Goal: Task Accomplishment & Management: Complete application form

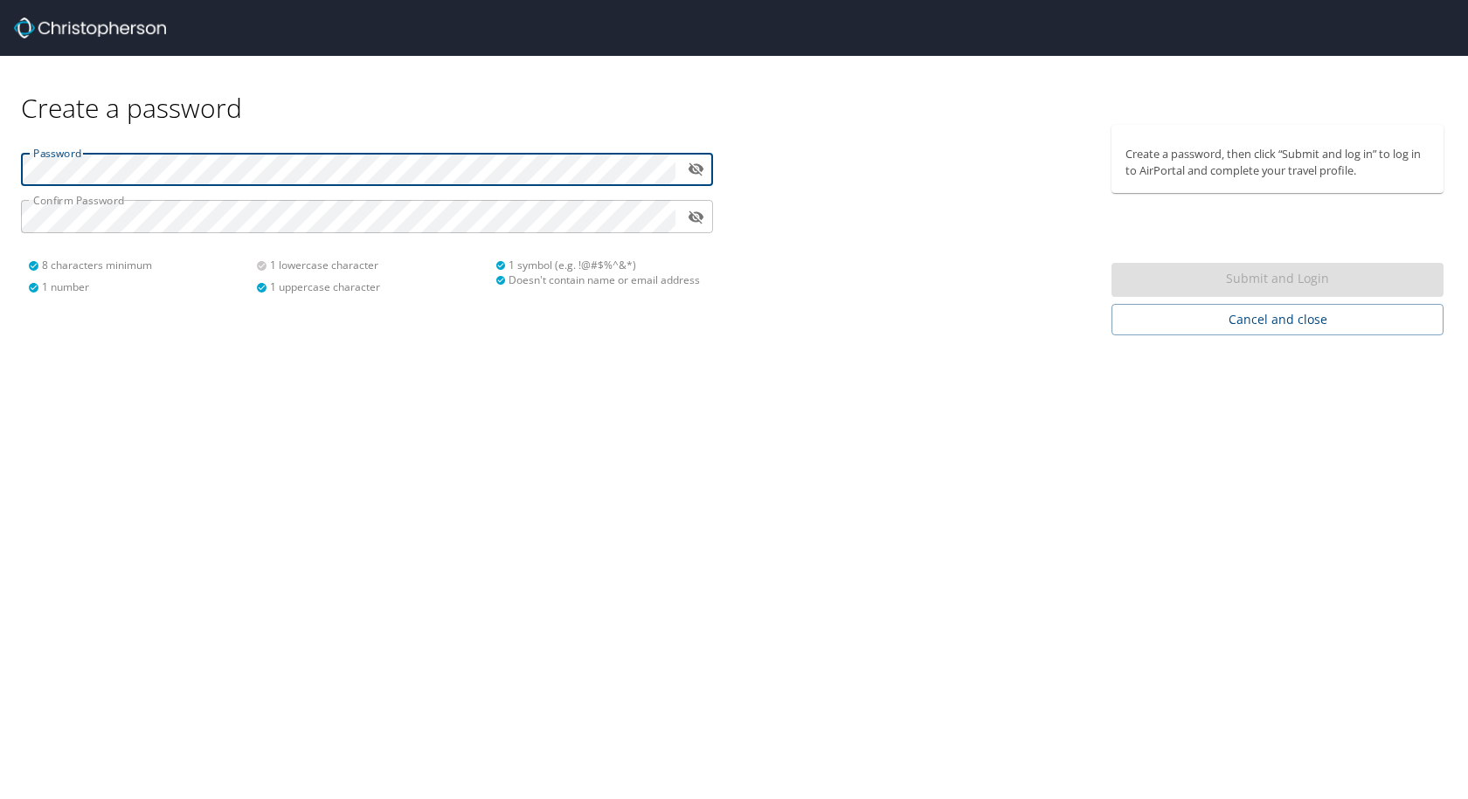
click at [536, 504] on div "Create a password Password ​ Confirm Password ​ 8 characters minimum 1 number 1…" at bounding box center [734, 399] width 1468 height 799
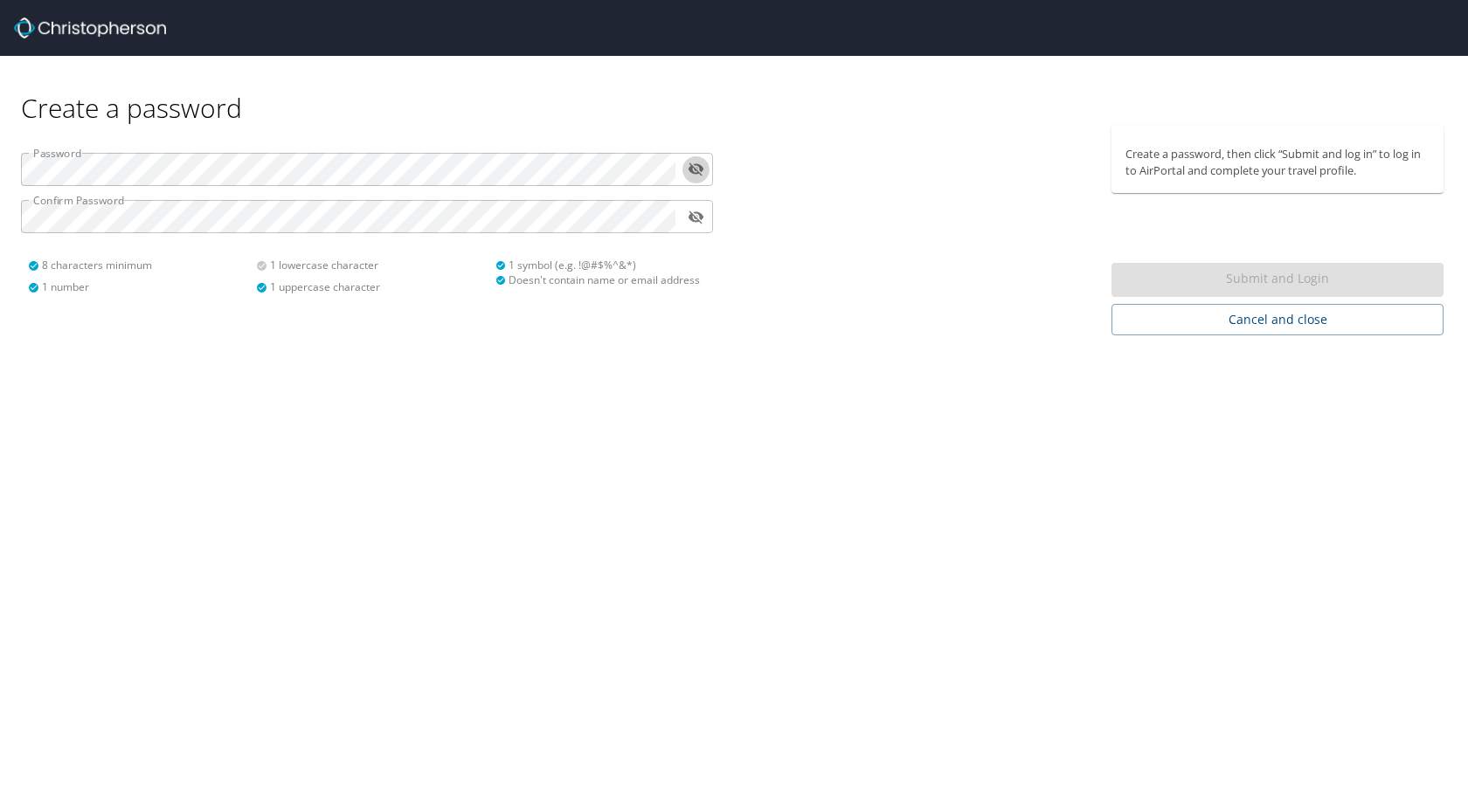
click at [697, 171] on icon "toggle password visibility" at bounding box center [696, 169] width 16 height 13
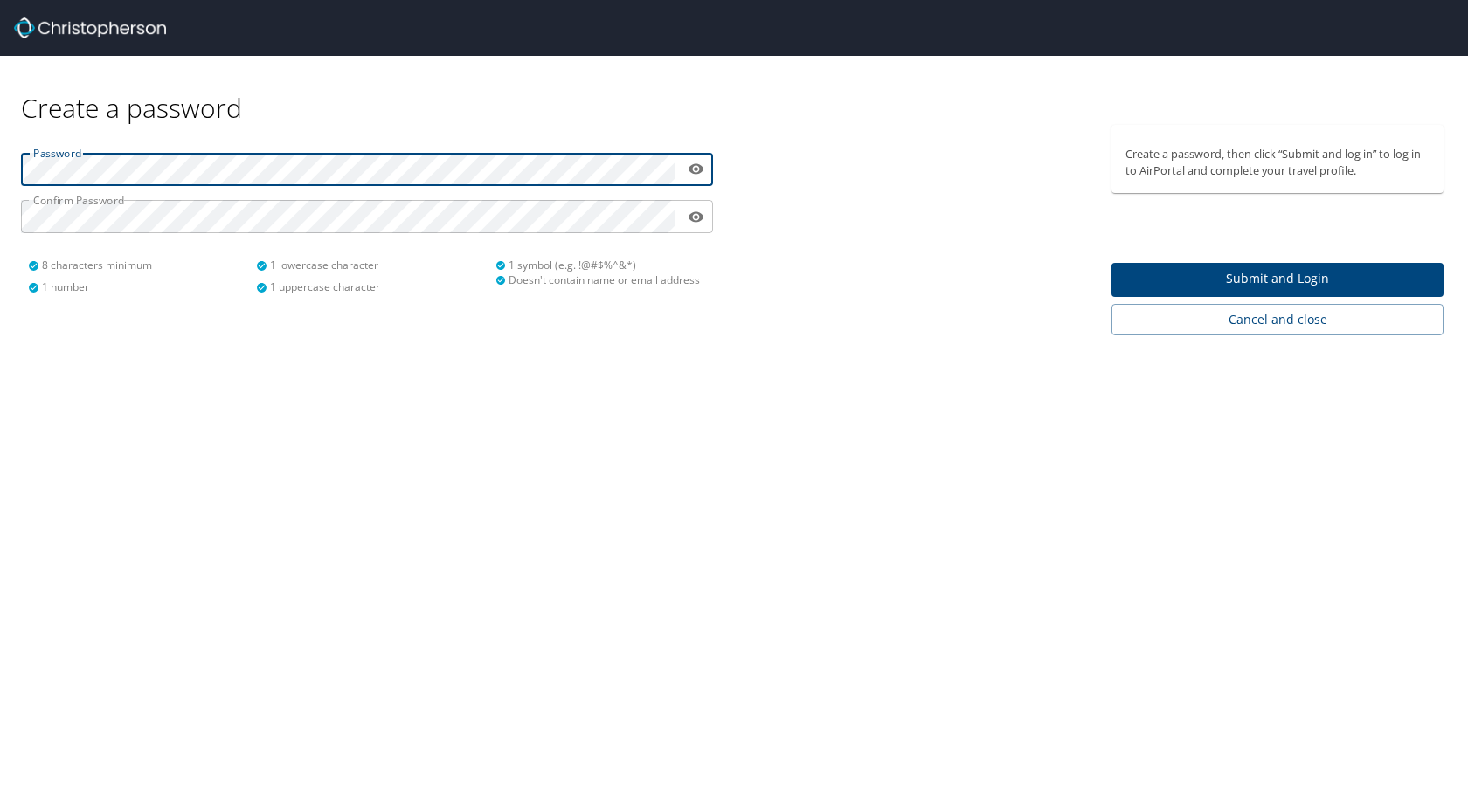
click at [191, 388] on div "Create a password Password ​ Confirm Password ​ 8 characters minimum 1 number 1…" at bounding box center [734, 399] width 1468 height 799
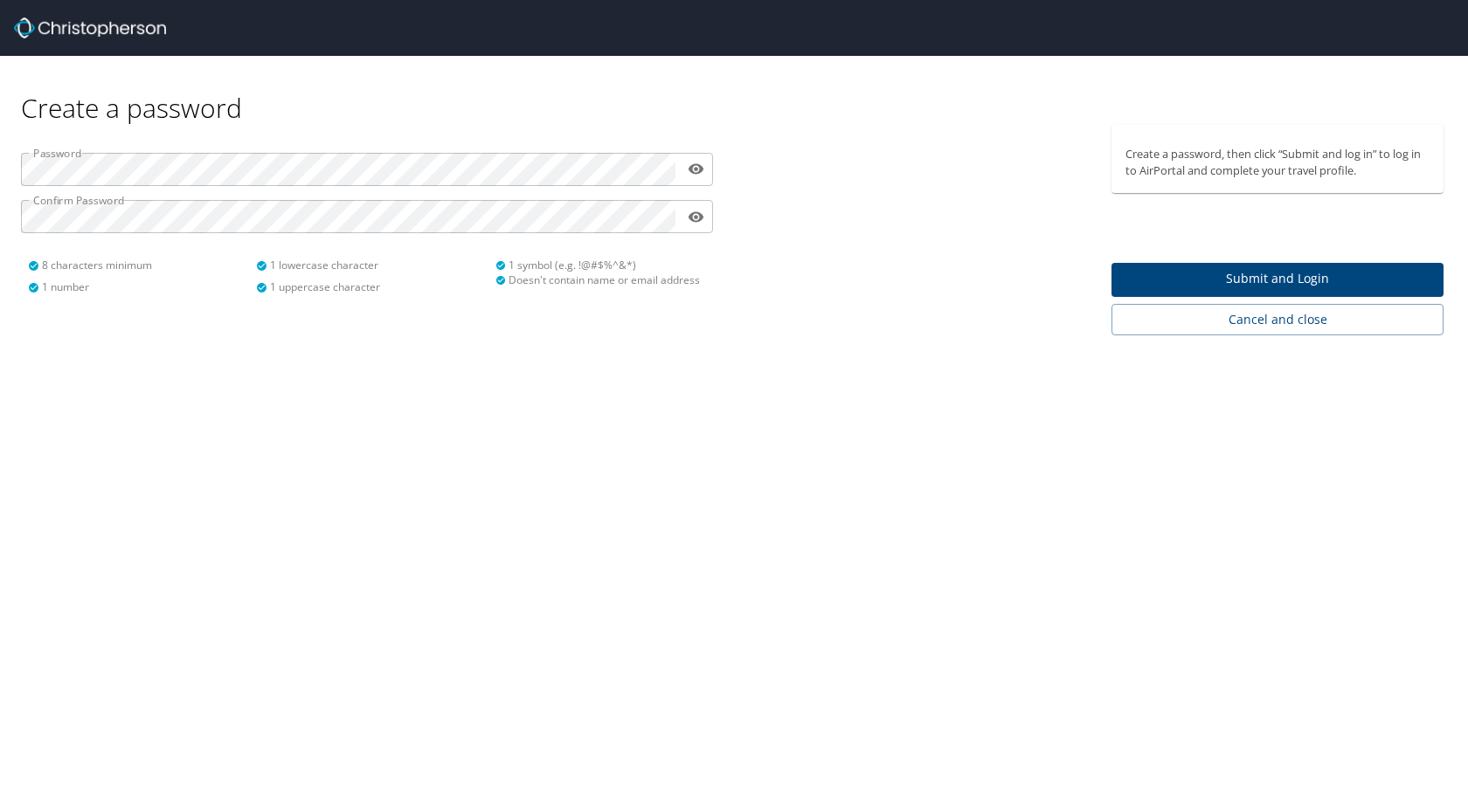
click at [1135, 273] on span "Submit and Login" at bounding box center [1277, 279] width 304 height 22
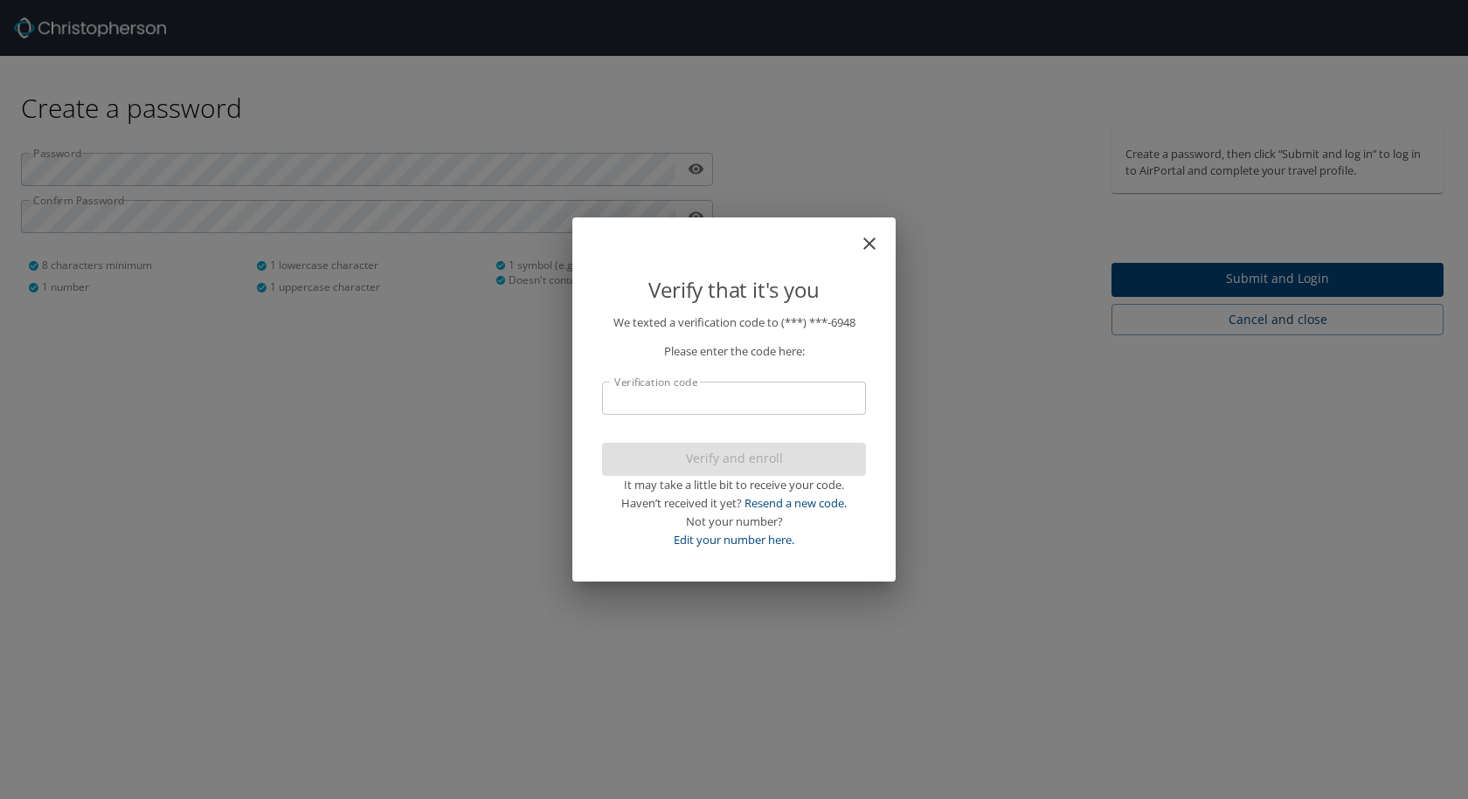
click at [683, 409] on input "Verification code" at bounding box center [734, 398] width 264 height 33
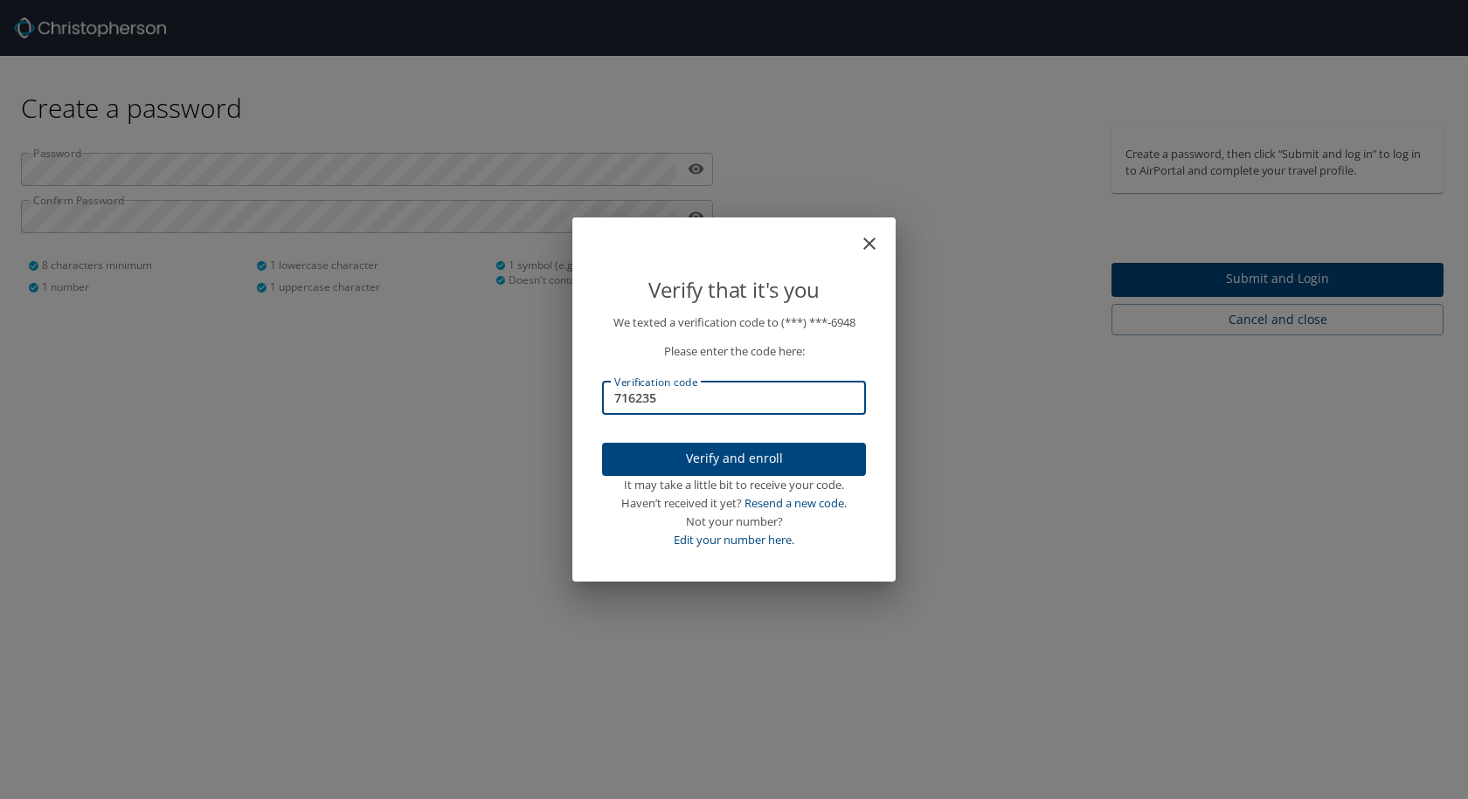
type input "716235"
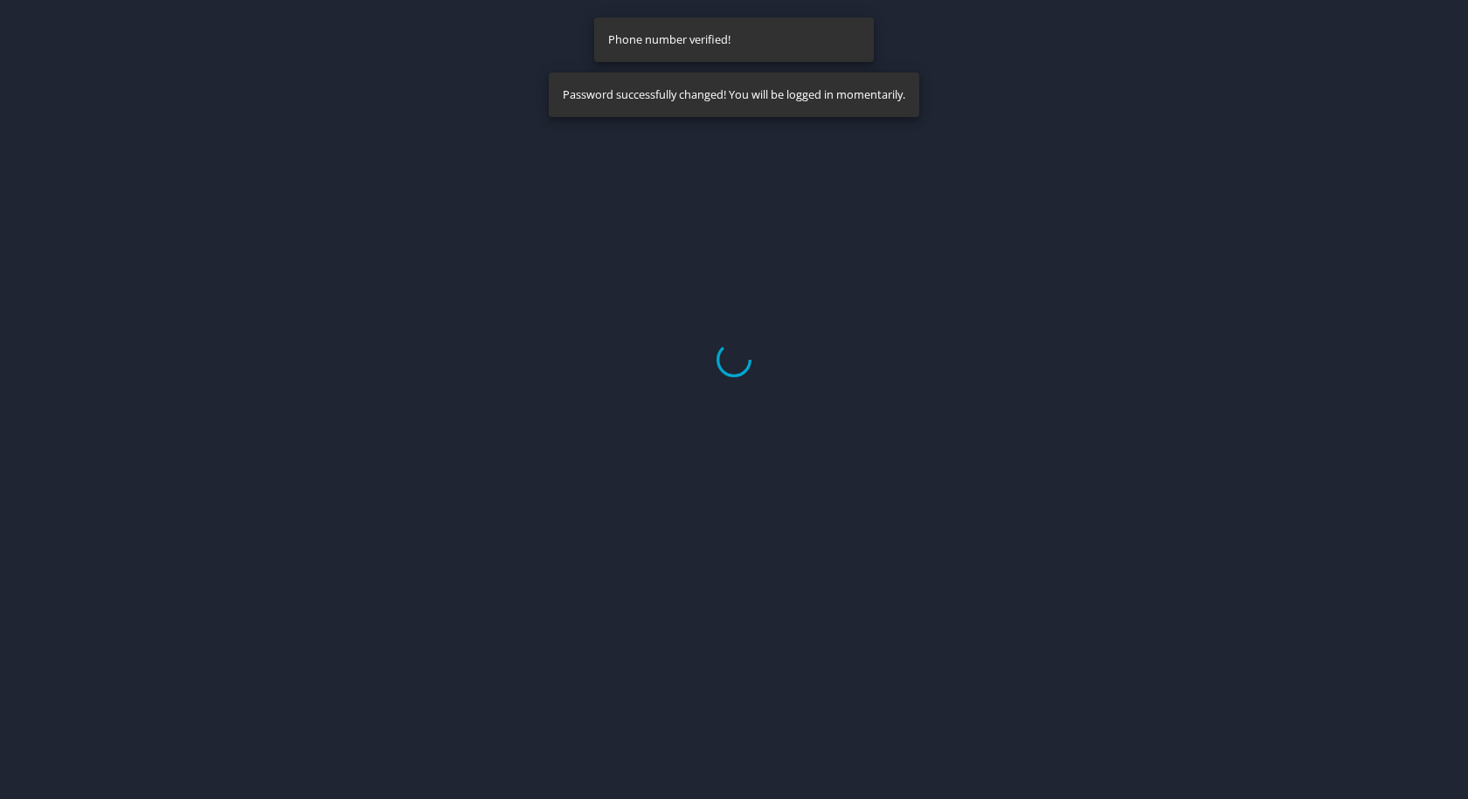
select select "US"
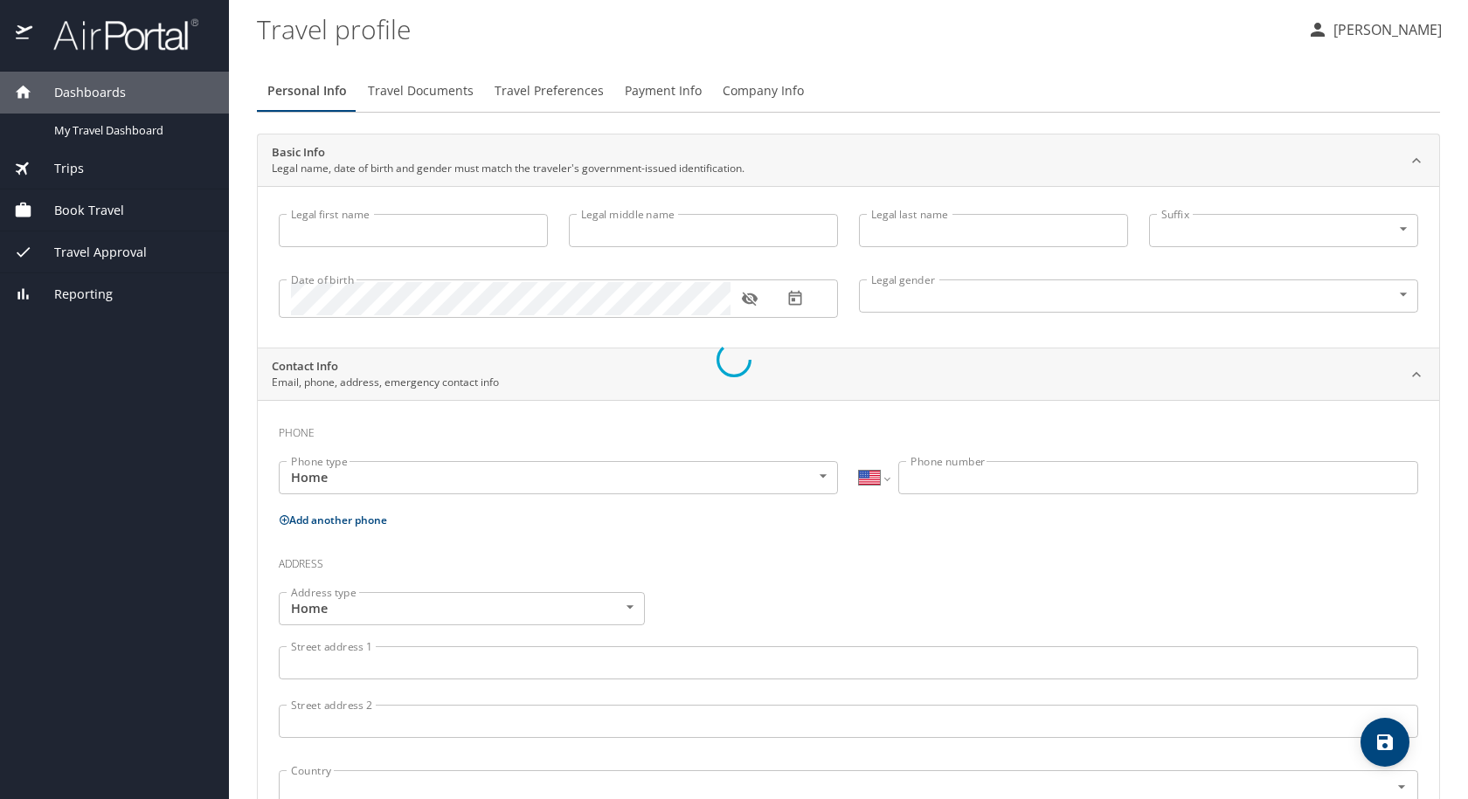
type input "Destyni"
type input "Jyream"
type input "Peoples"
type input "Female"
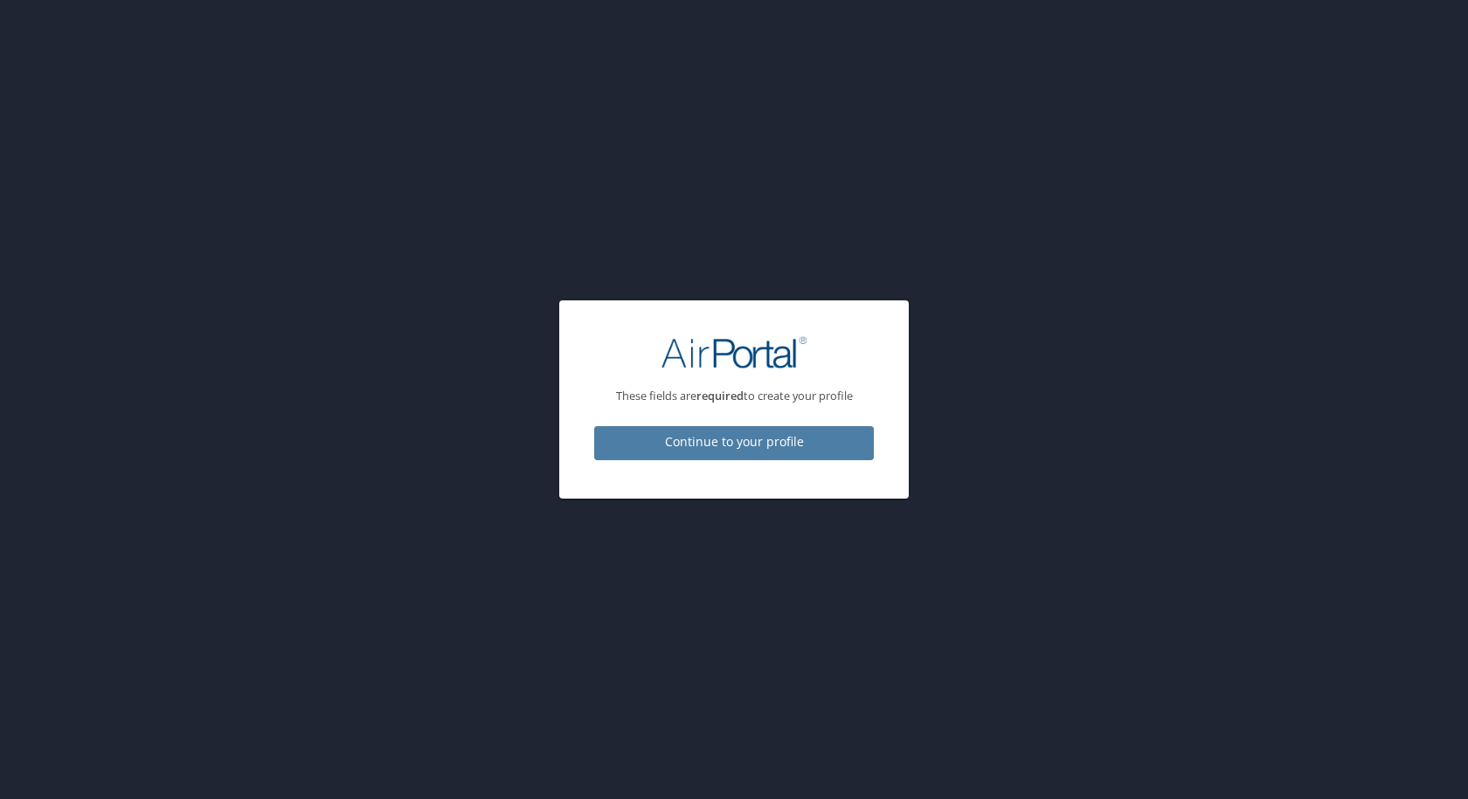
click at [743, 440] on span "Continue to your profile" at bounding box center [734, 443] width 252 height 22
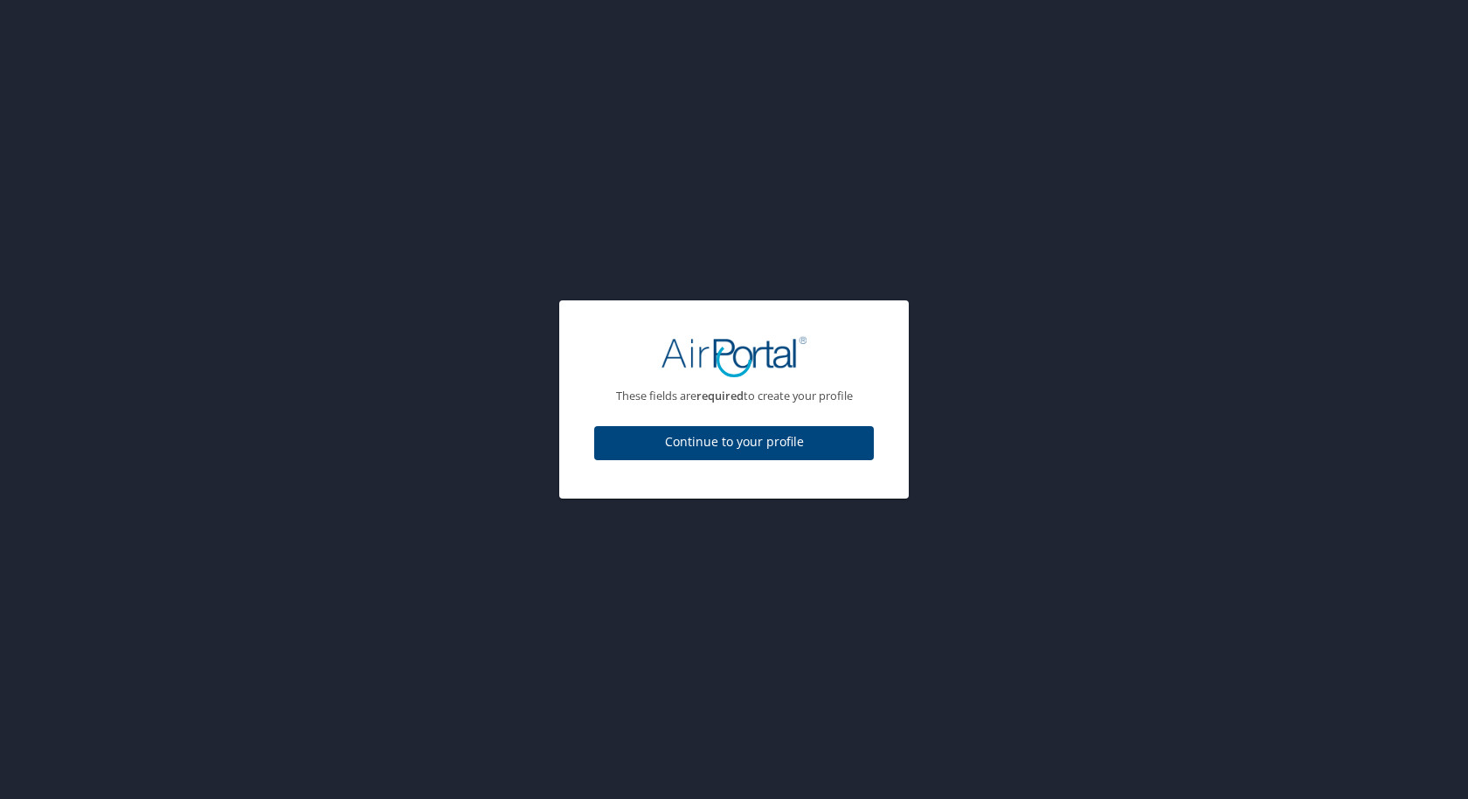
select select "US"
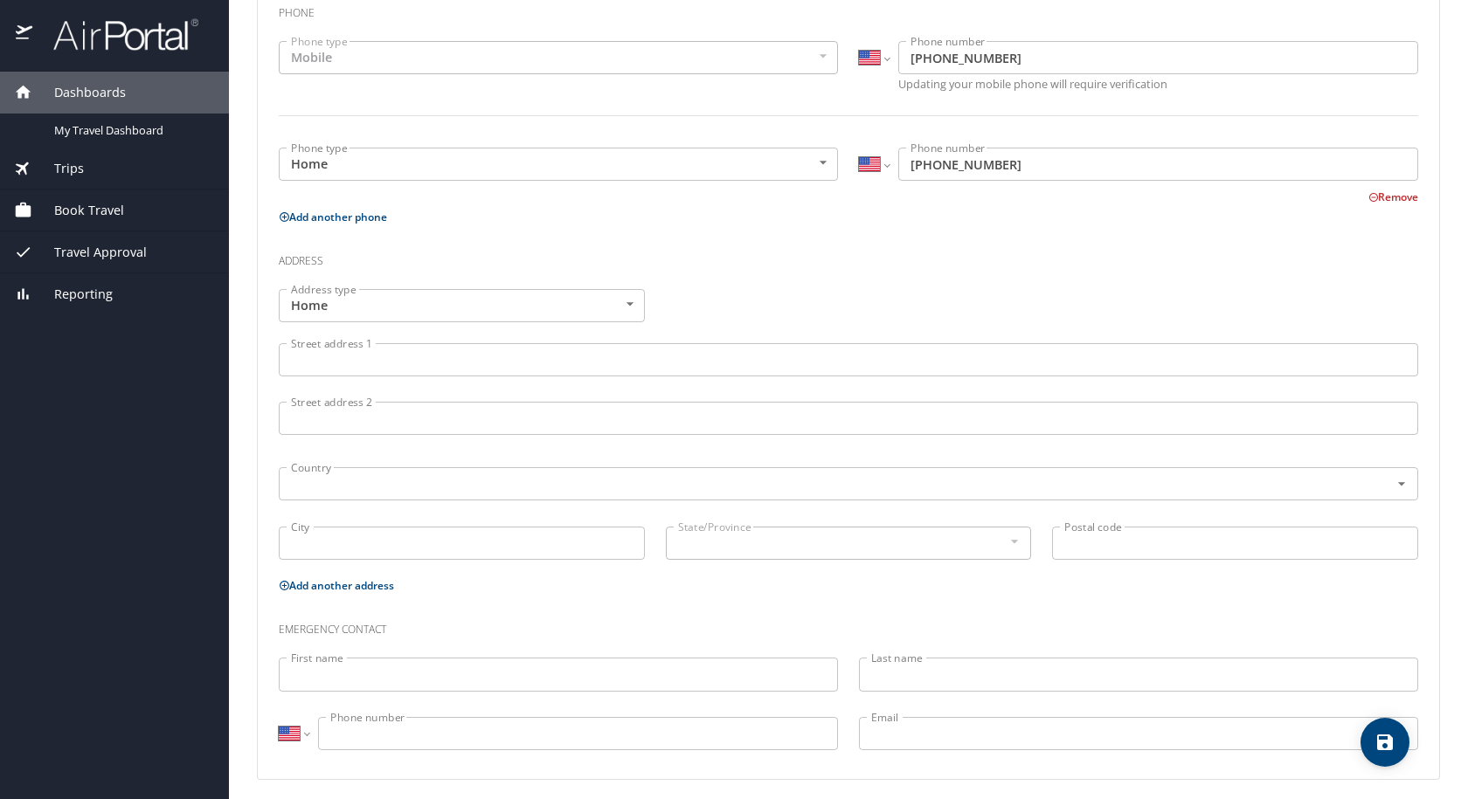
scroll to position [429, 0]
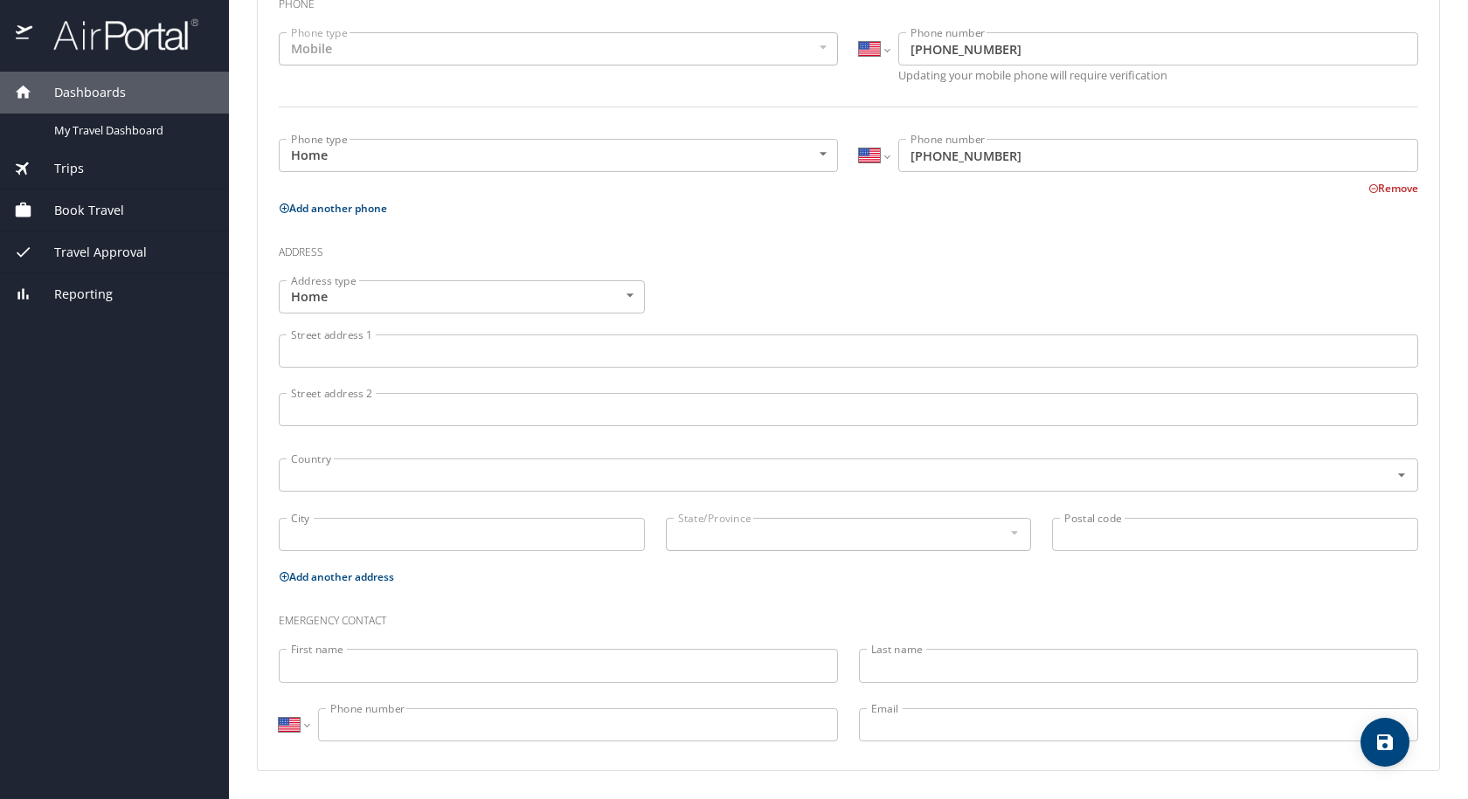
click at [498, 356] on input "Street address 1" at bounding box center [848, 351] width 1139 height 33
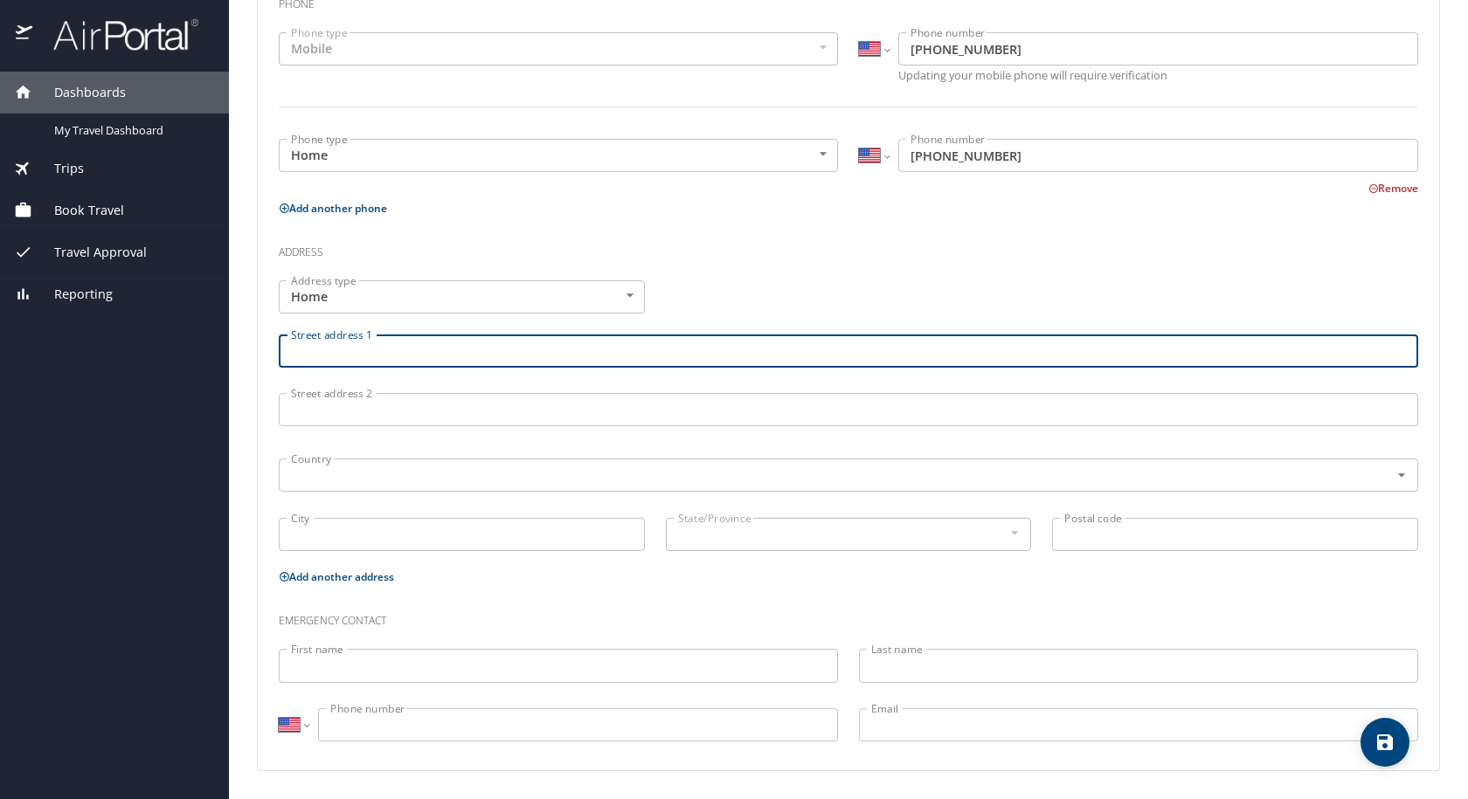
click at [847, 233] on h3 "Address" at bounding box center [848, 248] width 1139 height 30
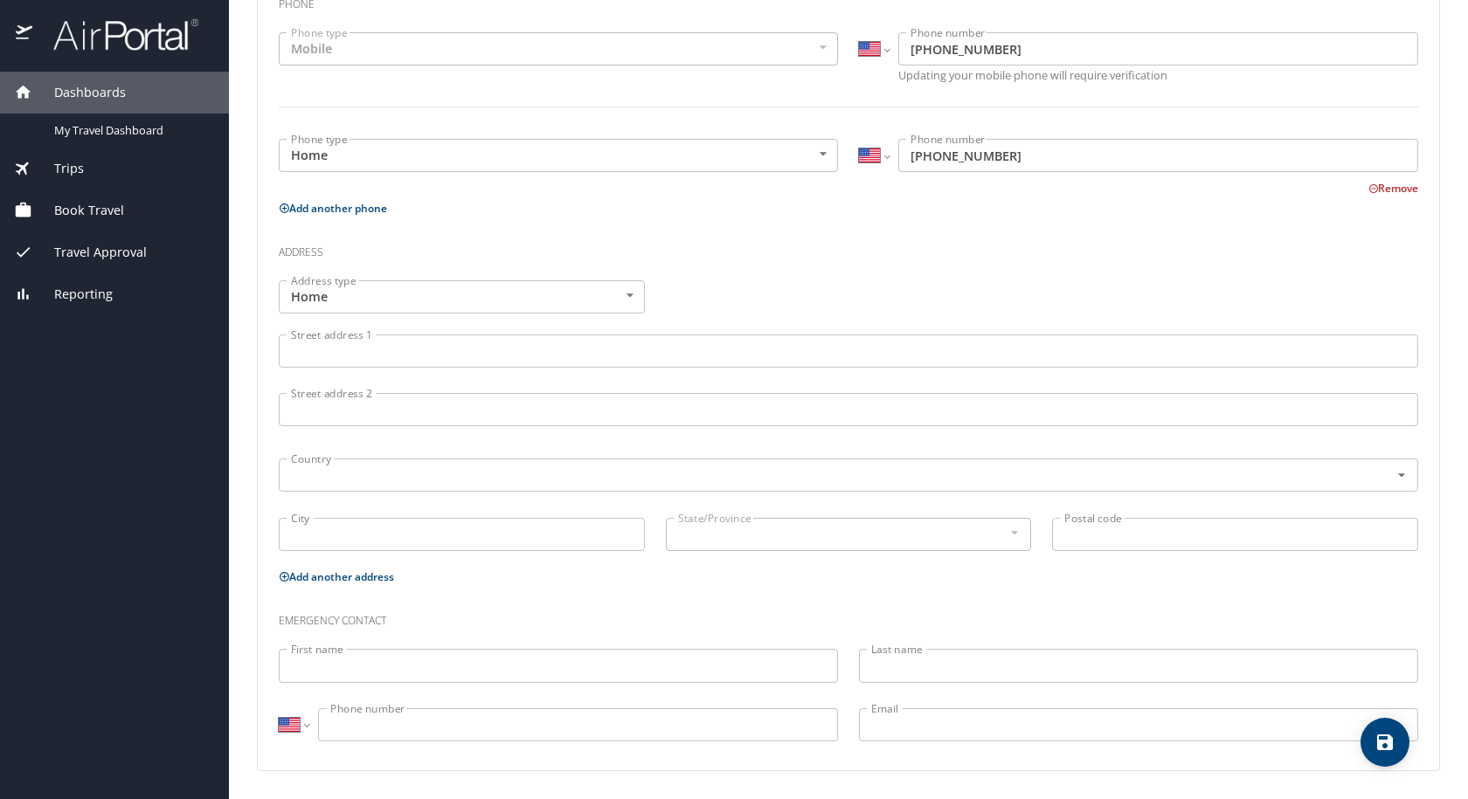
click at [641, 647] on div "First name First name" at bounding box center [558, 668] width 580 height 59
click at [624, 668] on input "First name" at bounding box center [558, 665] width 559 height 33
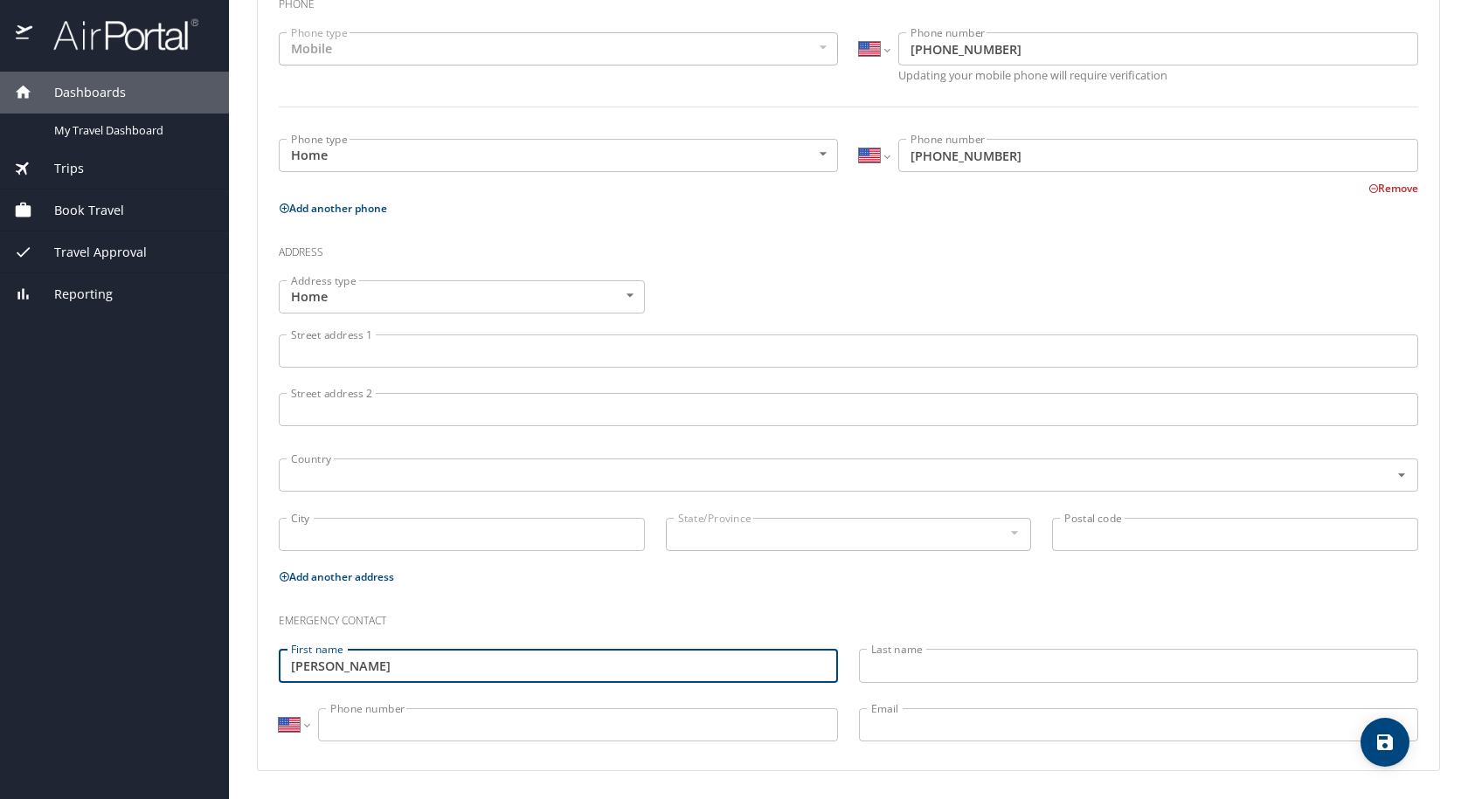
type input "Veronica"
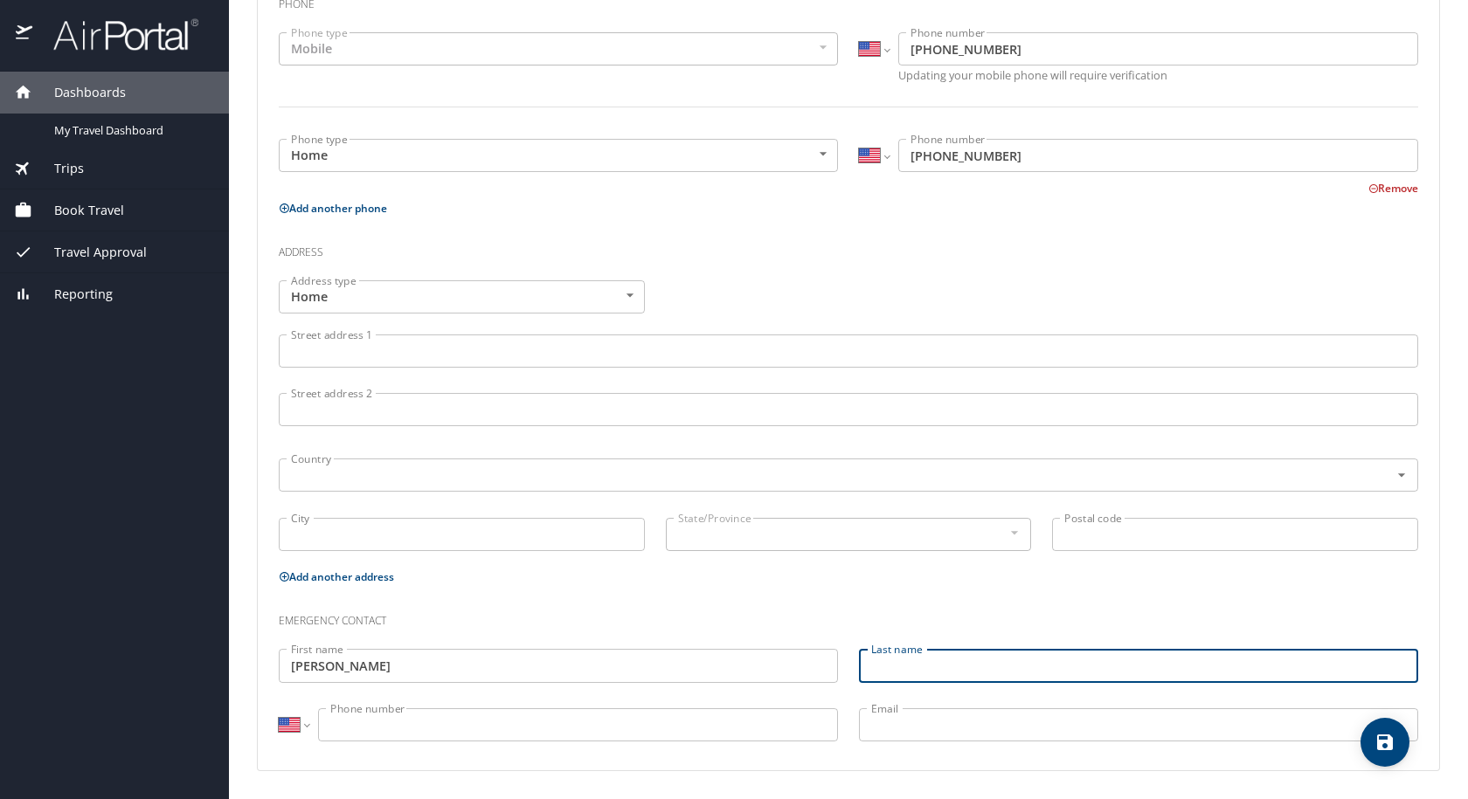
click at [929, 669] on input "Last name" at bounding box center [1138, 665] width 559 height 33
type input "Peoples"
click at [681, 729] on input "Phone number" at bounding box center [578, 725] width 520 height 33
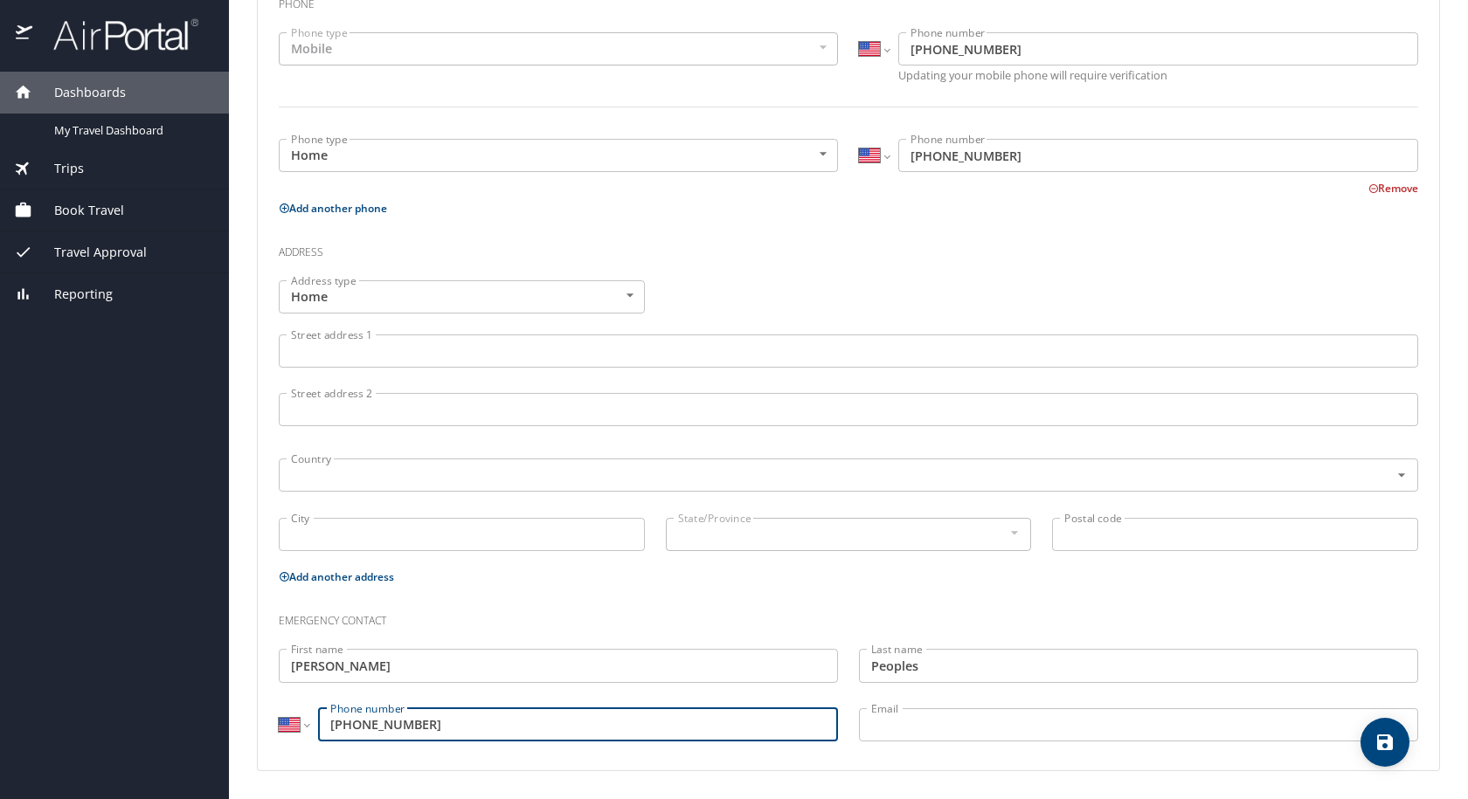
type input "(205) 441-6040"
click at [997, 724] on input "Email" at bounding box center [1138, 725] width 559 height 33
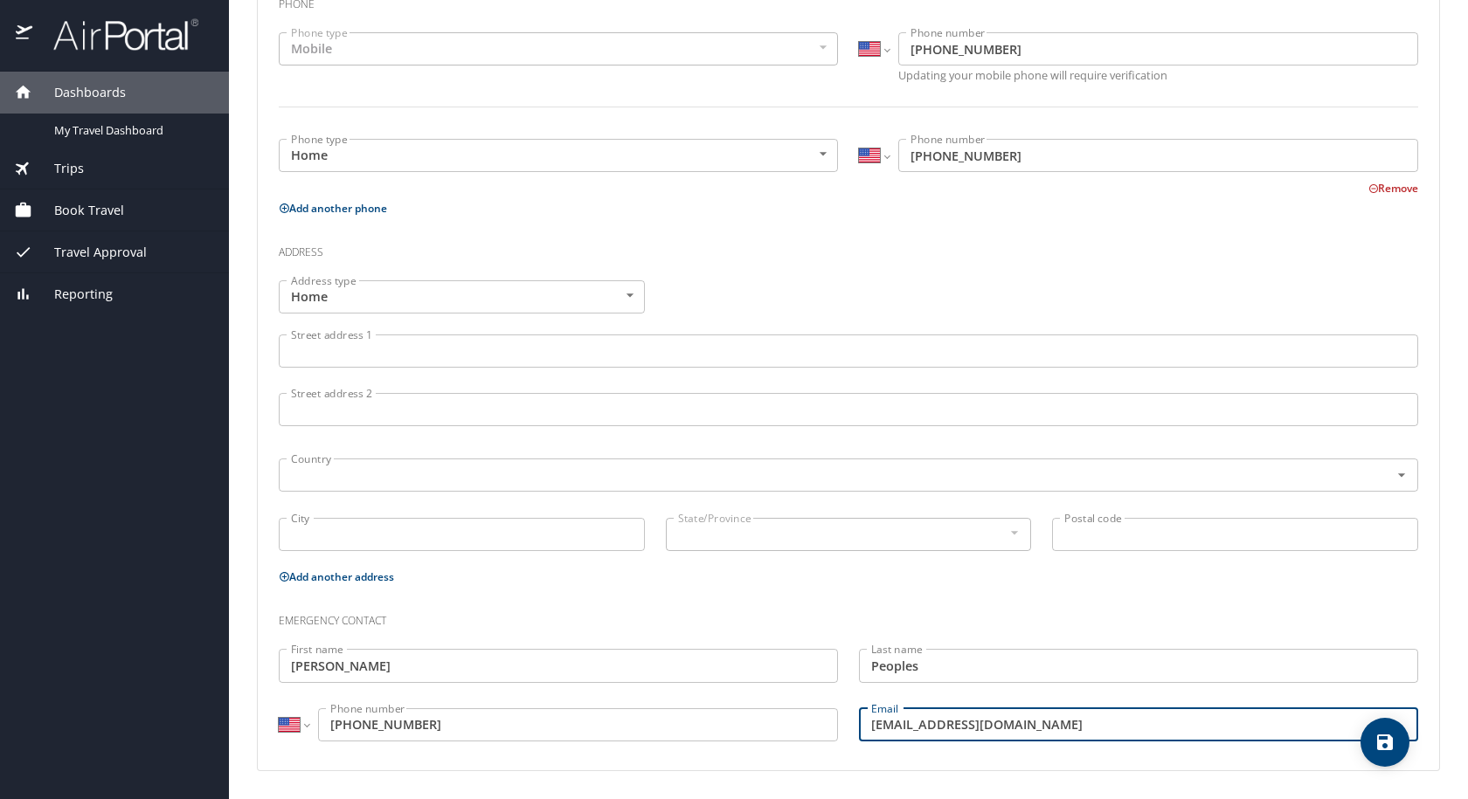
type input "vronip430@aol.com"
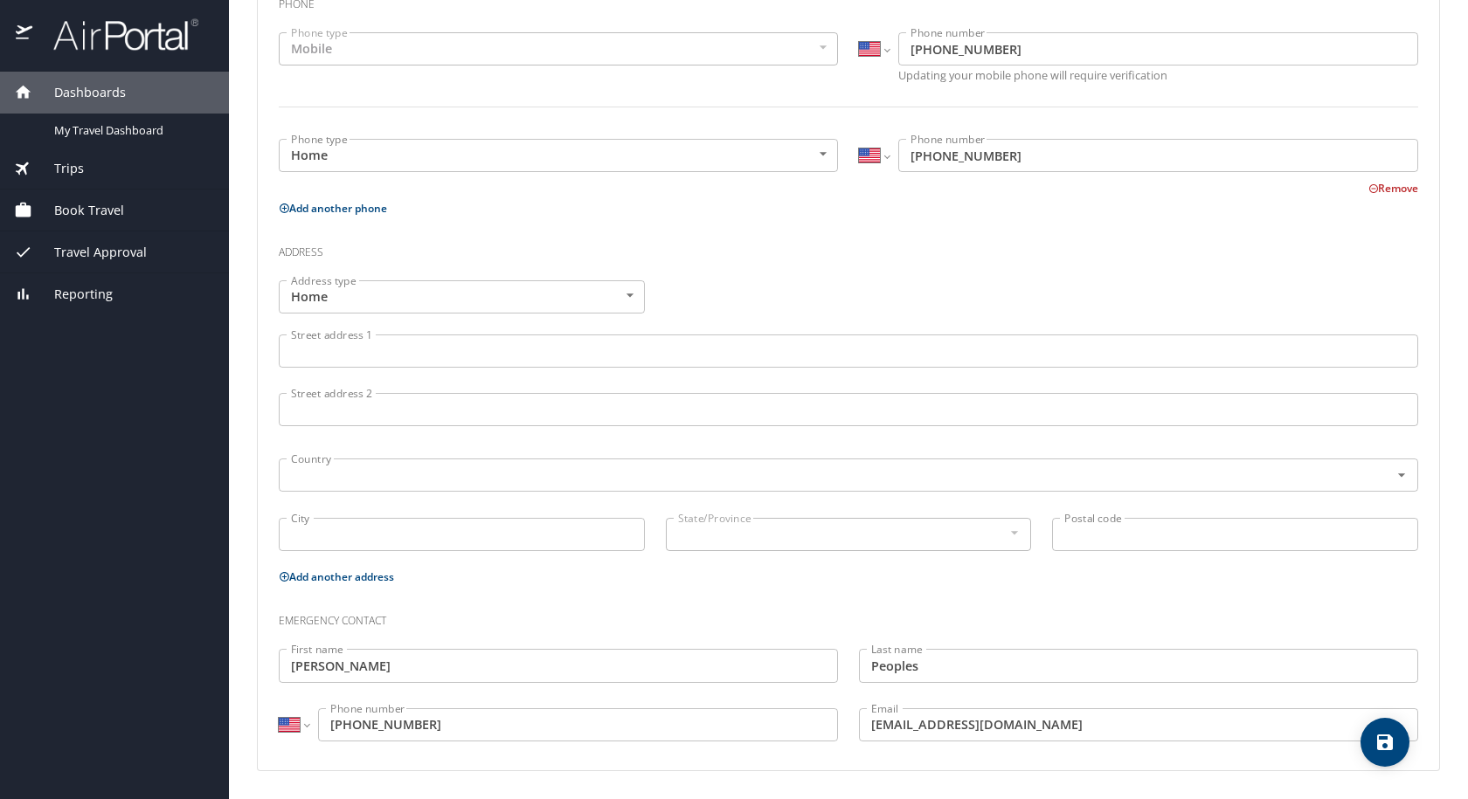
click at [1005, 596] on div "Emergency contact" at bounding box center [848, 614] width 1160 height 47
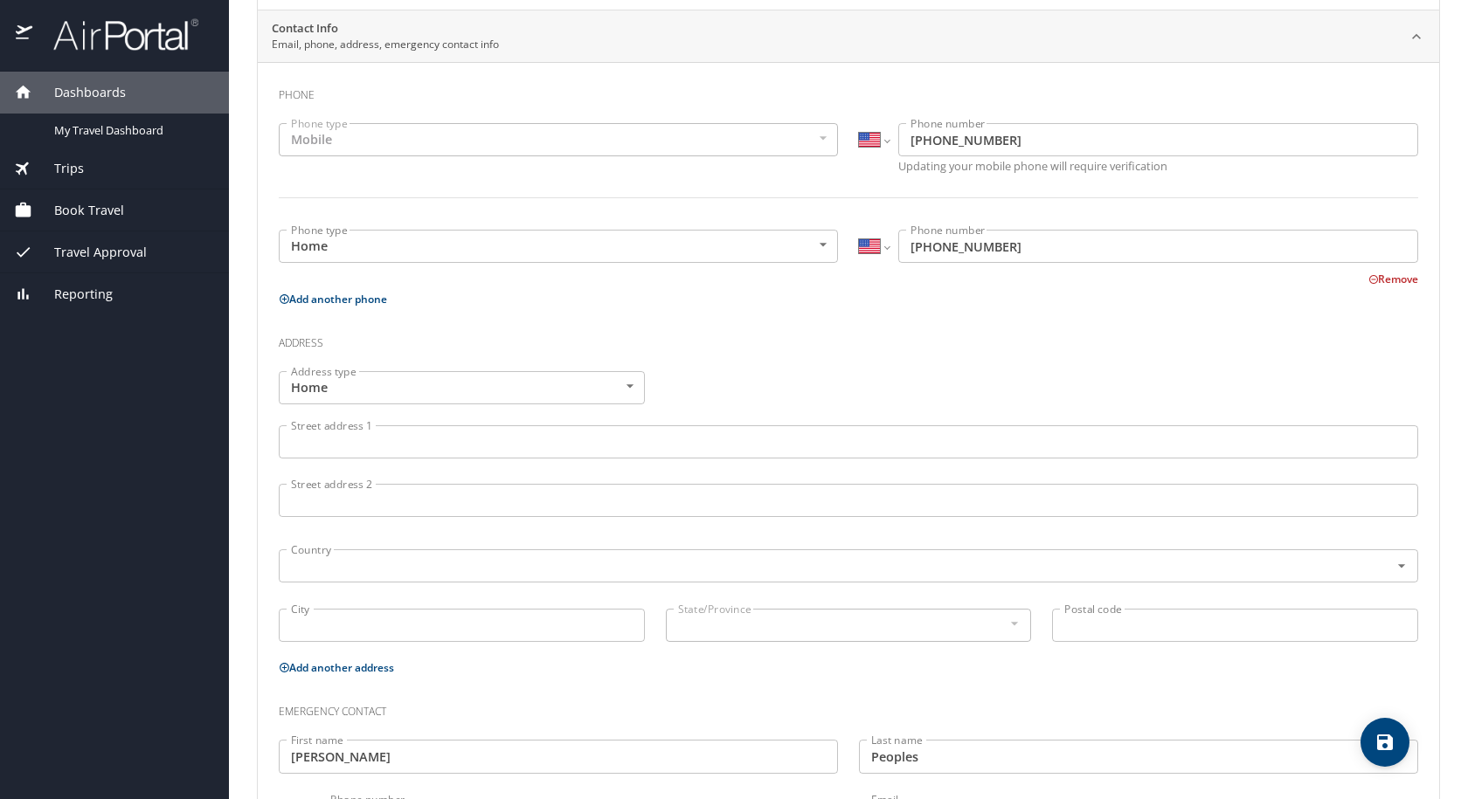
scroll to position [0, 0]
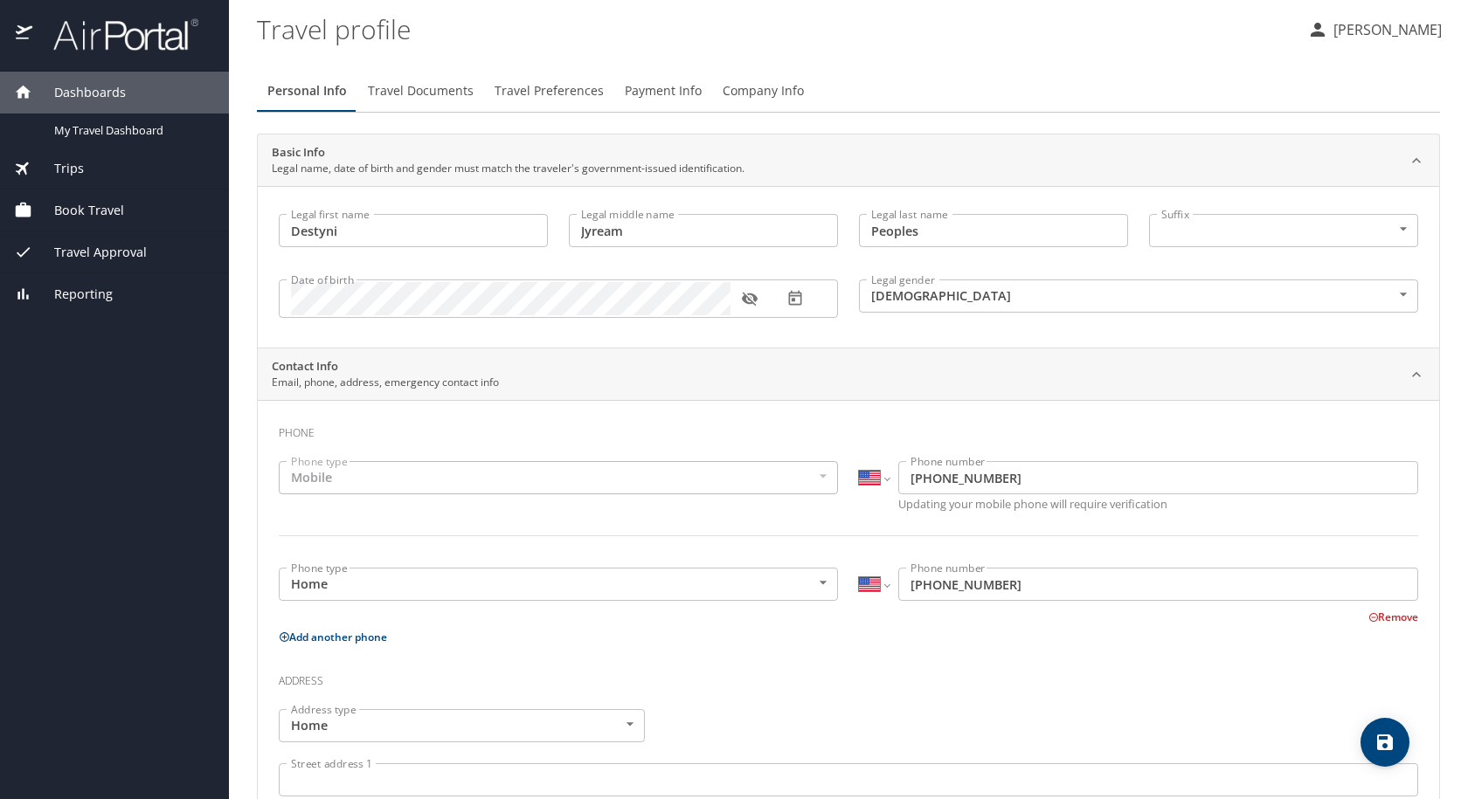
click at [430, 85] on span "Travel Documents" at bounding box center [421, 91] width 106 height 22
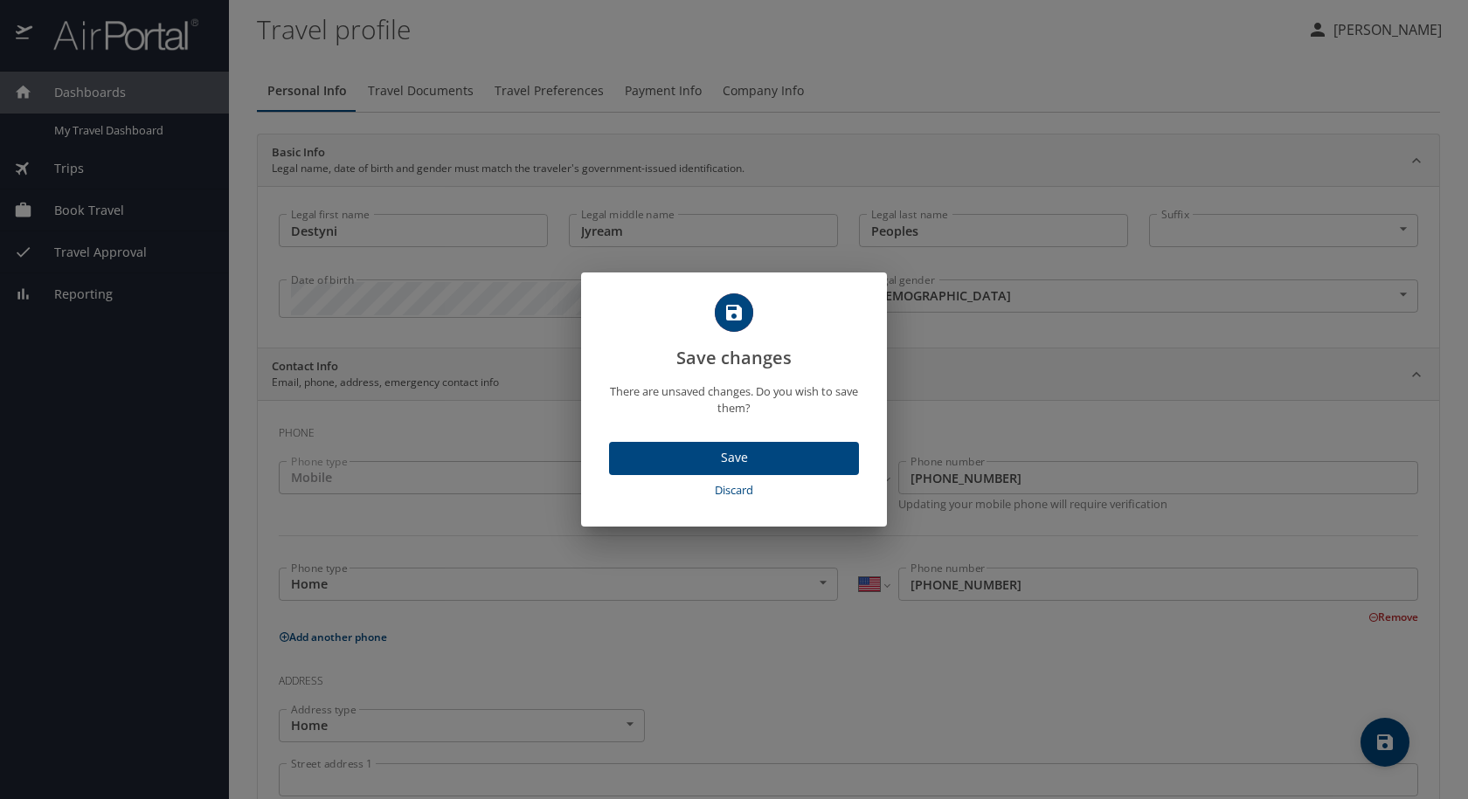
click at [639, 460] on span "Save" at bounding box center [734, 458] width 222 height 22
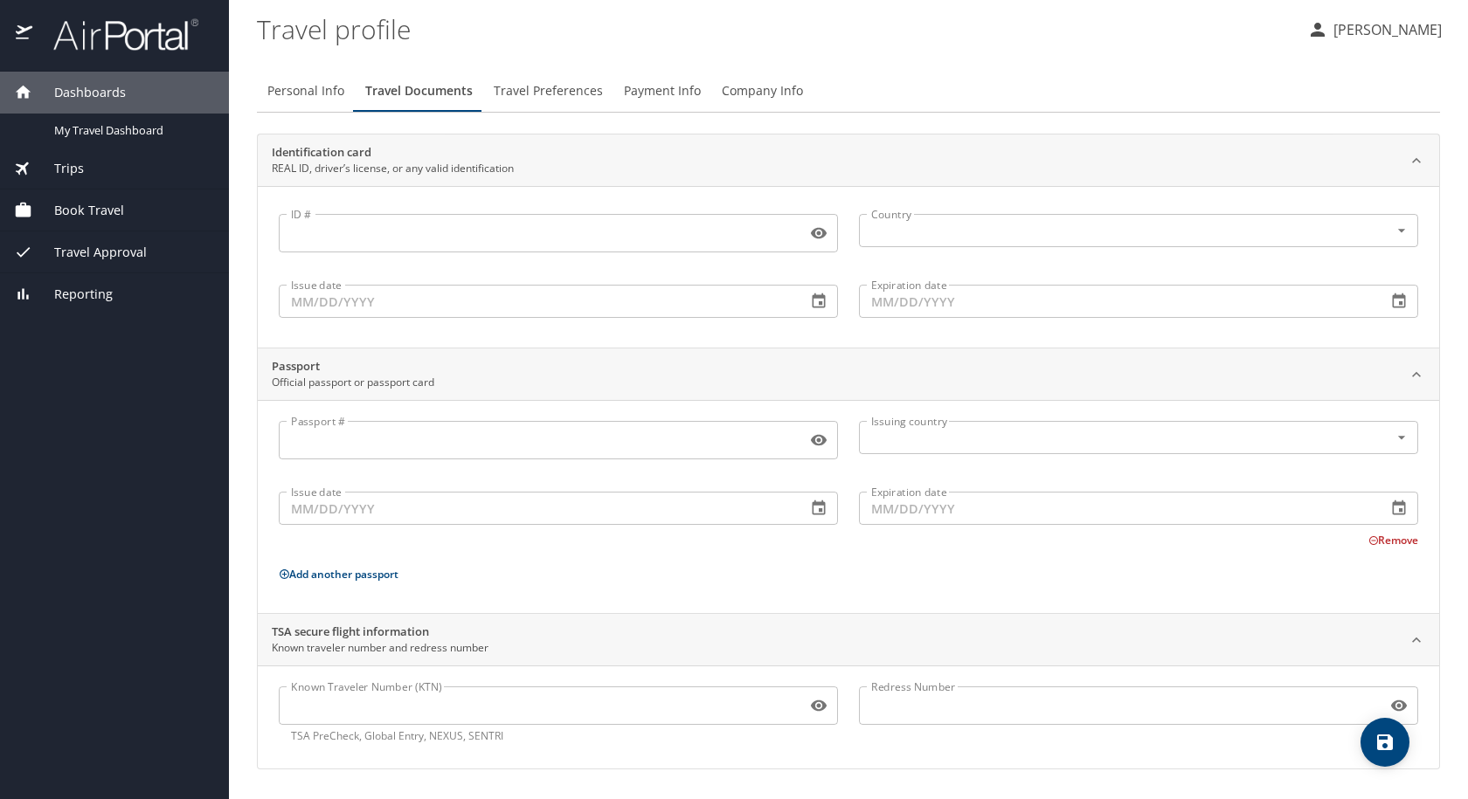
click at [647, 94] on span "Payment Info" at bounding box center [662, 91] width 77 height 22
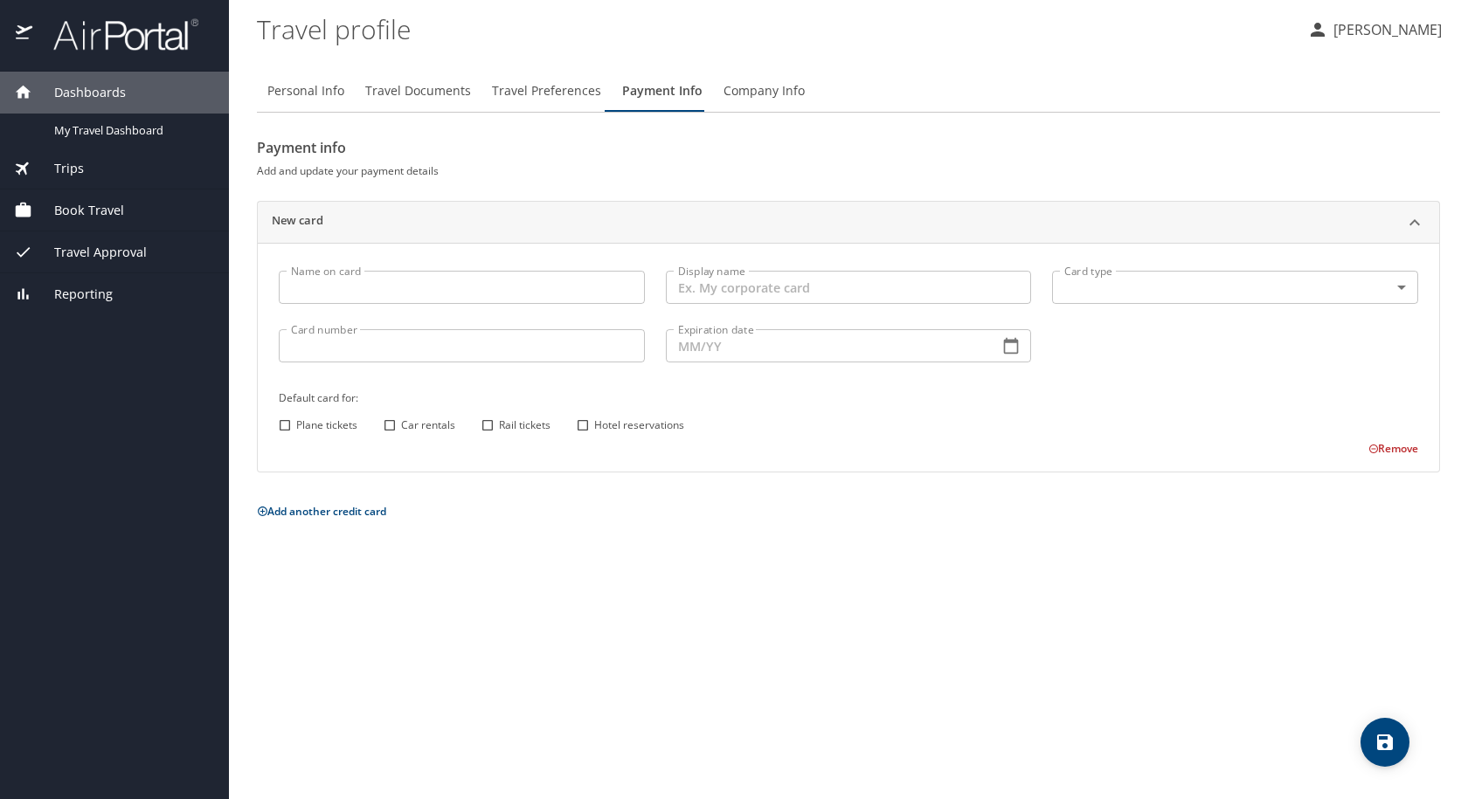
click at [744, 80] on span "Company Info" at bounding box center [763, 91] width 81 height 22
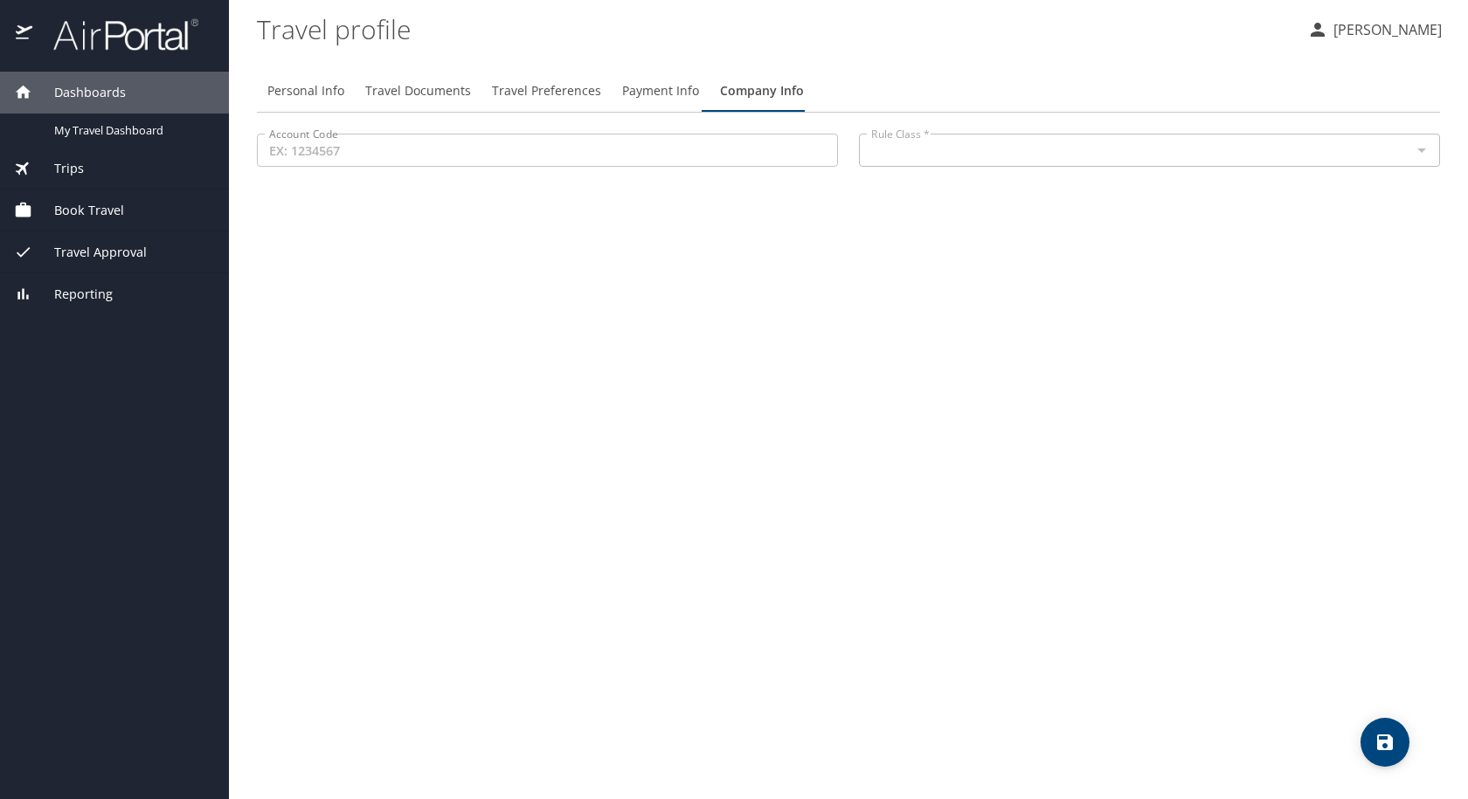
click at [594, 92] on button "Travel Preferences" at bounding box center [546, 91] width 130 height 42
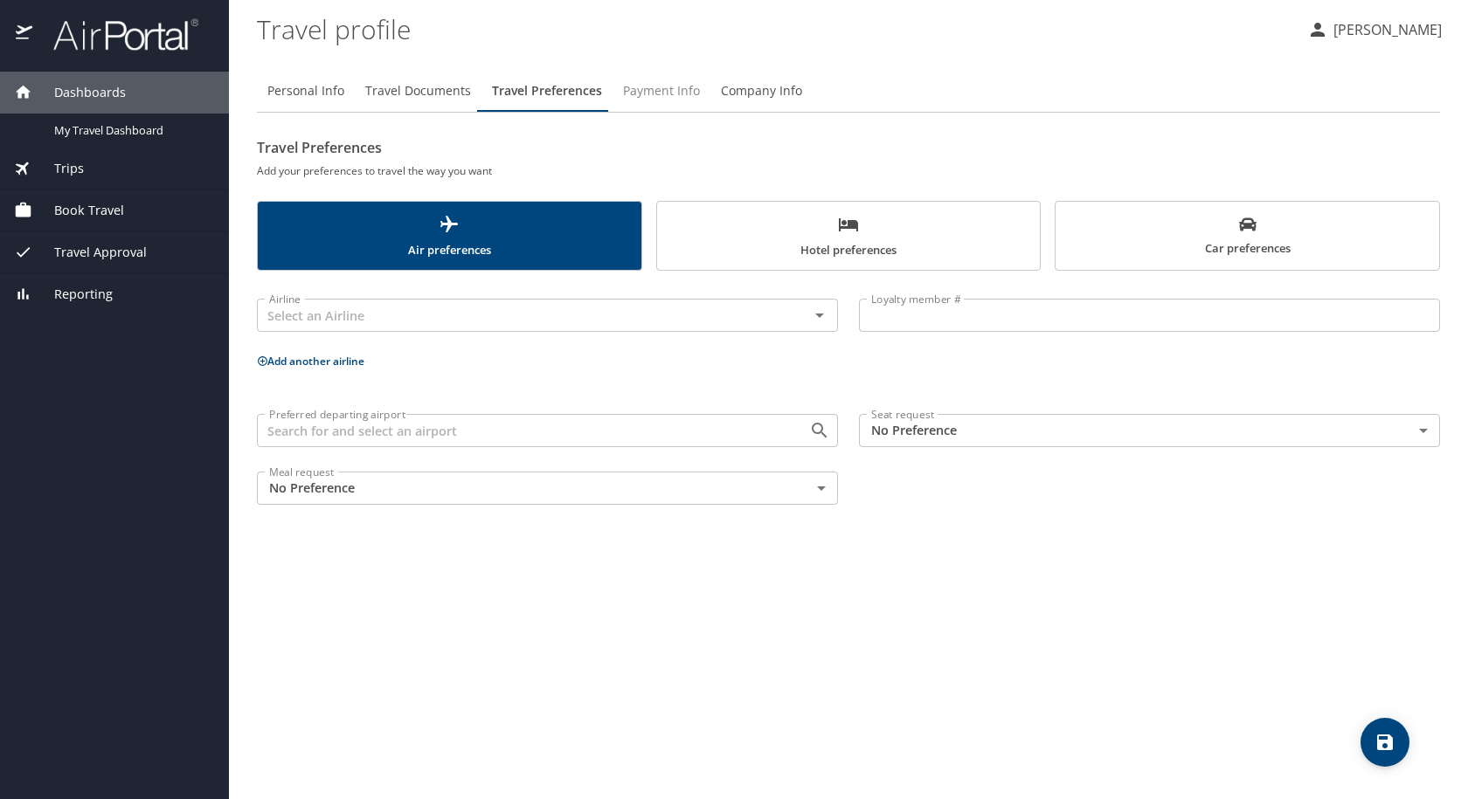
click at [612, 91] on button "Payment Info" at bounding box center [661, 91] width 98 height 42
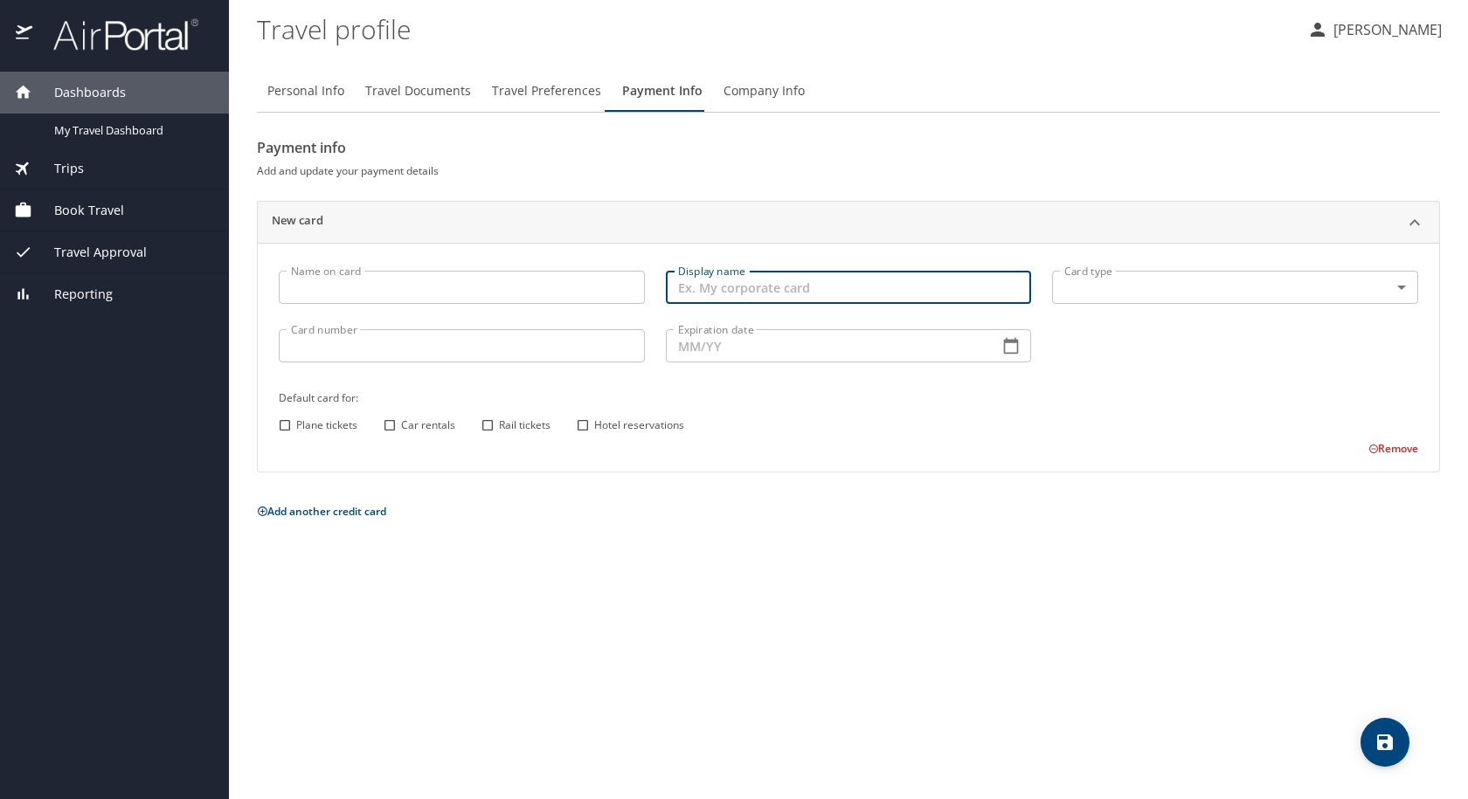
click at [706, 280] on input "Display name" at bounding box center [849, 287] width 366 height 33
click at [456, 291] on input "Name on card" at bounding box center [462, 287] width 366 height 33
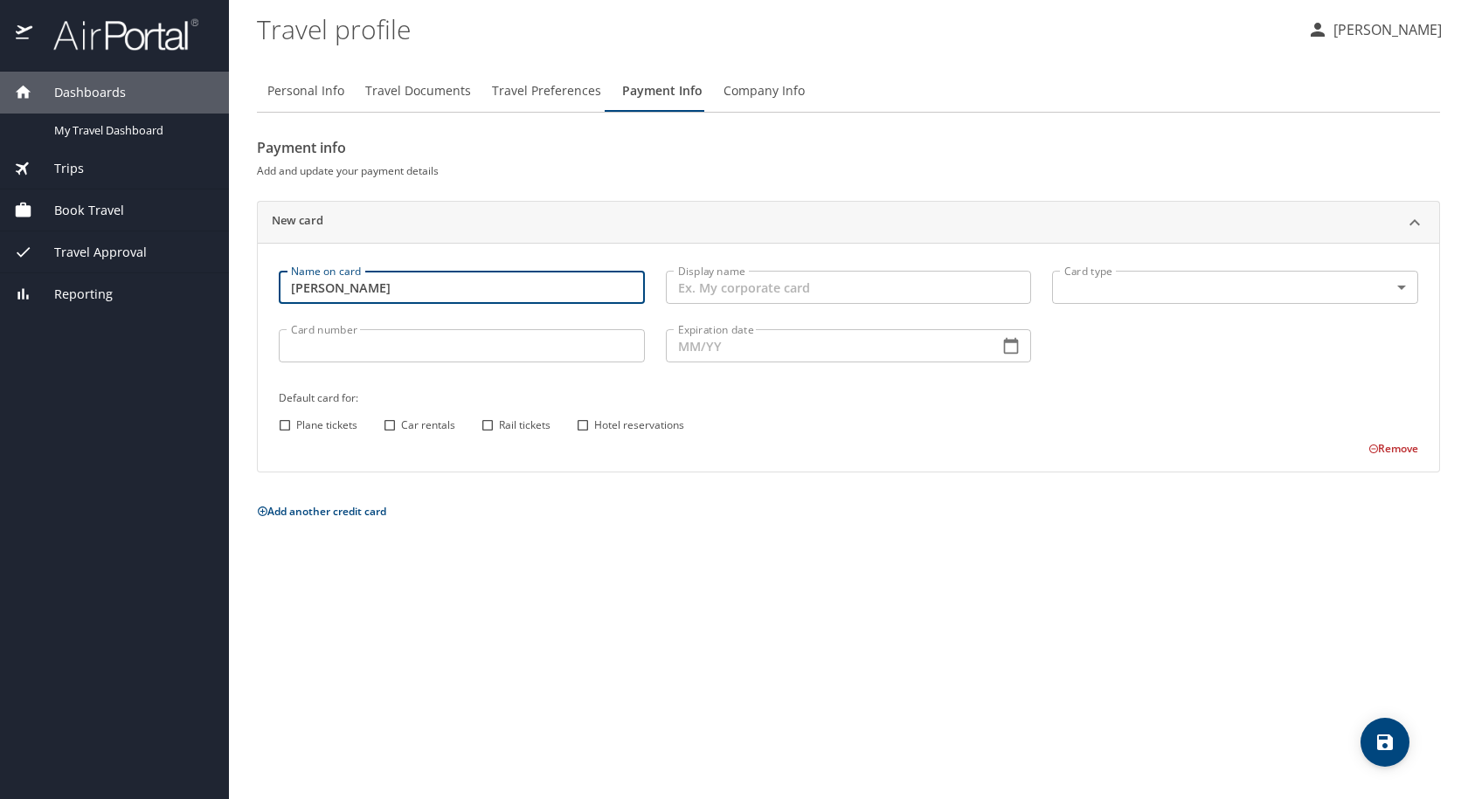
type input "Destyni Peoples"
click at [1129, 270] on div "Card type ​ Card type" at bounding box center [1234, 289] width 387 height 59
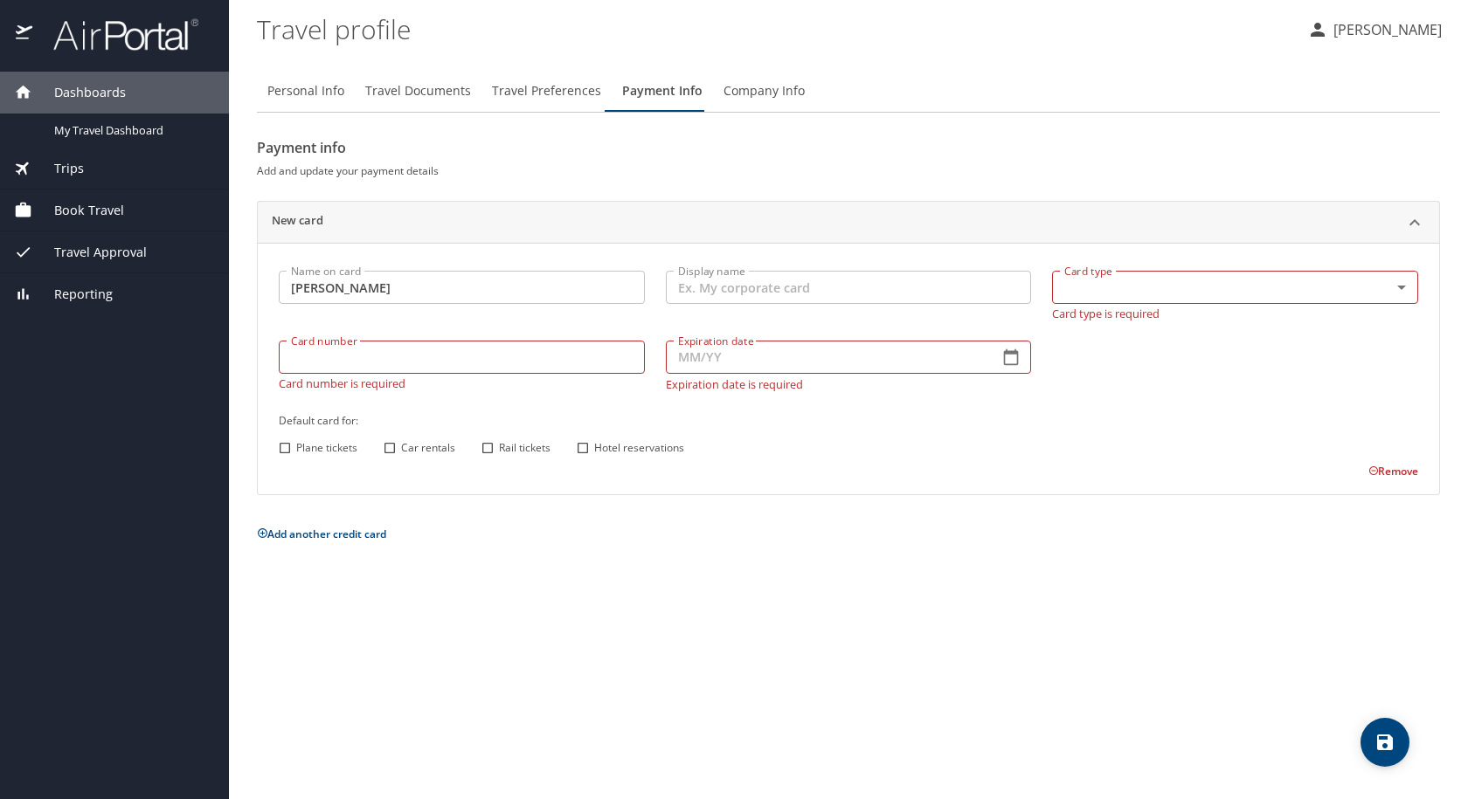
click at [1129, 271] on body "Dashboards My Travel Dashboard Trips Current / Future Trips Past Trips Trips Mi…" at bounding box center [734, 399] width 1468 height 799
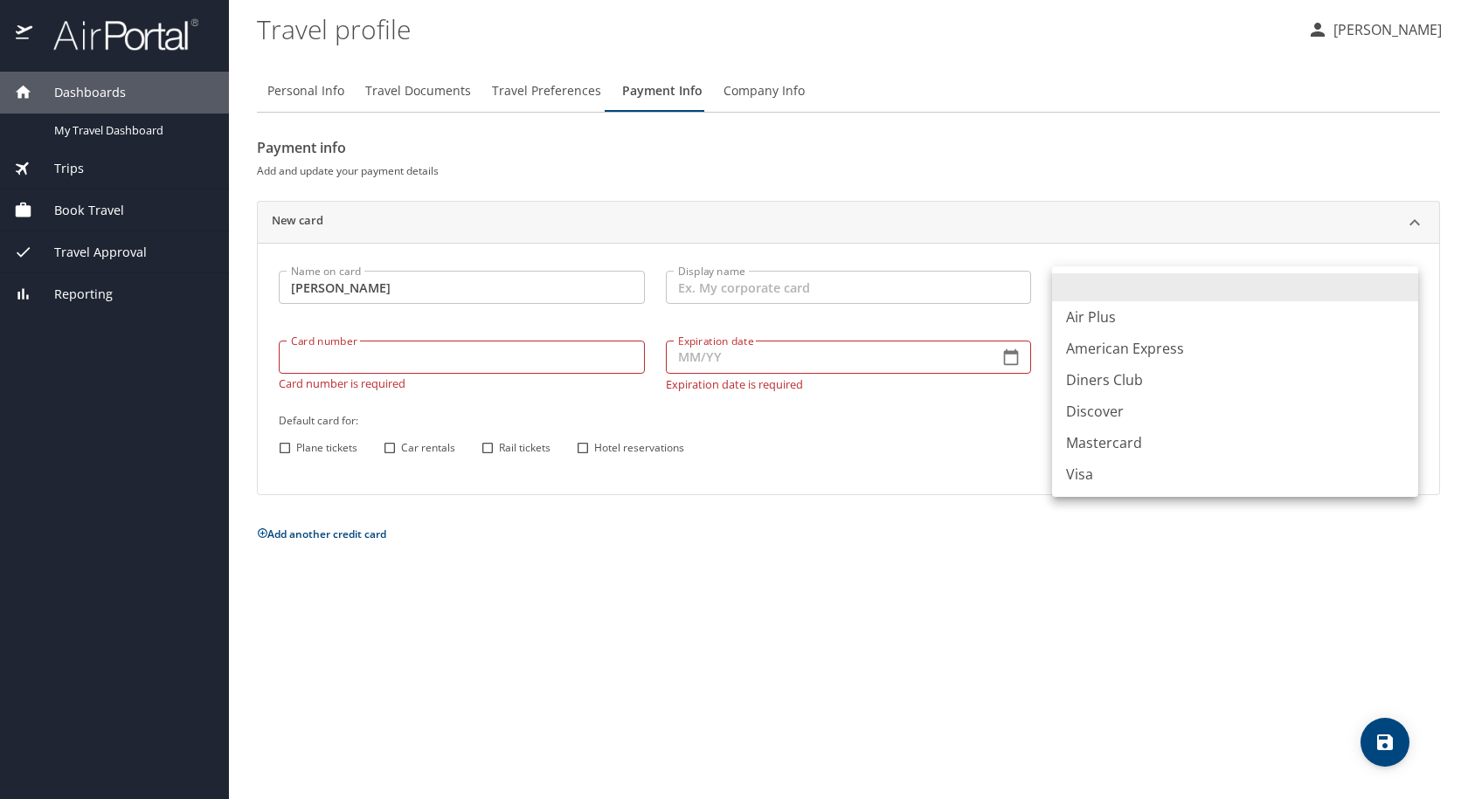
click at [1103, 443] on li "Mastercard" at bounding box center [1235, 442] width 366 height 31
type input "CA"
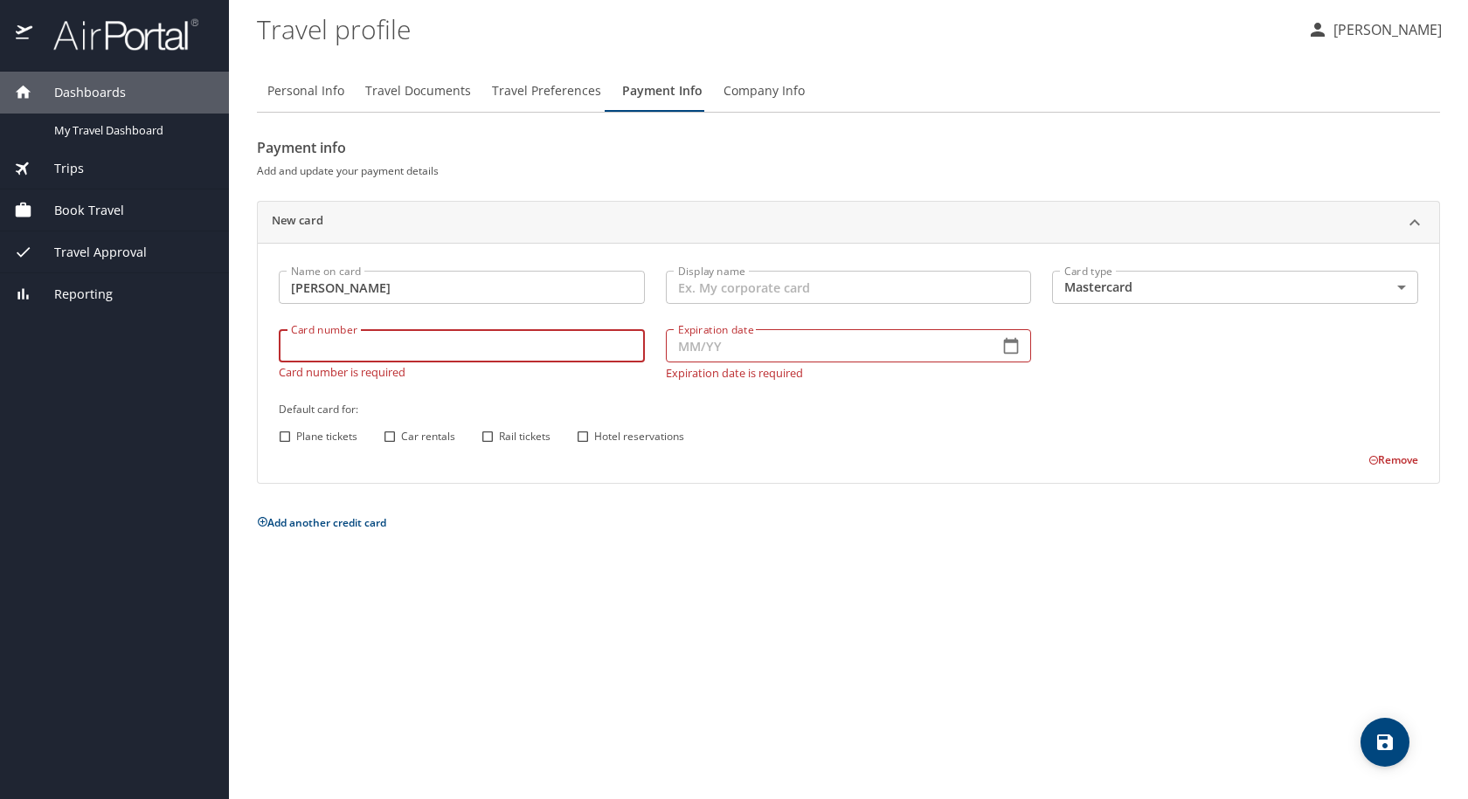
click at [564, 368] on div "Card number Card number Card number is required" at bounding box center [461, 354] width 387 height 71
type input "5569270010520055"
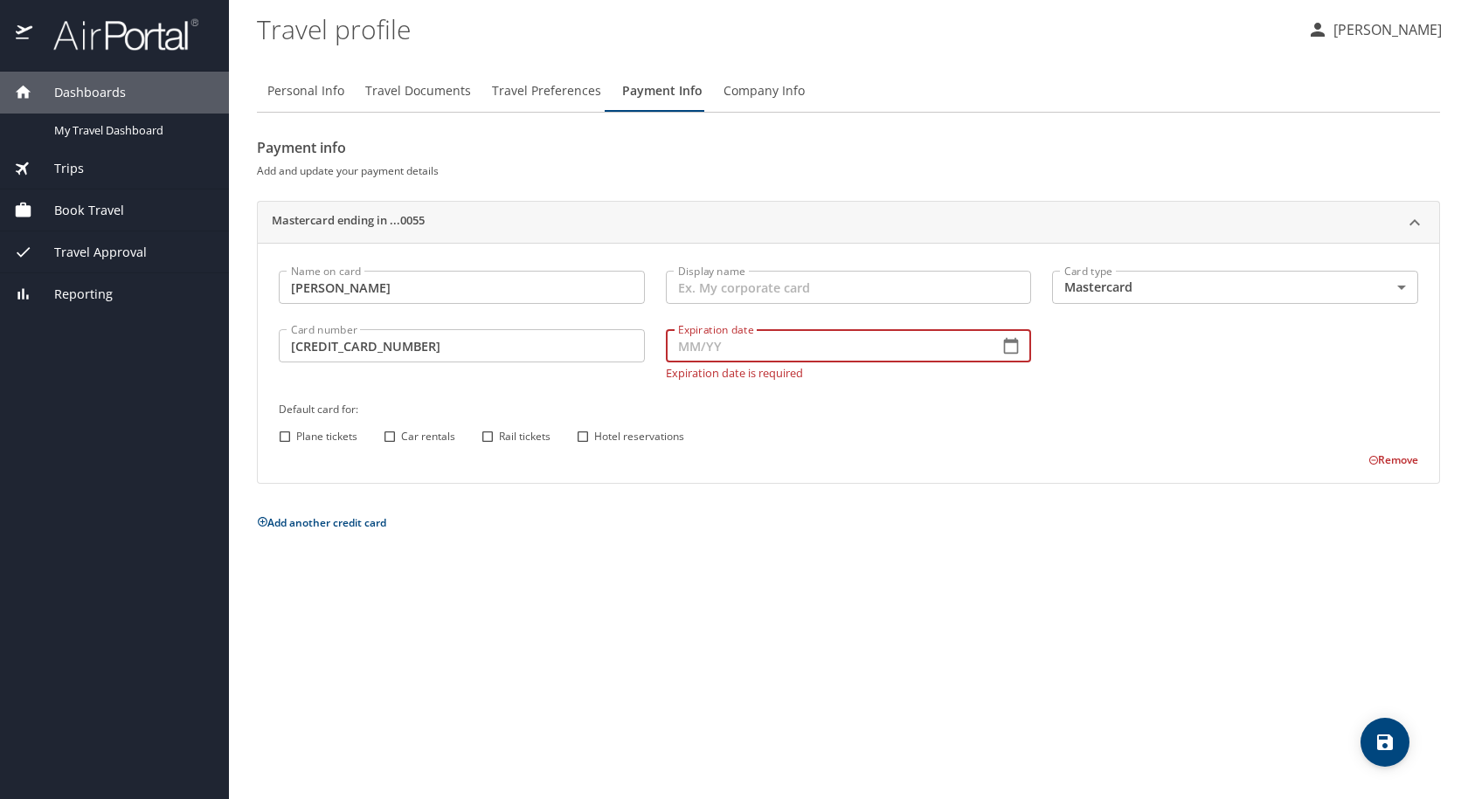
click at [710, 335] on input "Expiration date" at bounding box center [826, 345] width 320 height 33
type input "08/30"
click at [730, 294] on input "Display name" at bounding box center [849, 287] width 366 height 33
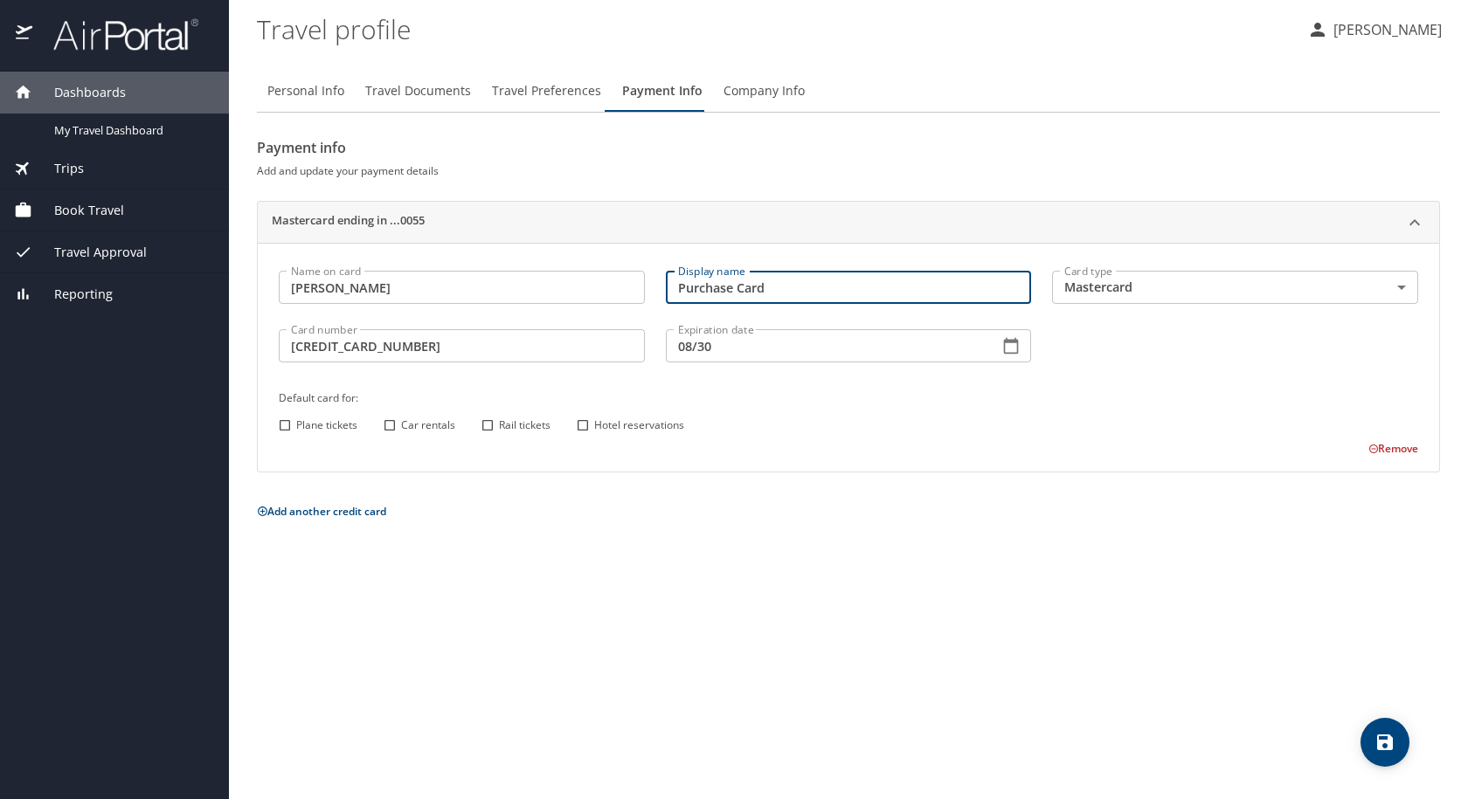
type input "Purchase Card"
click at [287, 427] on input "Plane tickets" at bounding box center [284, 425] width 23 height 23
checkbox input "true"
click at [397, 426] on input "Car rentals" at bounding box center [389, 425] width 23 height 23
checkbox input "true"
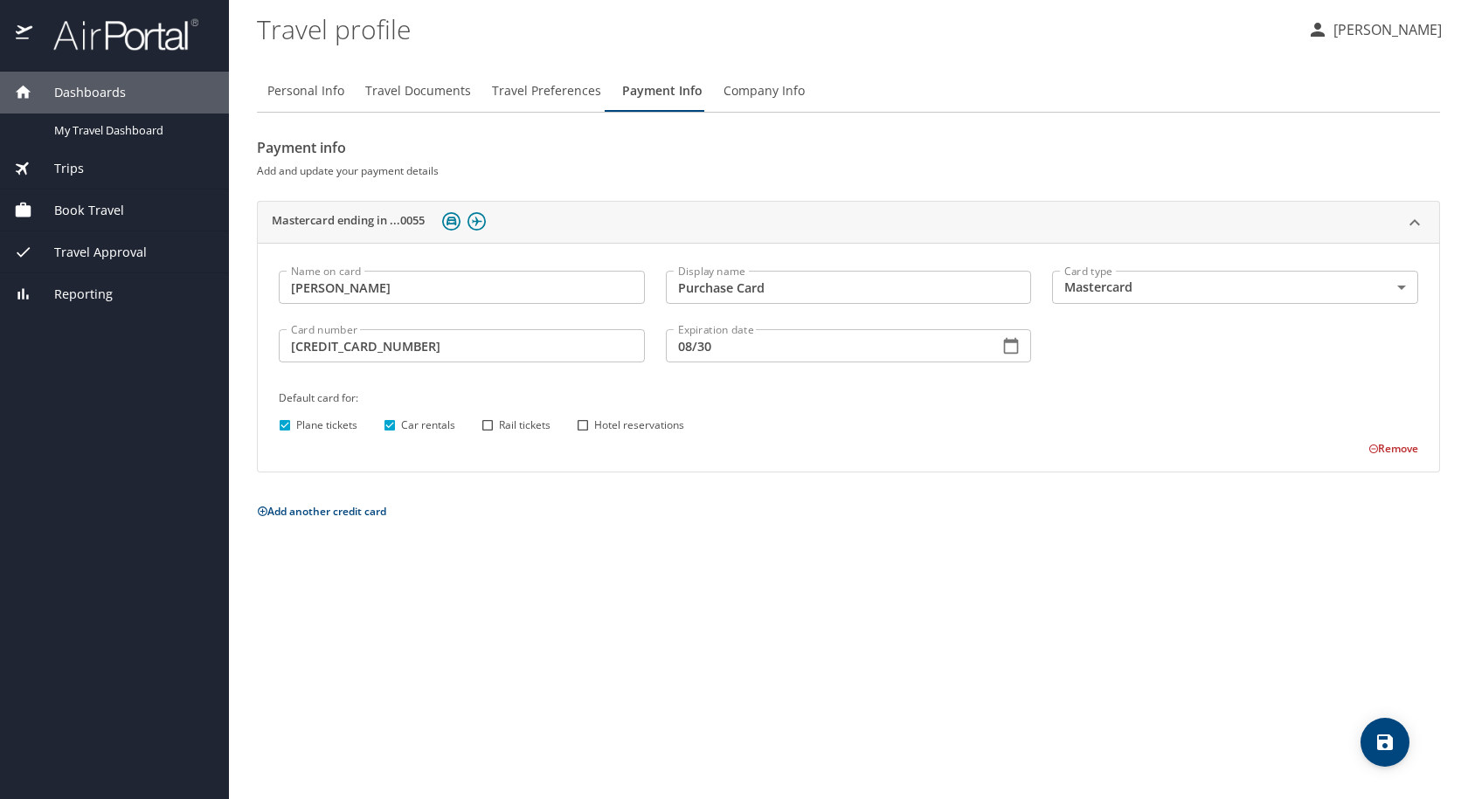
click at [582, 421] on input "Hotel reservations" at bounding box center [582, 425] width 23 height 23
checkbox input "true"
click at [487, 427] on input "Rail tickets" at bounding box center [487, 425] width 23 height 23
checkbox input "true"
click at [728, 103] on button "Company Info" at bounding box center [764, 91] width 102 height 42
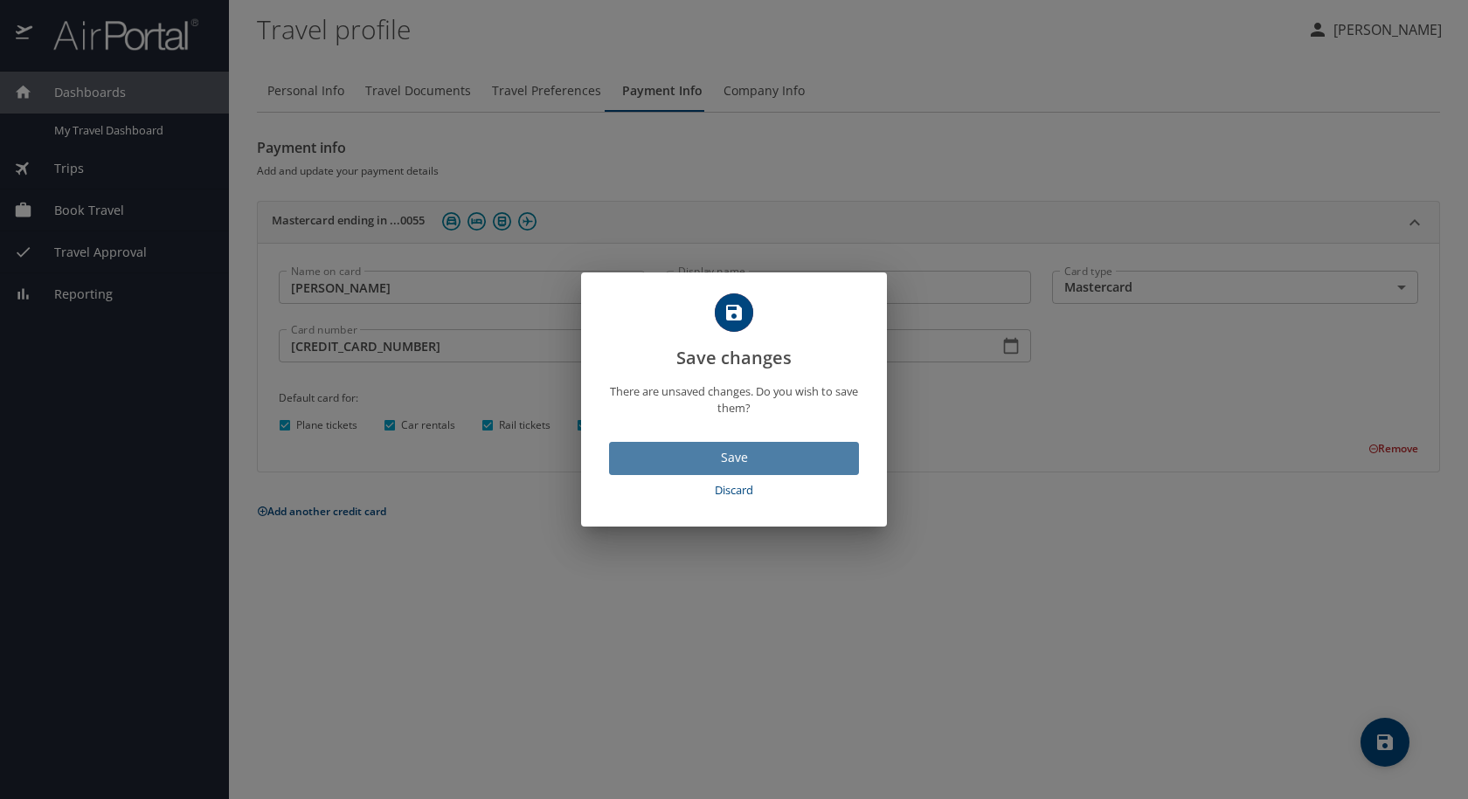
click at [723, 460] on span "Save" at bounding box center [734, 458] width 222 height 22
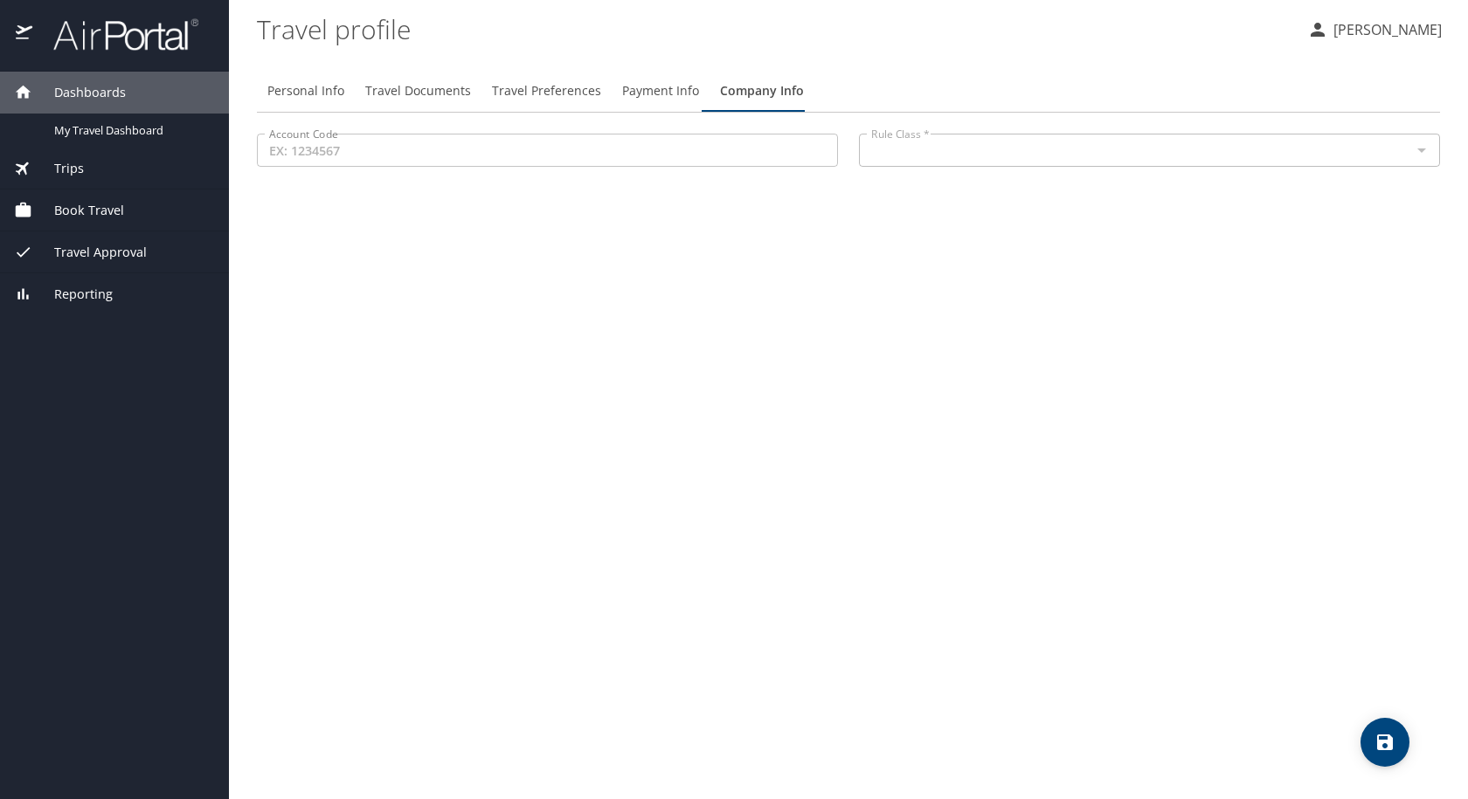
click at [1416, 152] on div at bounding box center [1420, 150] width 23 height 24
click at [510, 169] on p at bounding box center [547, 169] width 581 height 4
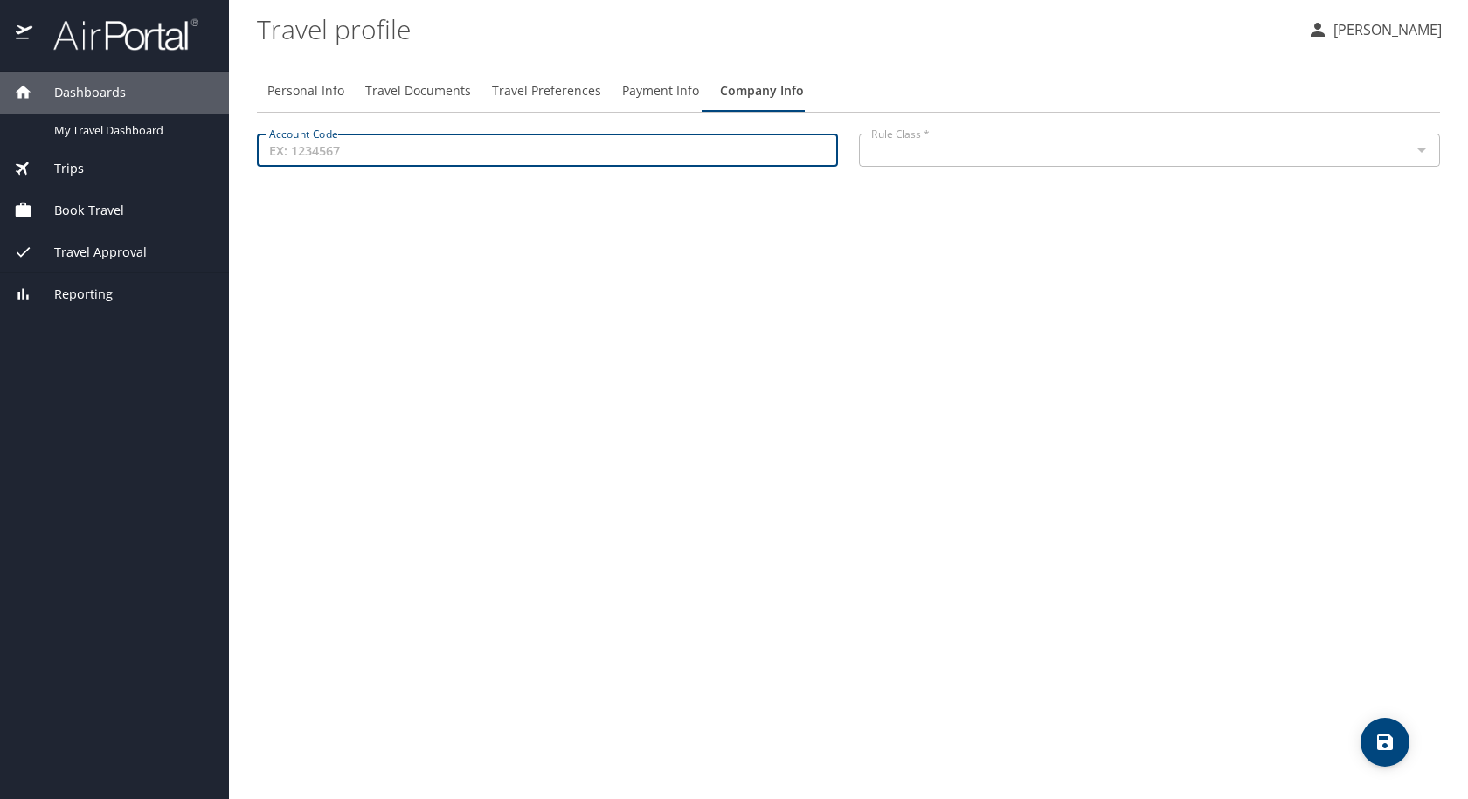
click at [502, 152] on input "Account Code" at bounding box center [547, 150] width 581 height 33
click at [381, 89] on span "Travel Documents" at bounding box center [418, 91] width 106 height 22
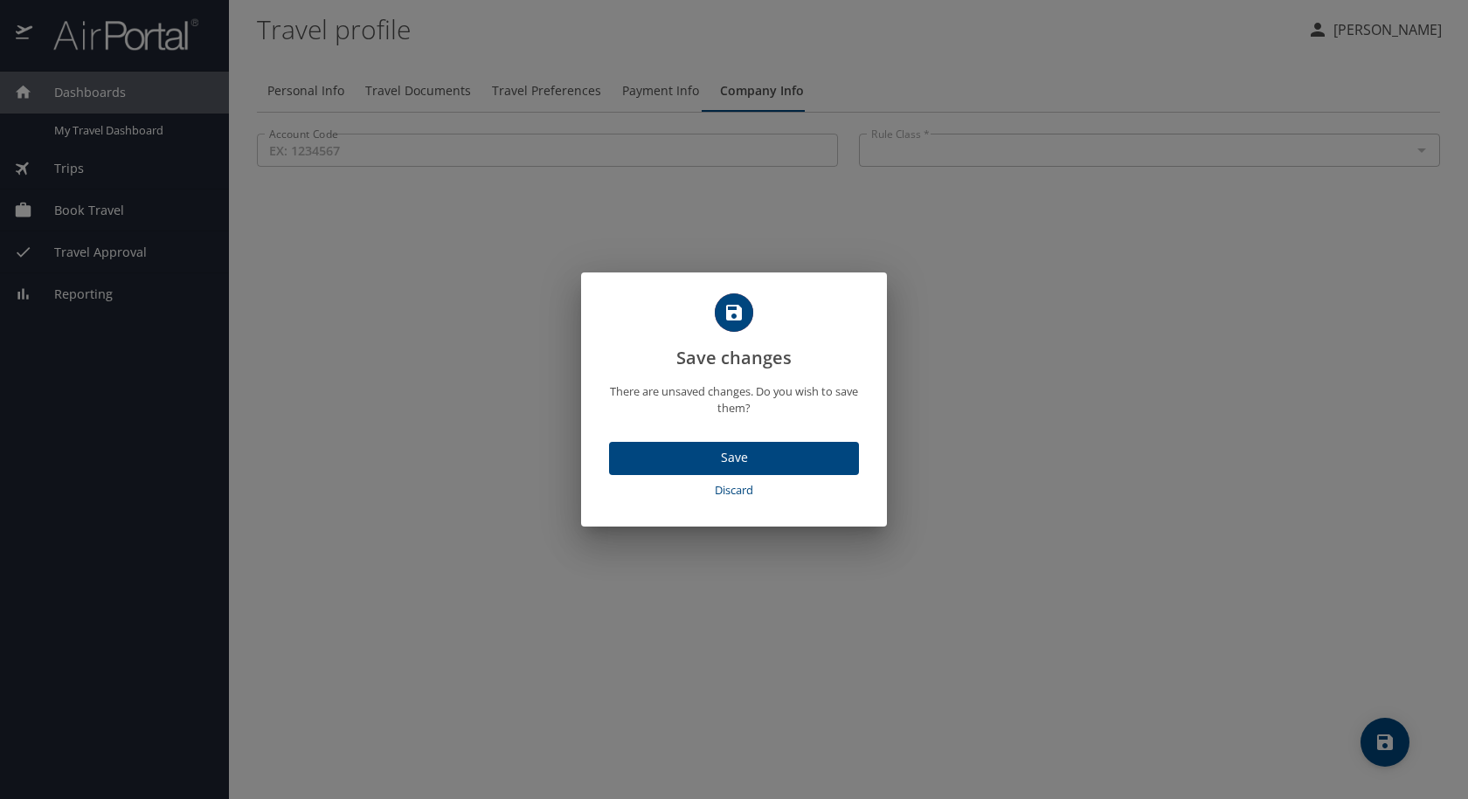
click at [661, 453] on span "Save" at bounding box center [734, 458] width 222 height 22
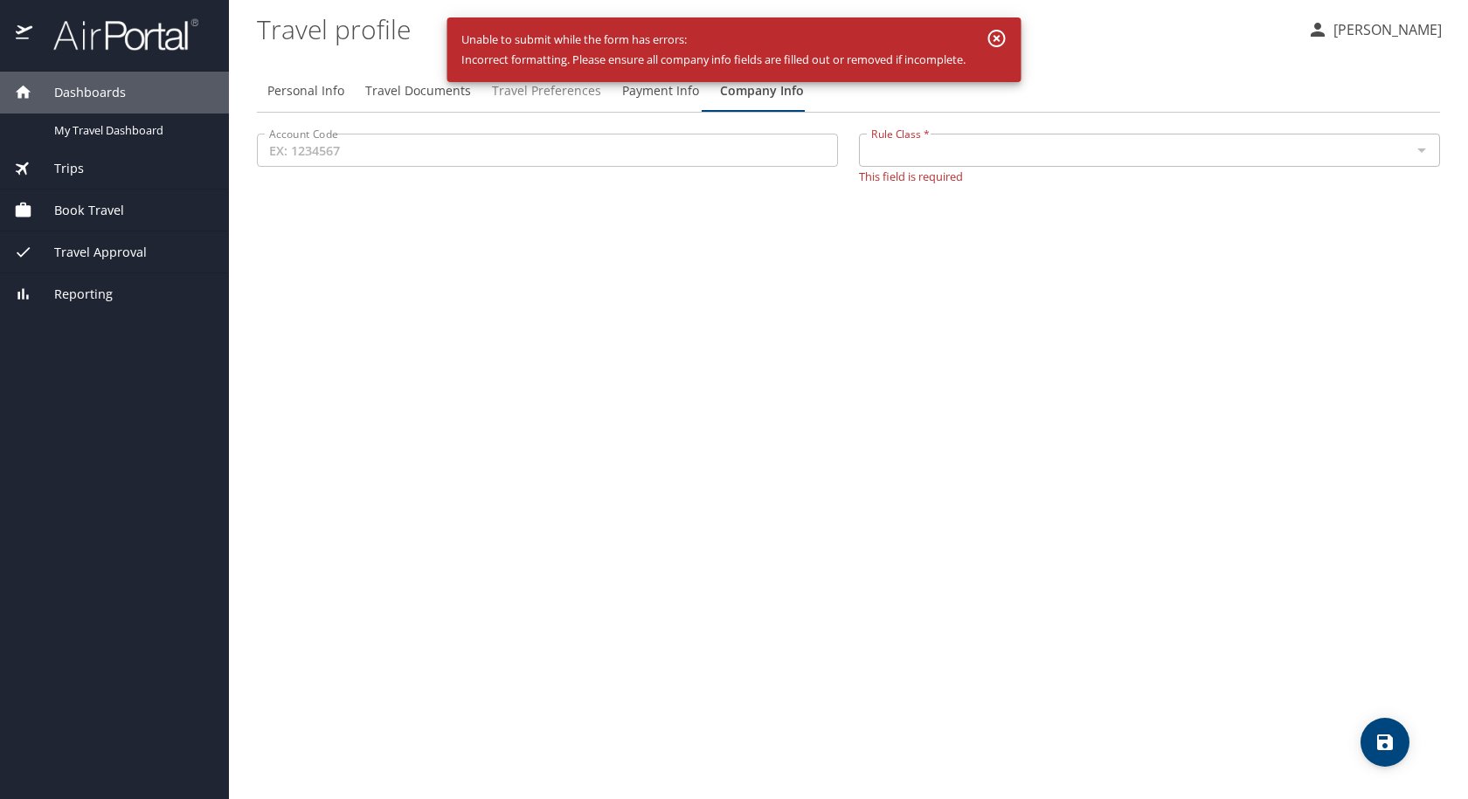
click at [544, 95] on span "Travel Preferences" at bounding box center [546, 91] width 109 height 22
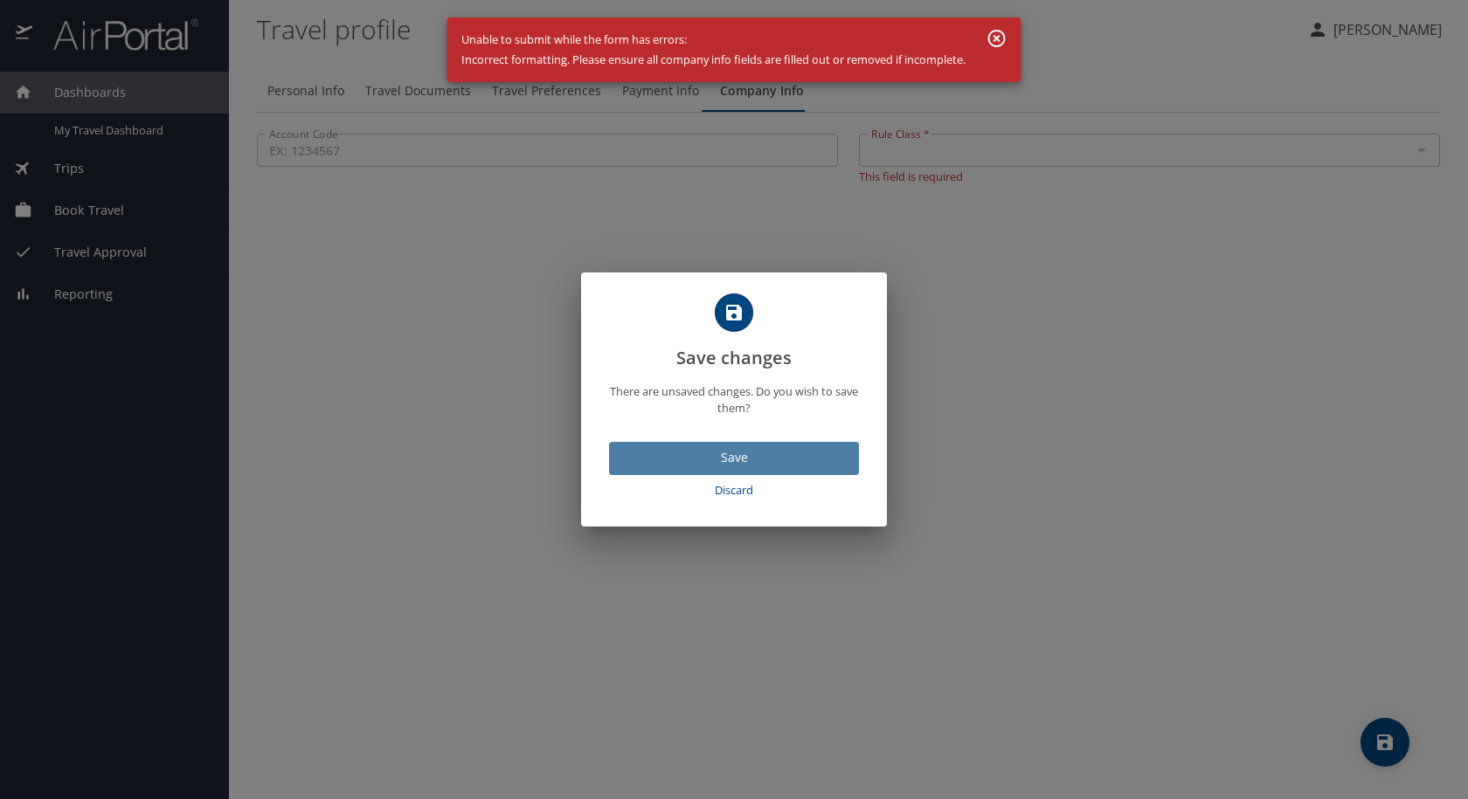
click at [733, 467] on span "Save" at bounding box center [734, 458] width 222 height 22
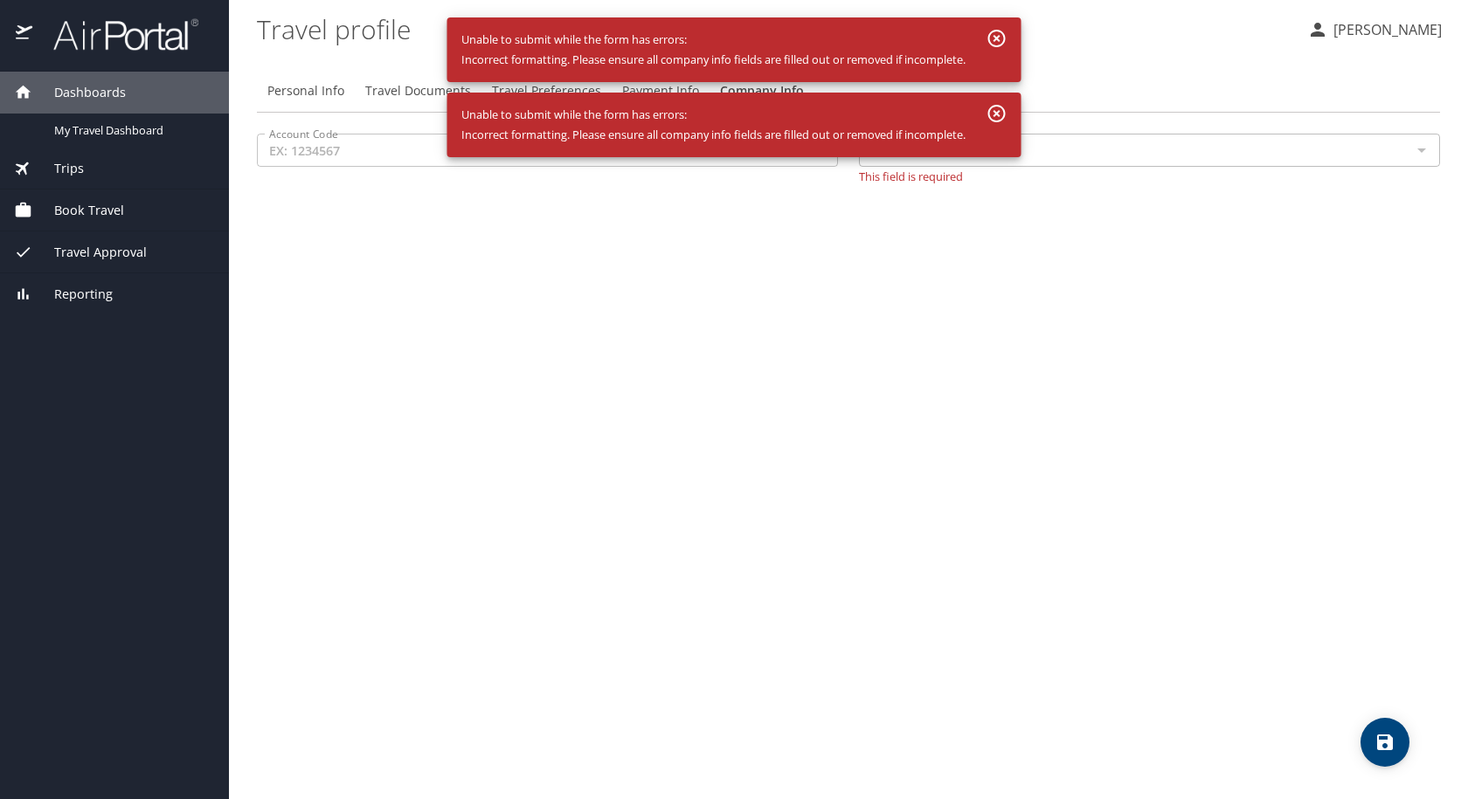
click at [998, 47] on icon "button" at bounding box center [996, 38] width 17 height 17
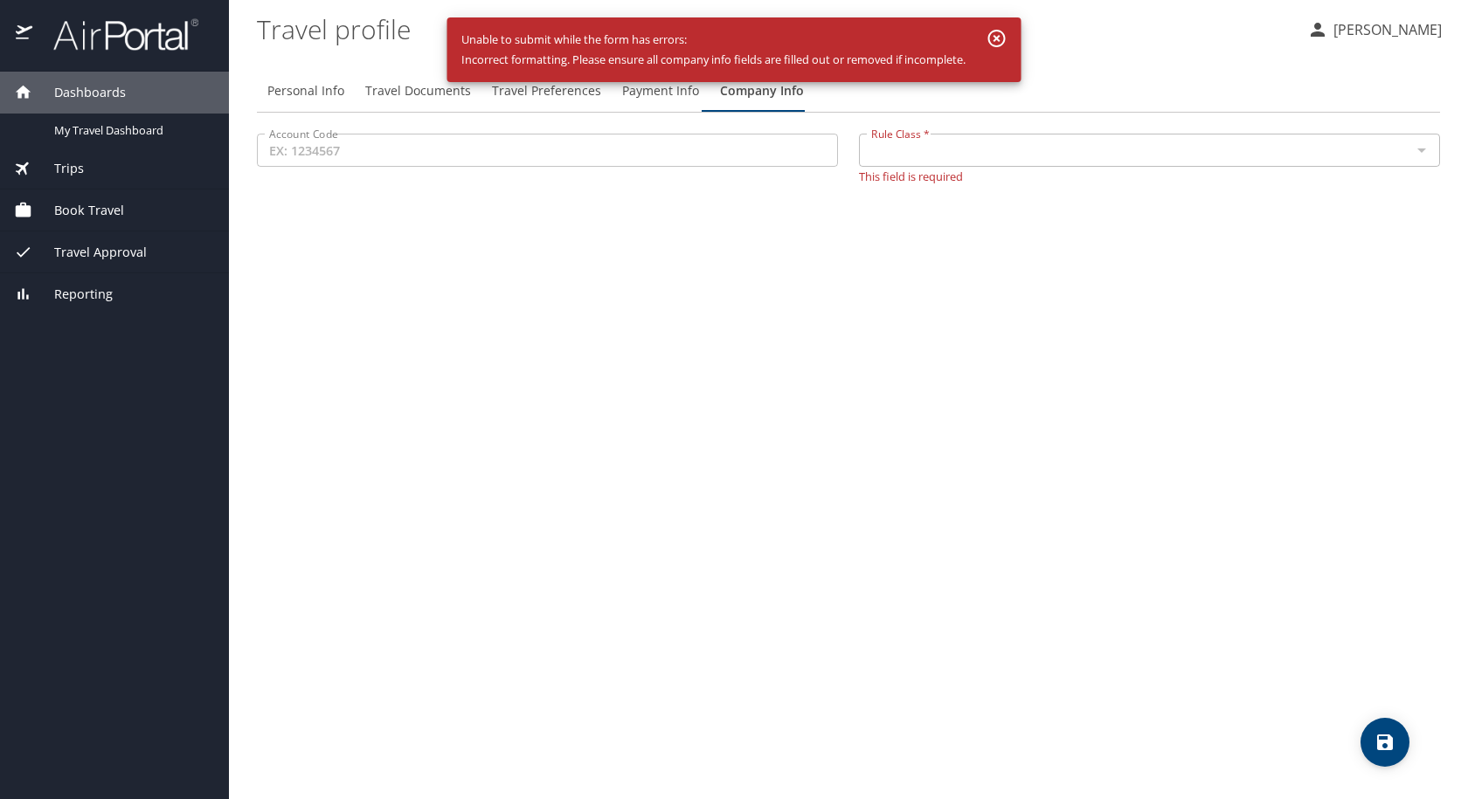
click at [996, 38] on icon "button" at bounding box center [996, 38] width 21 height 21
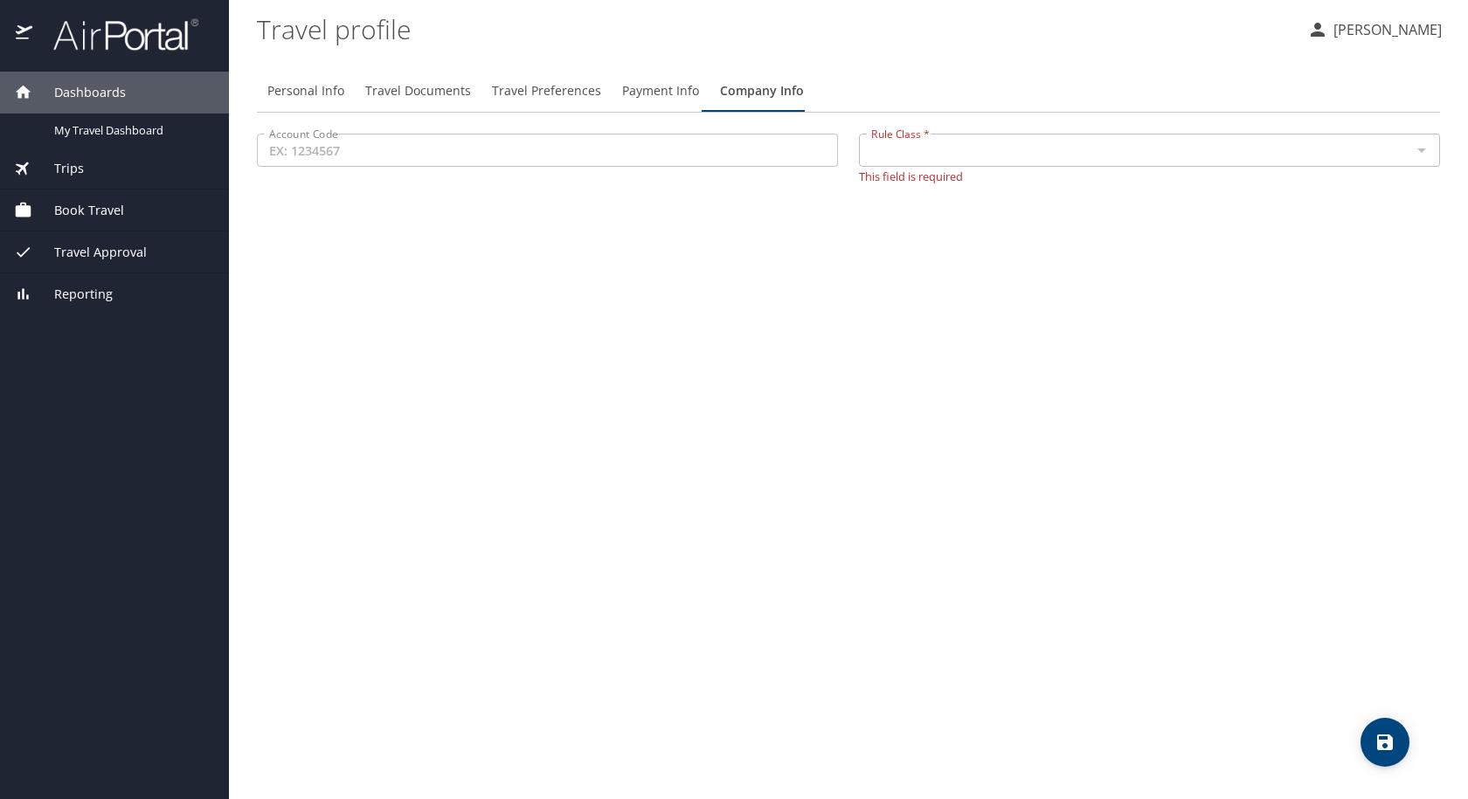
click at [1009, 163] on div "Rule Class *" at bounding box center [1149, 150] width 581 height 33
click at [1413, 152] on div at bounding box center [1420, 150] width 23 height 24
click at [607, 158] on input "Account Code" at bounding box center [547, 150] width 581 height 33
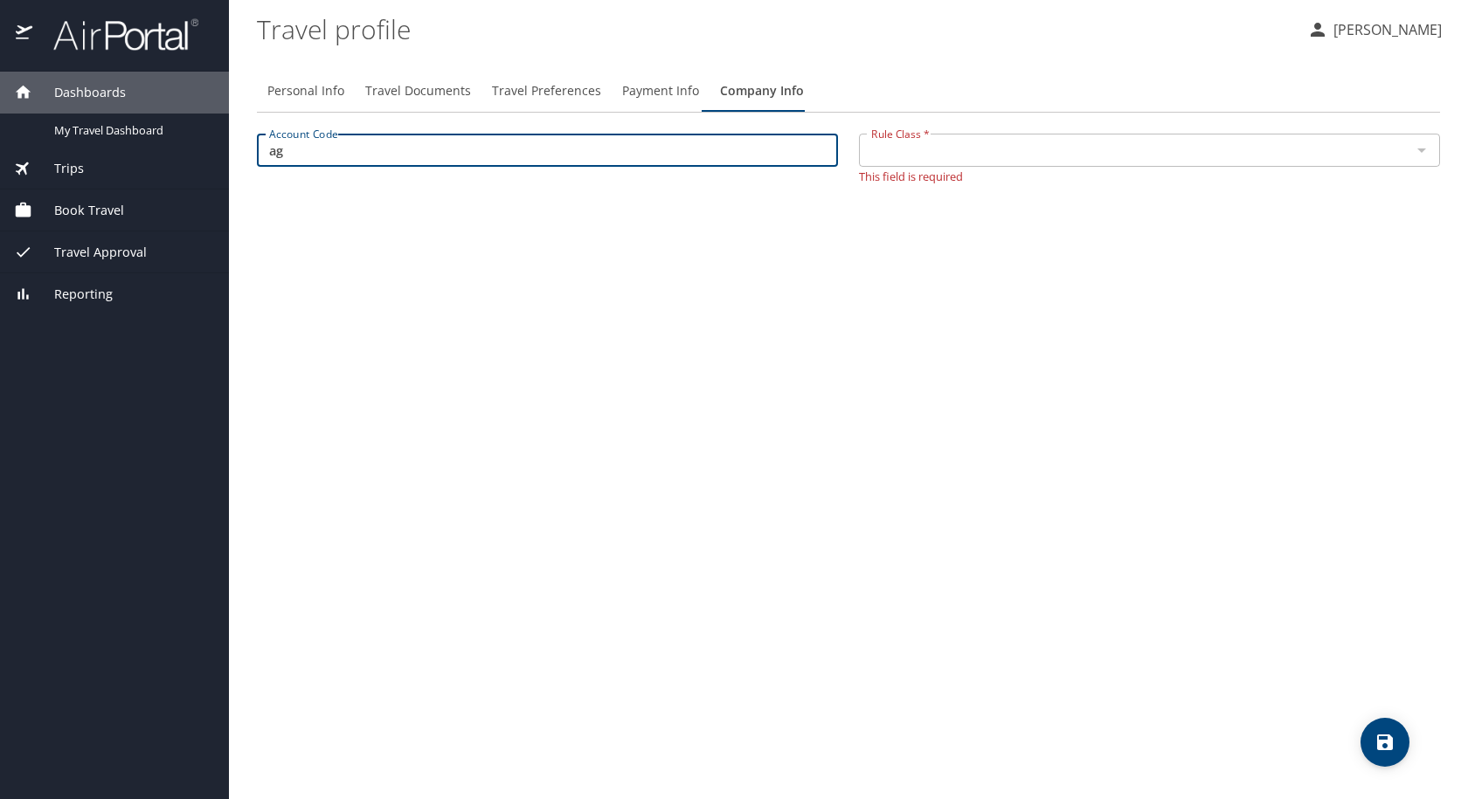
type input "a"
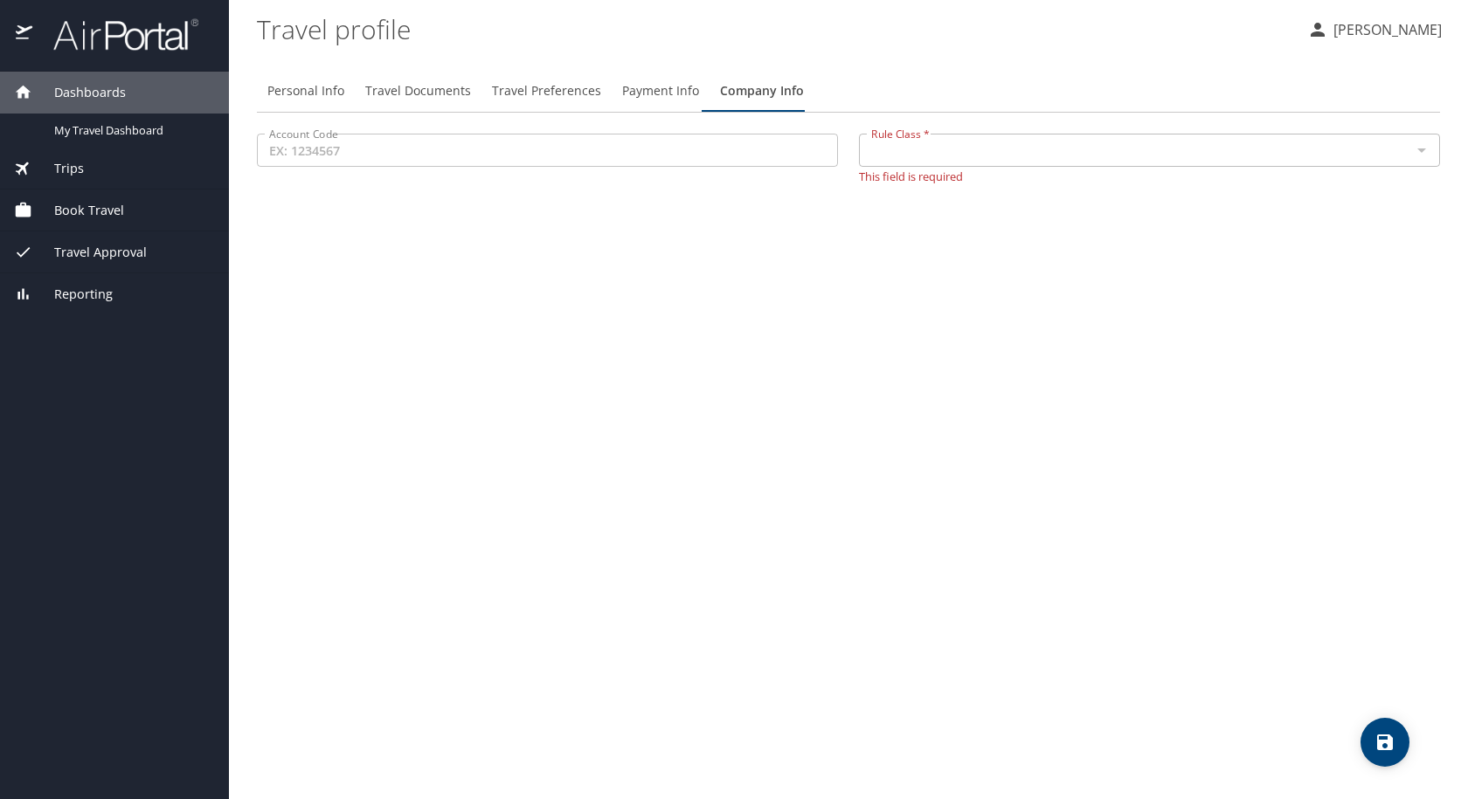
click at [106, 214] on span "Book Travel" at bounding box center [78, 210] width 92 height 19
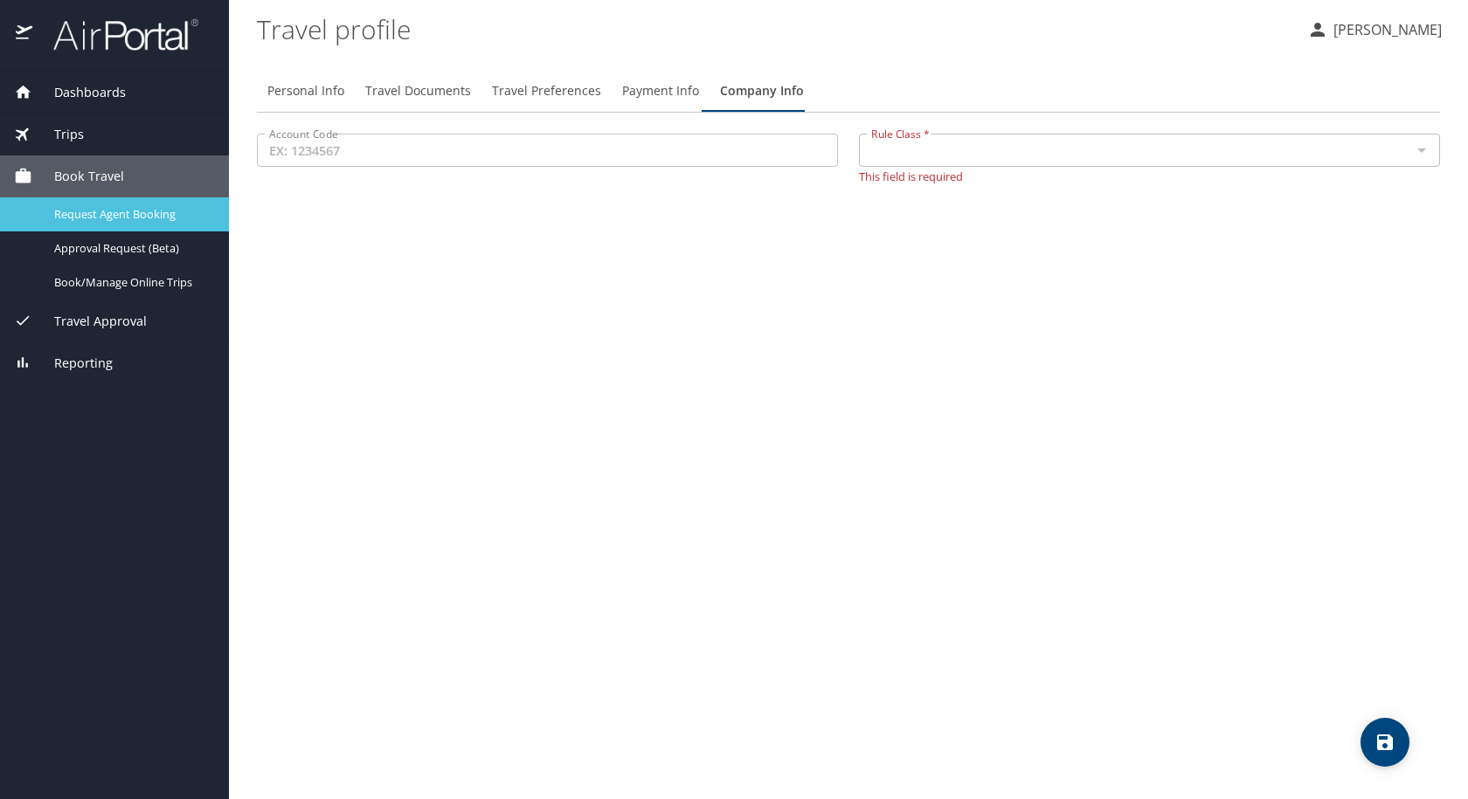
click at [81, 211] on span "Request Agent Booking" at bounding box center [131, 214] width 154 height 17
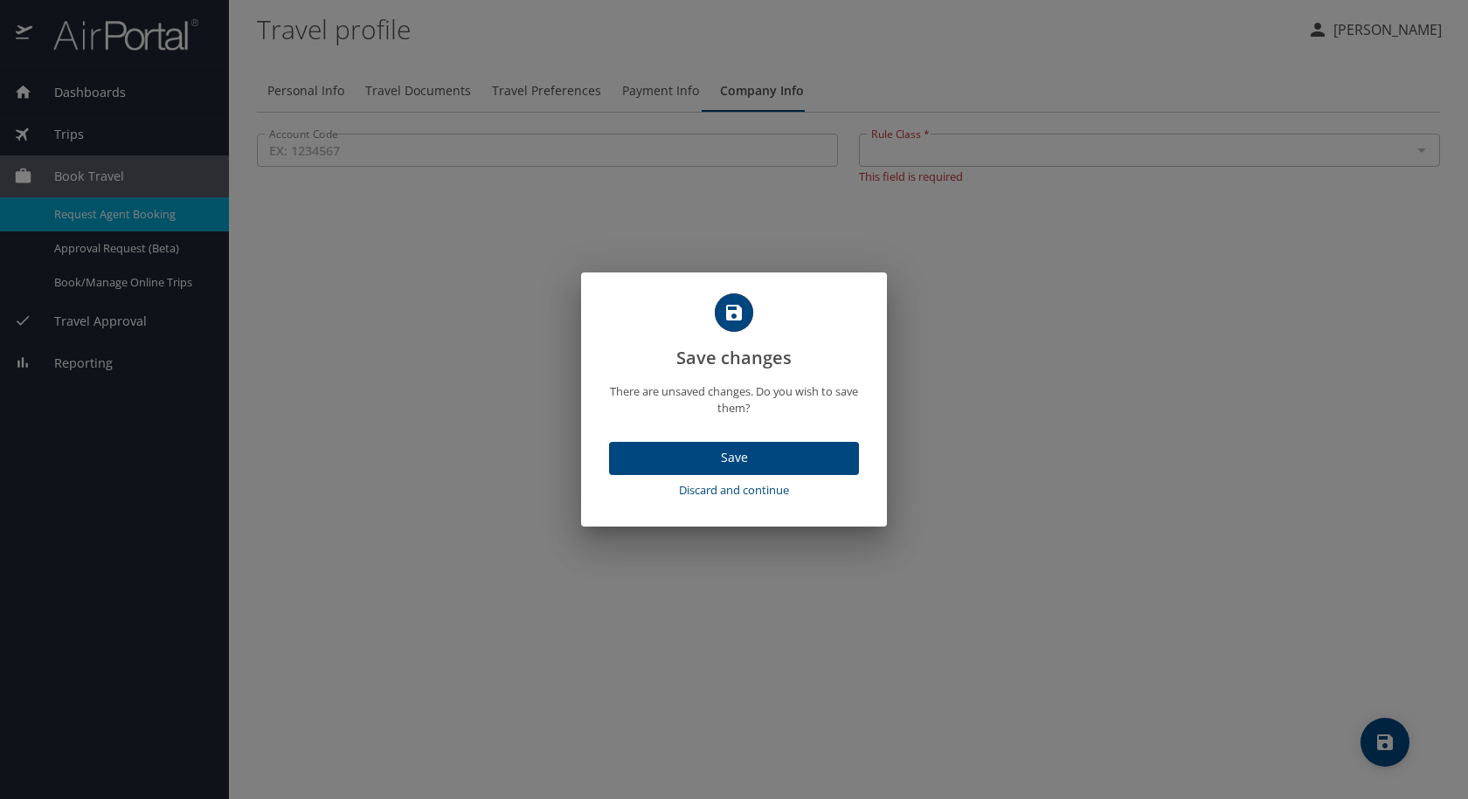
click at [724, 469] on button "Save" at bounding box center [734, 459] width 250 height 34
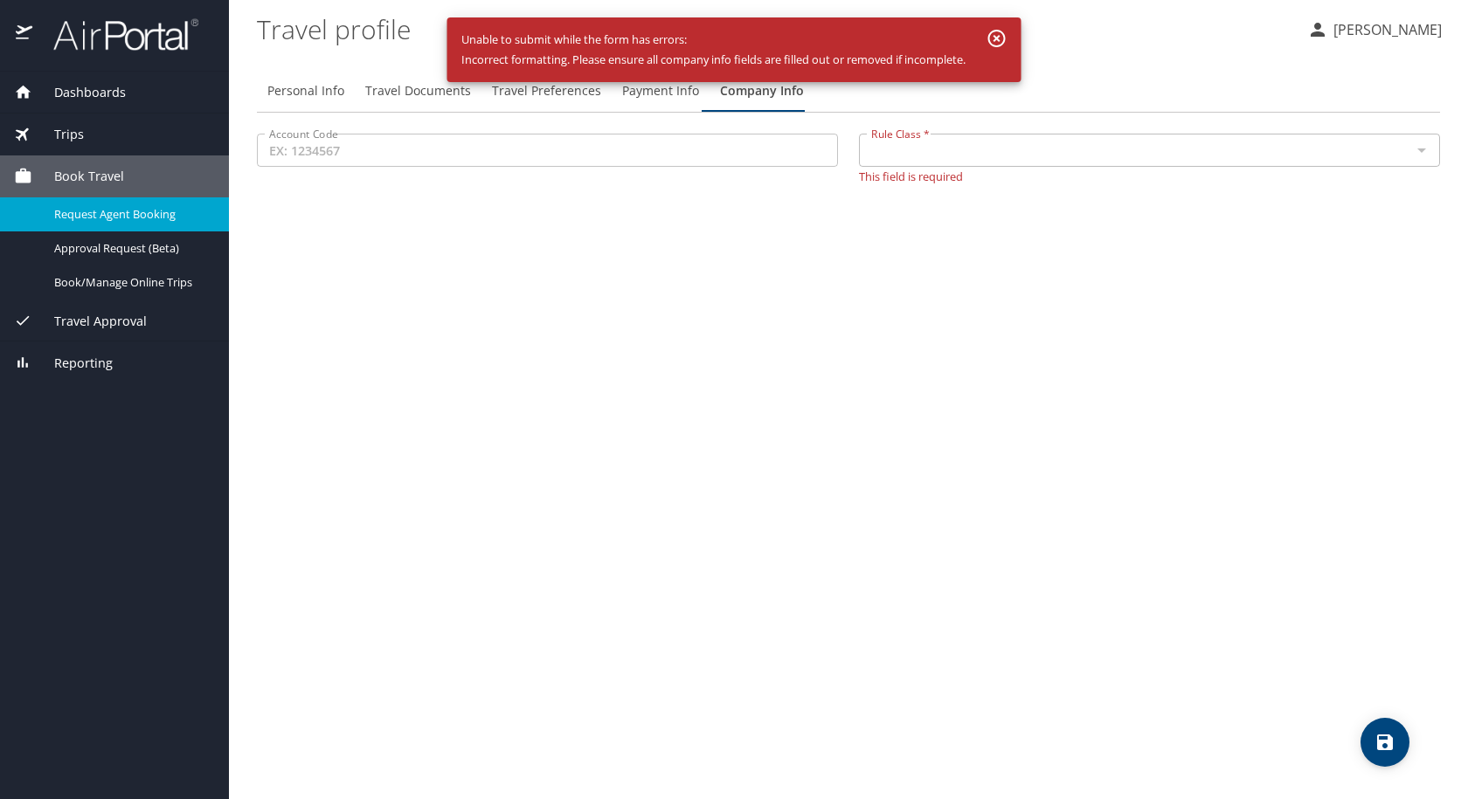
click at [926, 207] on div "Personal Info Travel Documents Travel Preferences Payment Info Company Info Acc…" at bounding box center [848, 428] width 1183 height 744
click at [702, 148] on input "Account Code" at bounding box center [547, 150] width 581 height 33
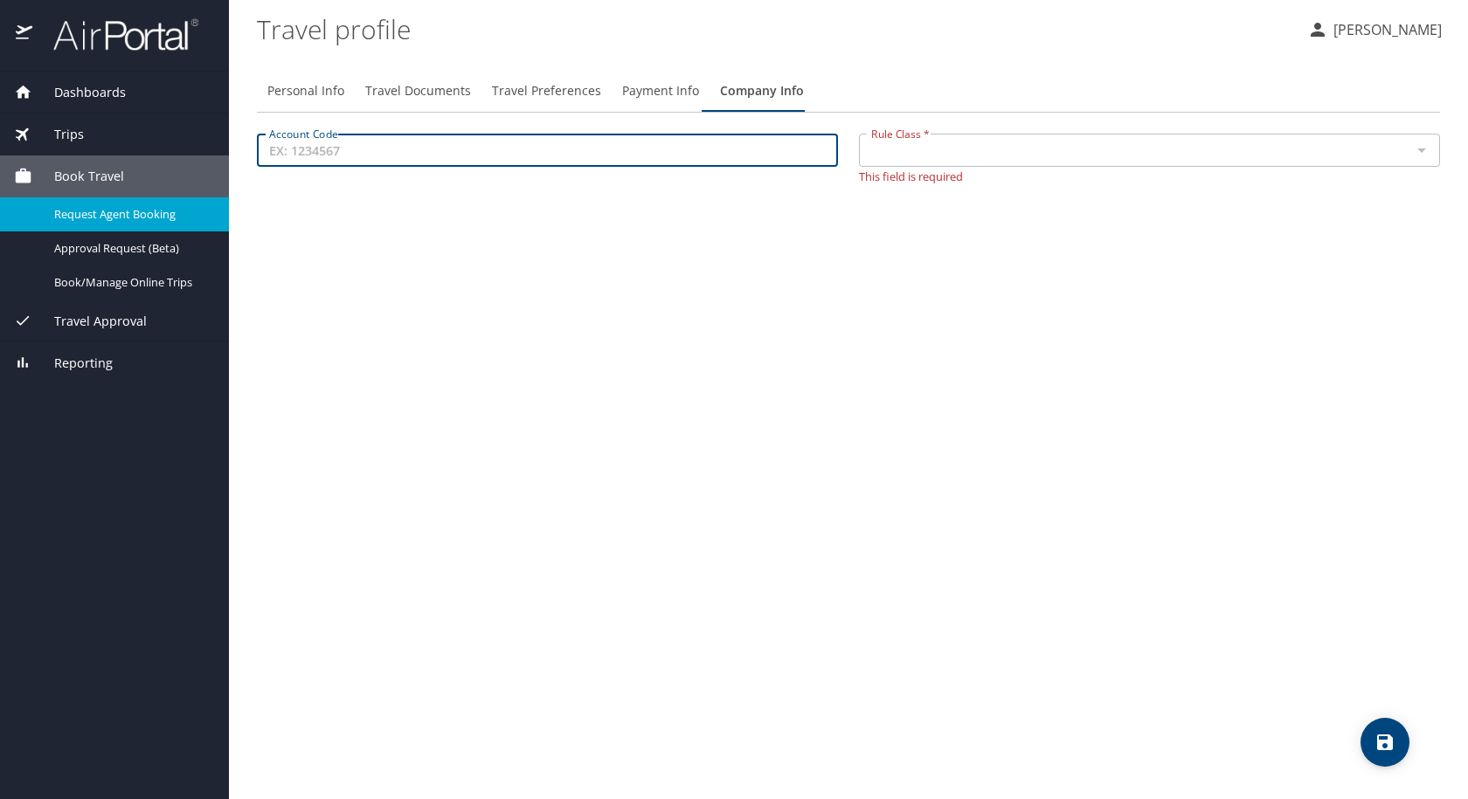
click at [1377, 31] on p "Destyni Peoples" at bounding box center [1385, 29] width 114 height 21
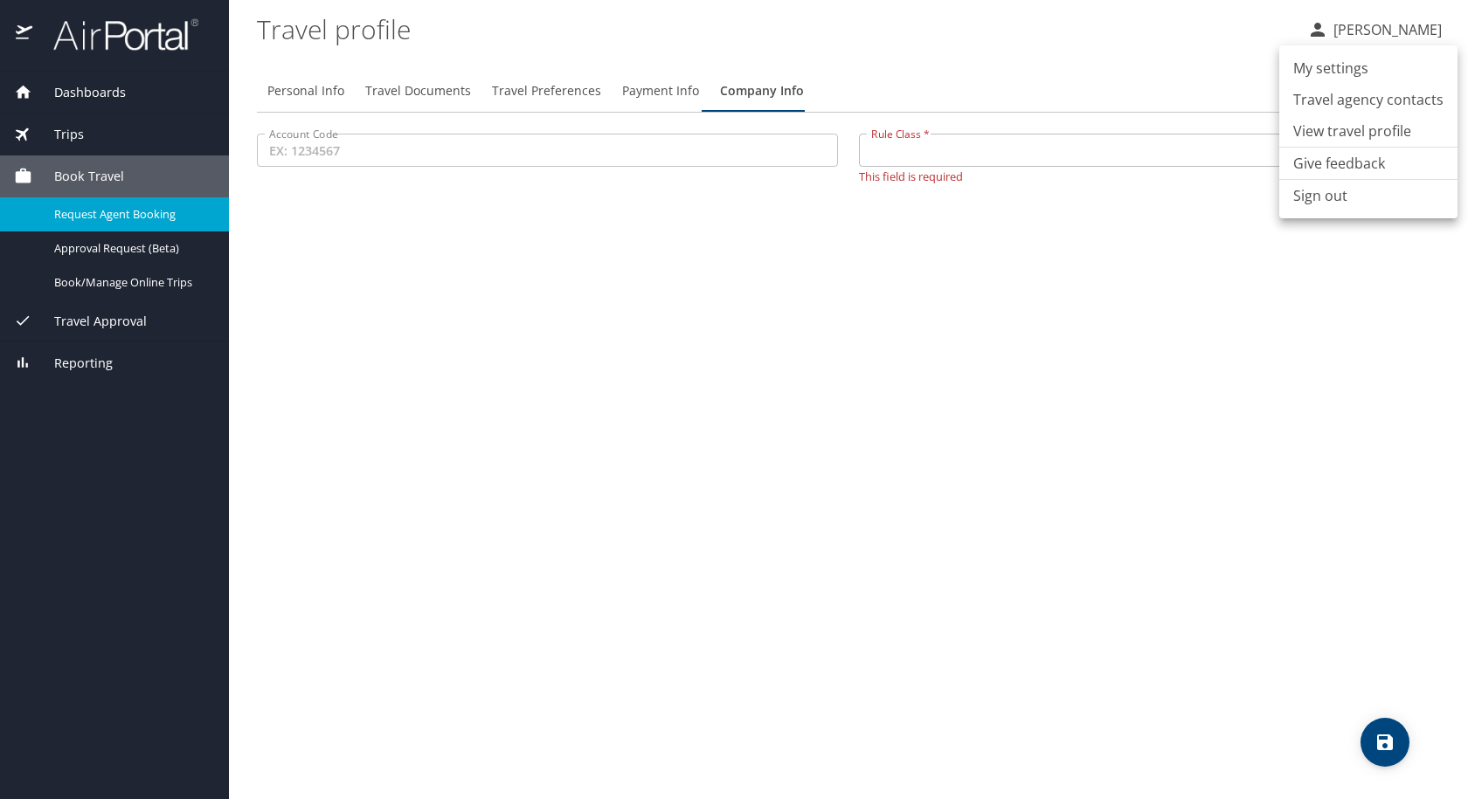
click at [1365, 197] on li "Sign out" at bounding box center [1368, 195] width 178 height 31
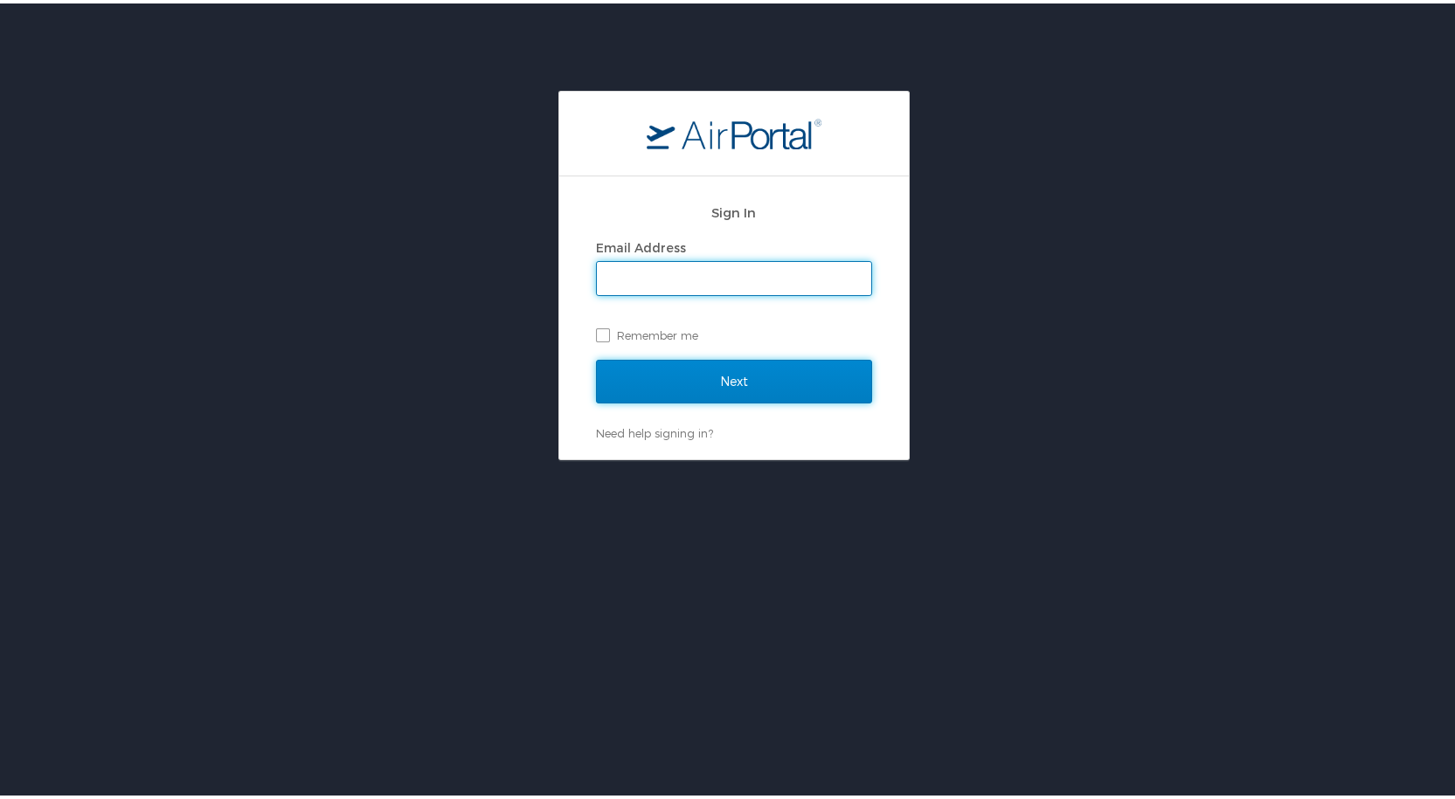
click at [674, 373] on input "Next" at bounding box center [734, 378] width 276 height 44
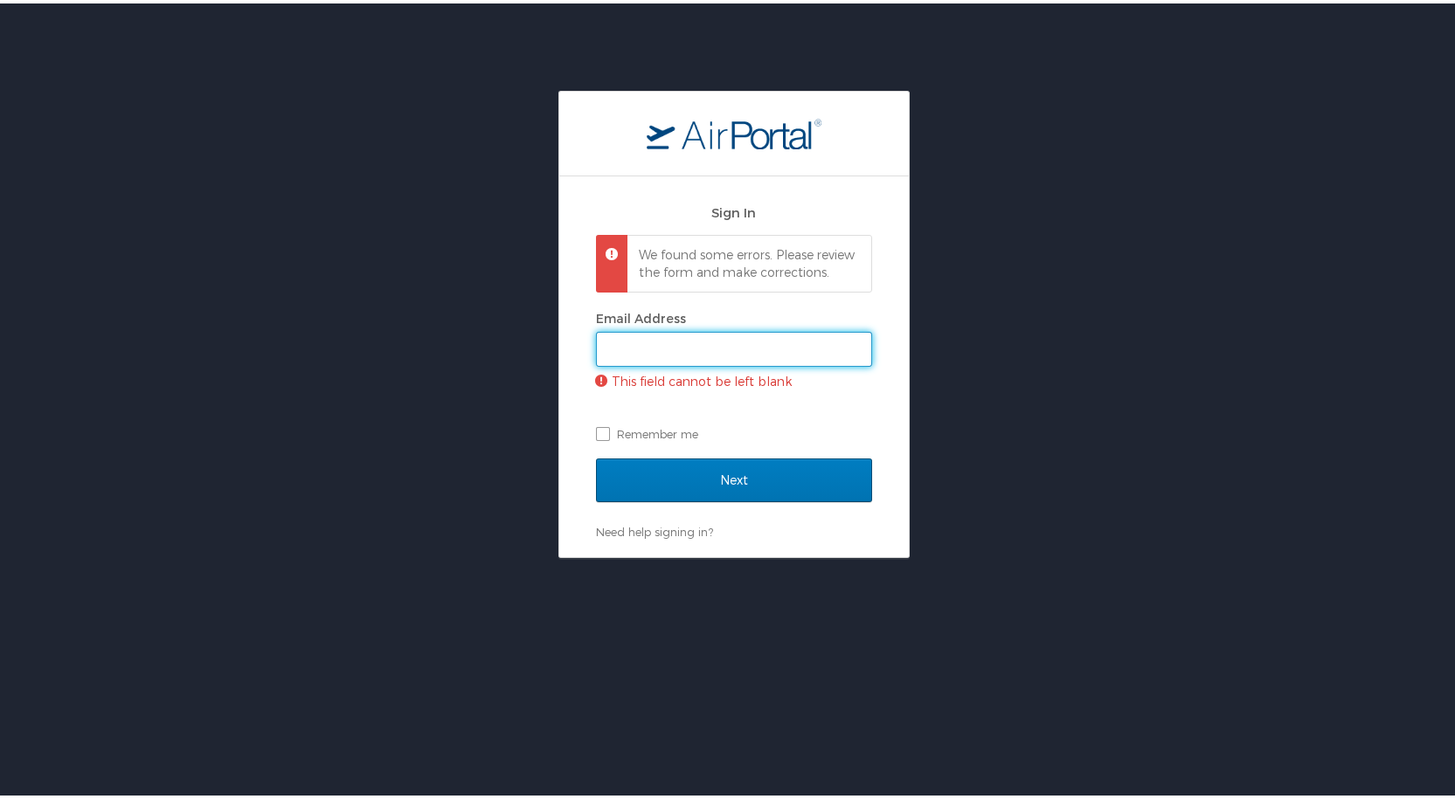
click at [647, 362] on input "Email Address" at bounding box center [734, 345] width 274 height 33
click at [658, 363] on input "Email Address" at bounding box center [734, 345] width 274 height 33
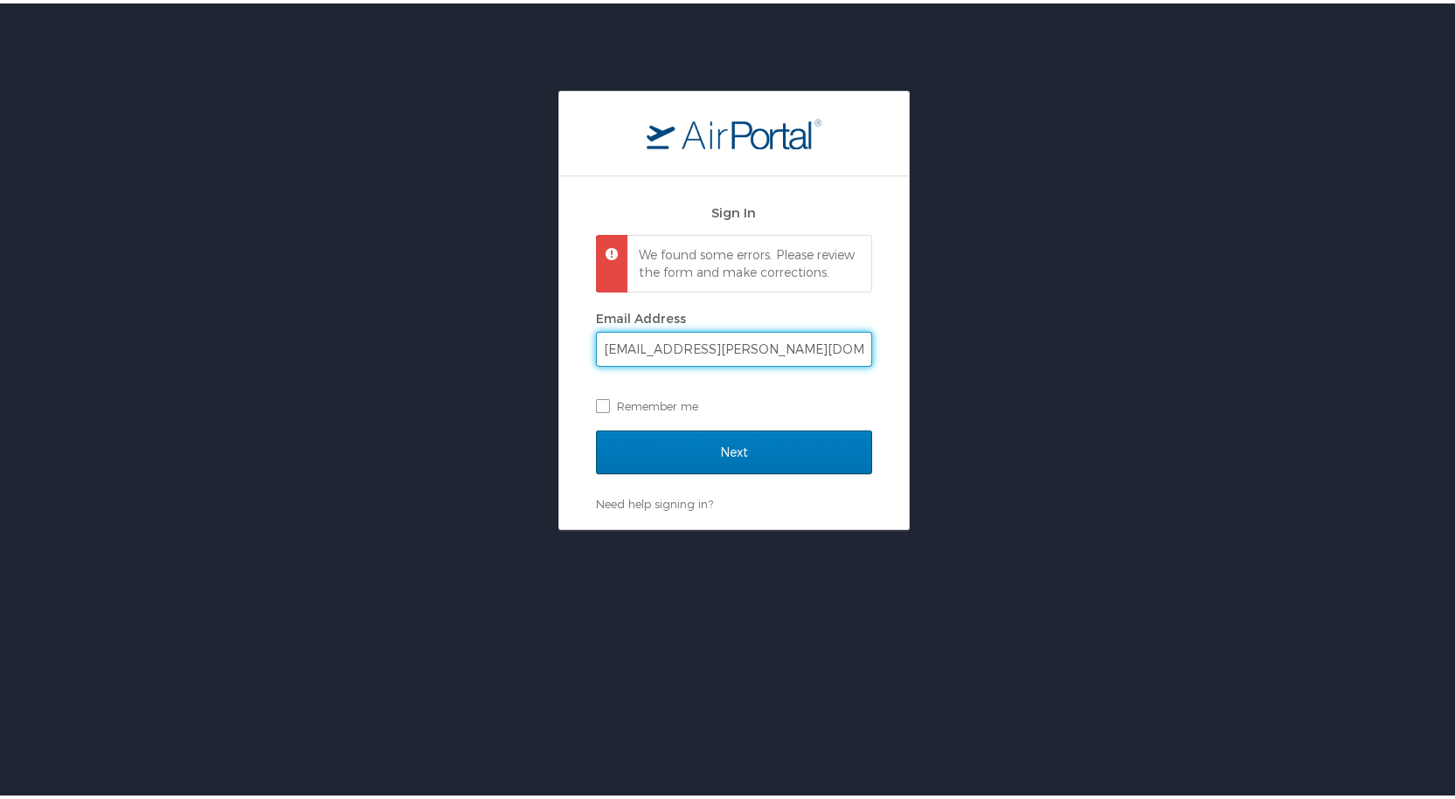
type input "djpeoples@troy.edu"
click at [596, 427] on input "Next" at bounding box center [734, 449] width 276 height 44
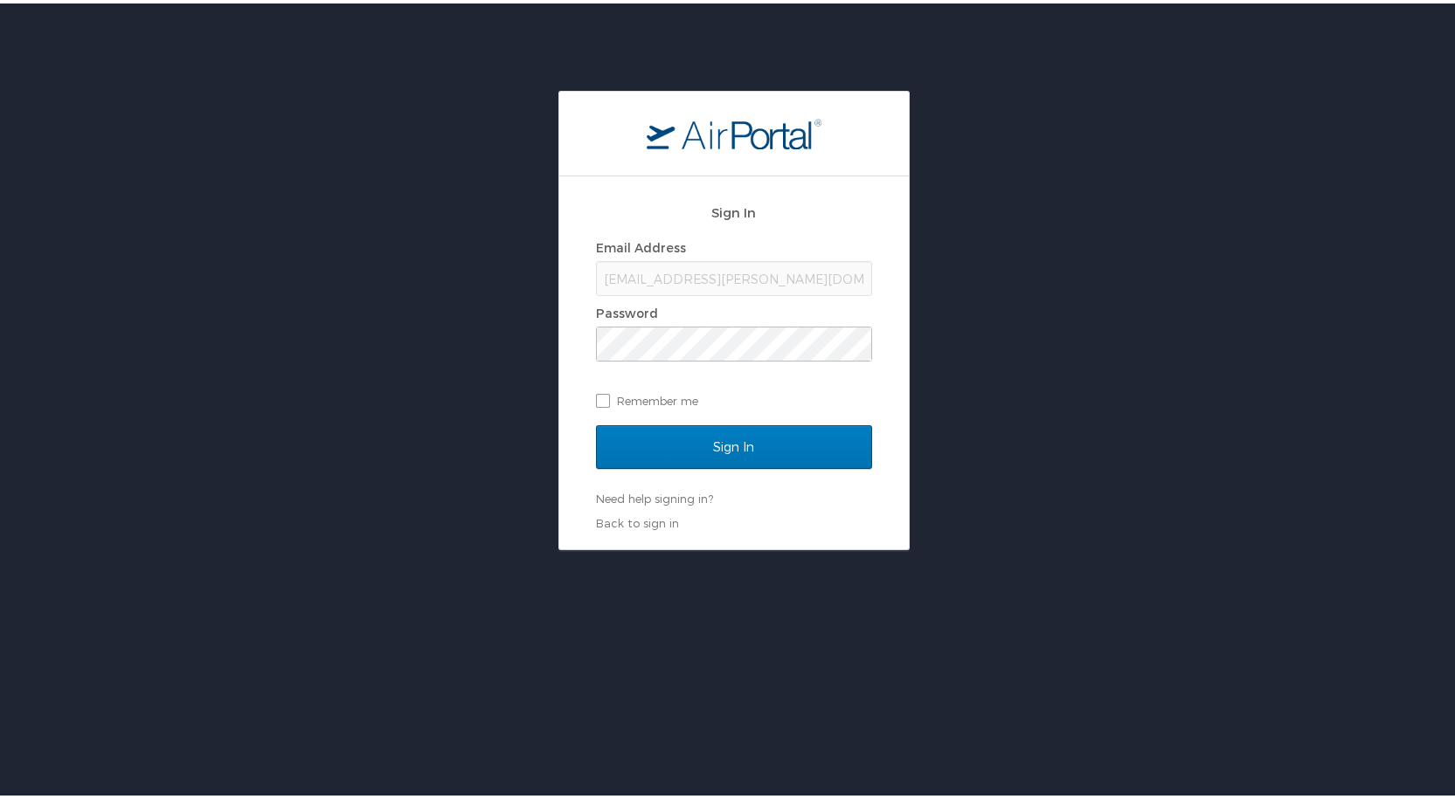
click at [639, 384] on div "Email Address djpeoples@troy.edu Password Remember me" at bounding box center [734, 321] width 276 height 179
click at [639, 384] on label "Remember me" at bounding box center [734, 397] width 276 height 26
click at [607, 391] on input "Remember me" at bounding box center [601, 396] width 11 height 11
checkbox input "true"
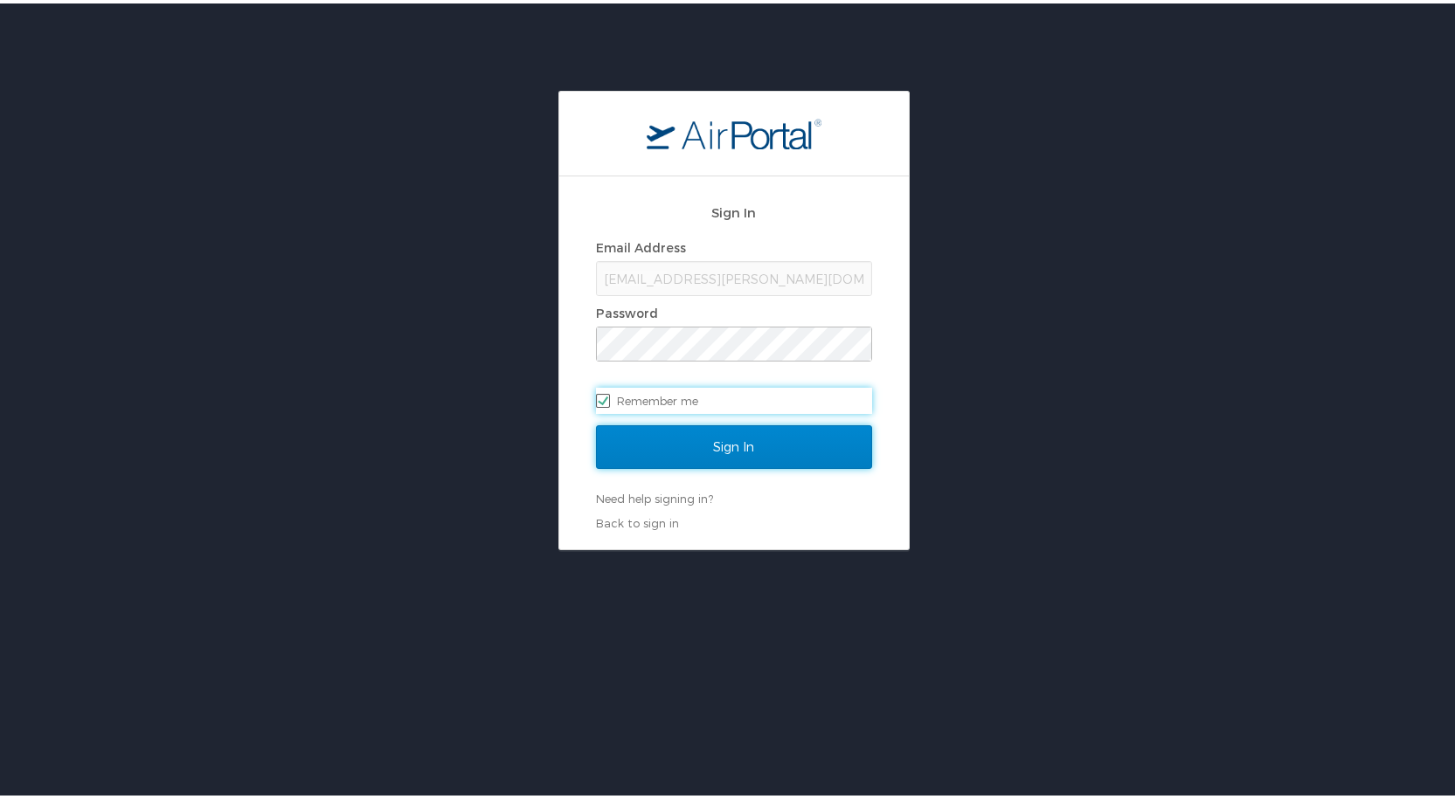
click at [668, 432] on input "Sign In" at bounding box center [734, 444] width 276 height 44
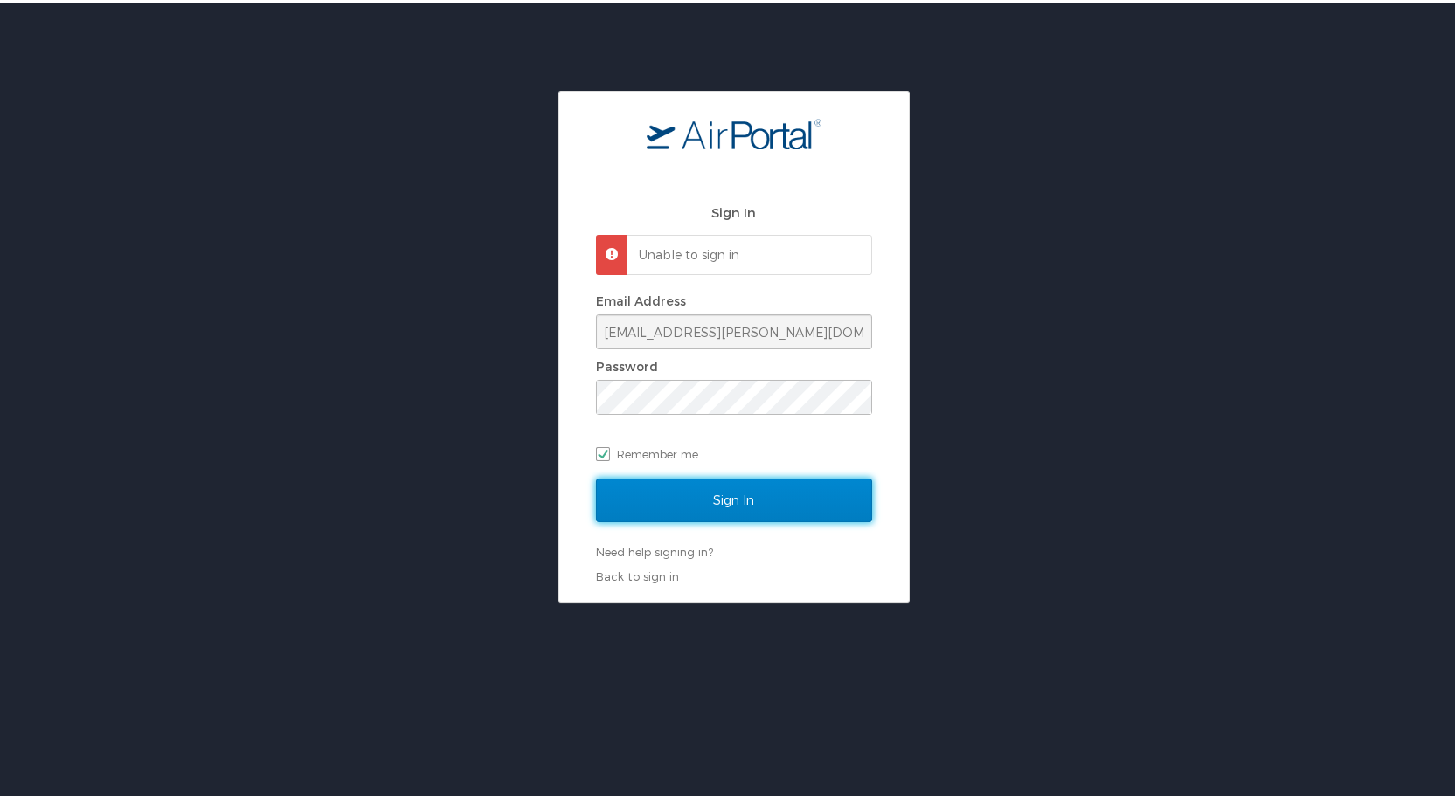
click at [694, 495] on input "Sign In" at bounding box center [734, 497] width 276 height 44
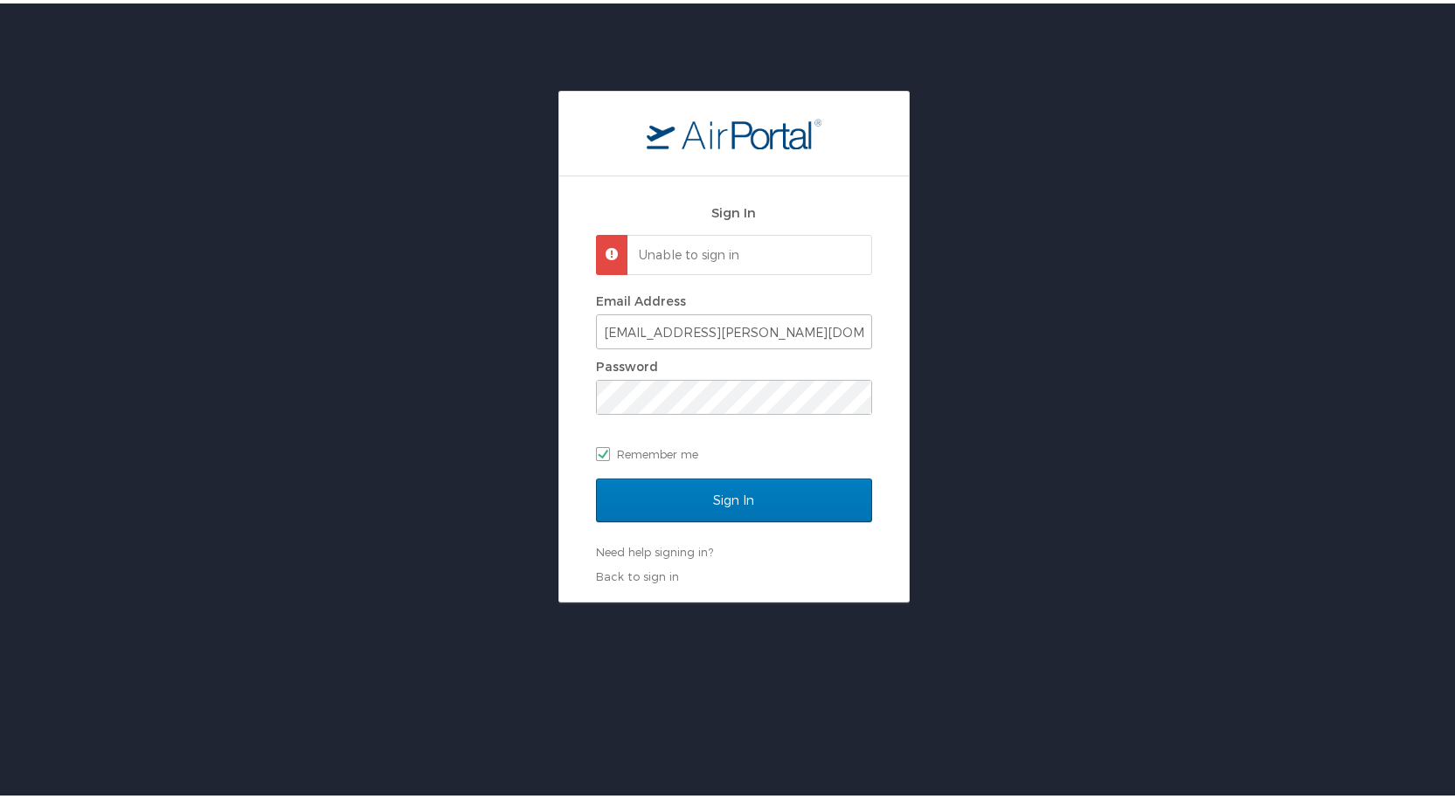
click at [1317, 195] on div "Sign In Unable to sign in Email Address djpeoples@troy.edu Password Remember me…" at bounding box center [734, 343] width 1468 height 512
drag, startPoint x: 744, startPoint y: 155, endPoint x: 730, endPoint y: 146, distance: 15.8
click at [741, 153] on div at bounding box center [733, 130] width 349 height 85
drag, startPoint x: 692, startPoint y: 133, endPoint x: 707, endPoint y: 120, distance: 19.8
click at [692, 132] on img "logo" at bounding box center [734, 129] width 175 height 31
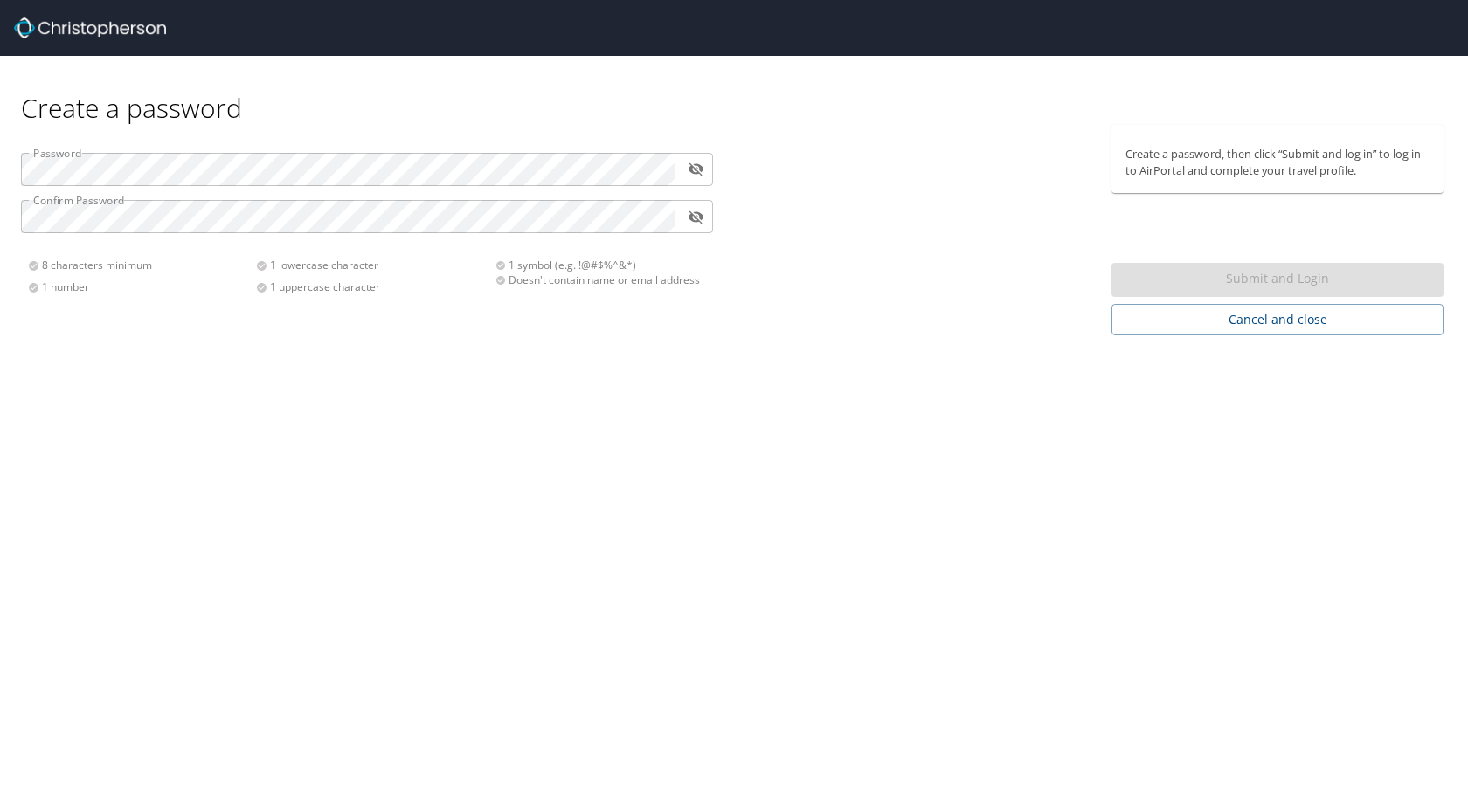
click at [534, 351] on div "Create a password Password ​ Confirm Password ​ 8 characters minimum 1 number 1…" at bounding box center [734, 399] width 1468 height 799
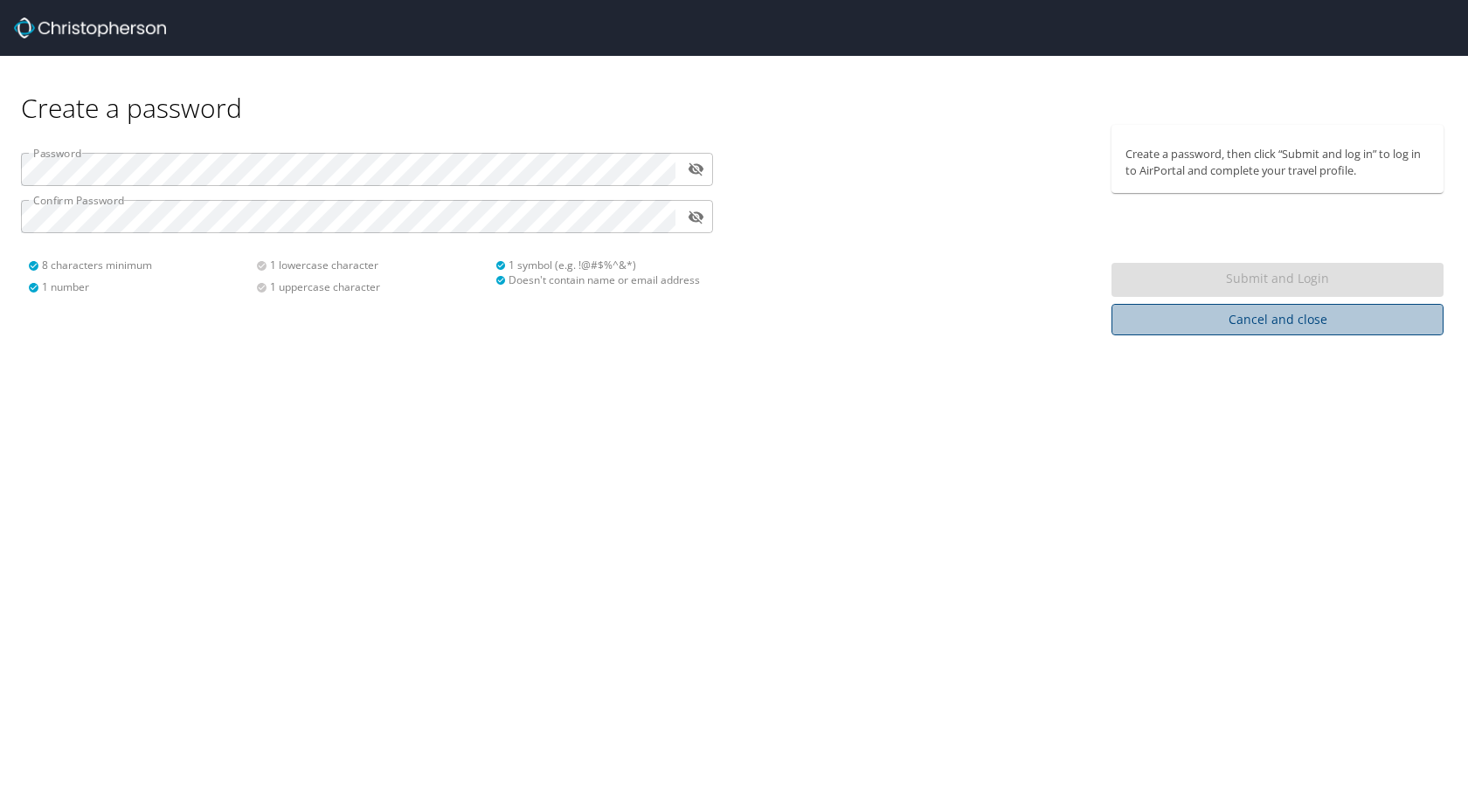
click at [1146, 323] on span "Cancel and close" at bounding box center [1277, 320] width 304 height 22
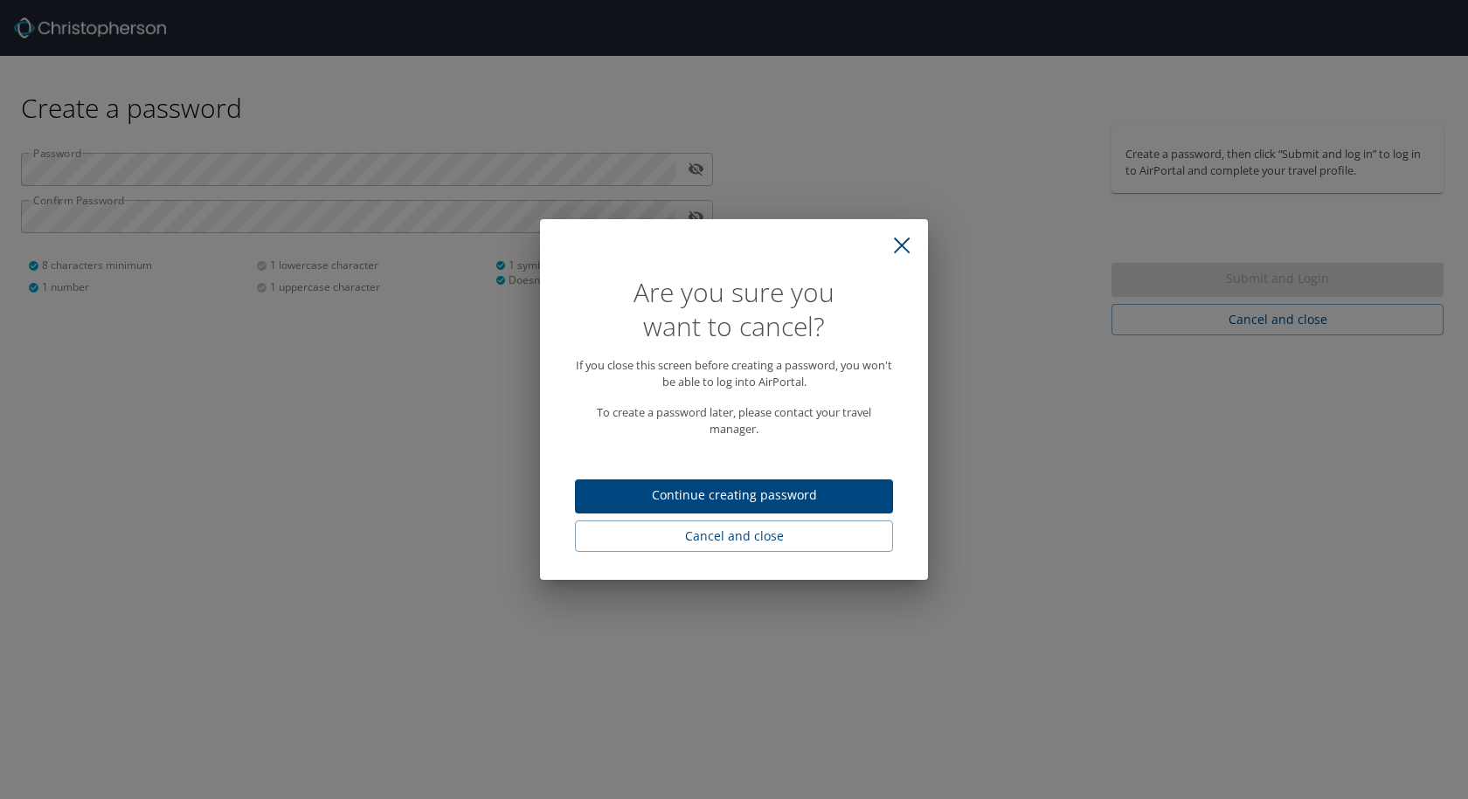
click at [909, 249] on icon "close" at bounding box center [901, 245] width 17 height 17
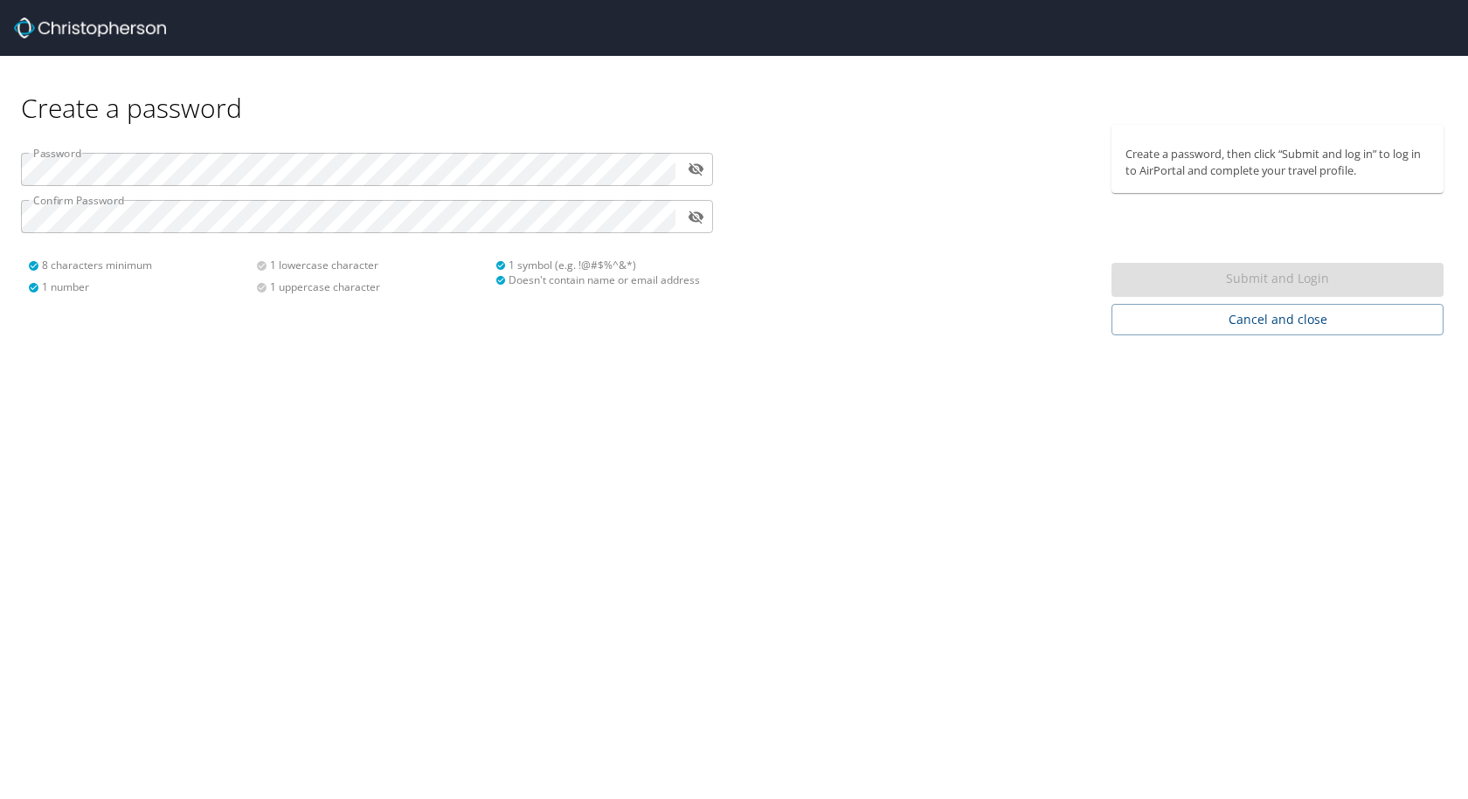
click at [681, 170] on div "​" at bounding box center [367, 169] width 692 height 33
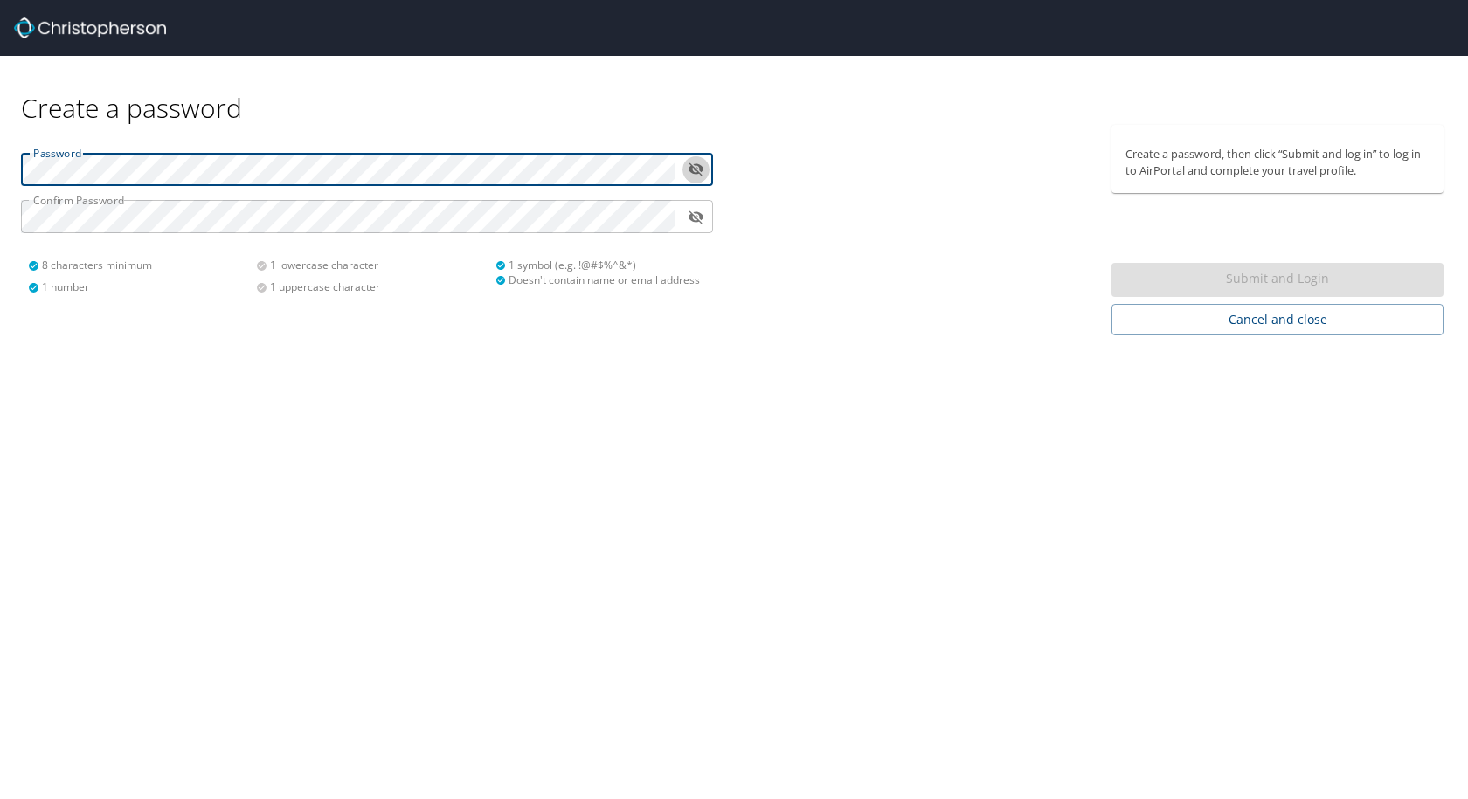
click at [692, 166] on icon "toggle password visibility" at bounding box center [696, 169] width 16 height 13
click at [0, 163] on div "Password ​ Confirm Password ​ 8 characters minimum 1 number 1 lowercase charact…" at bounding box center [367, 230] width 734 height 211
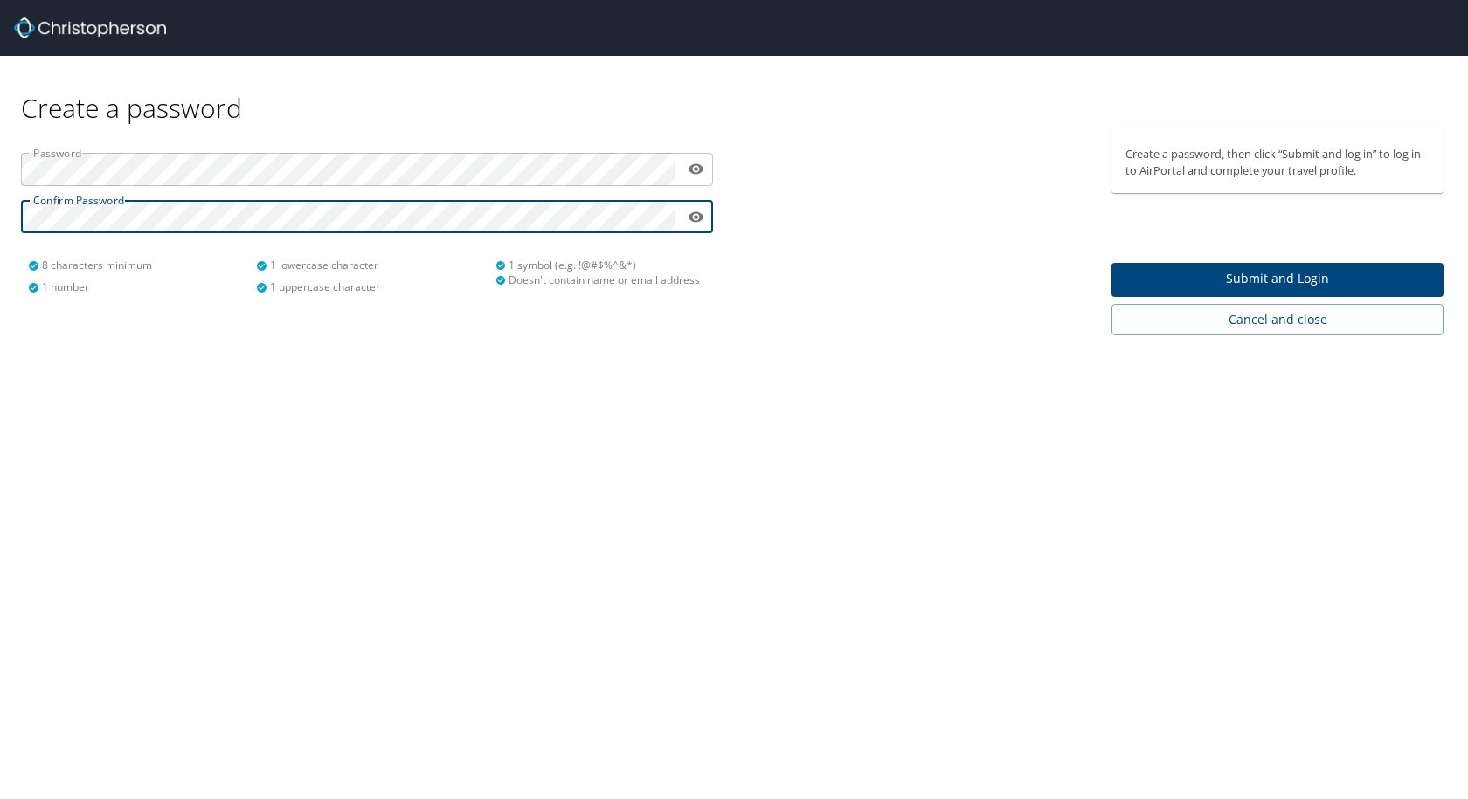
click at [1187, 259] on div "Create a password, then click “Submit and log in” to log in to AirPortal and co…" at bounding box center [1284, 230] width 346 height 211
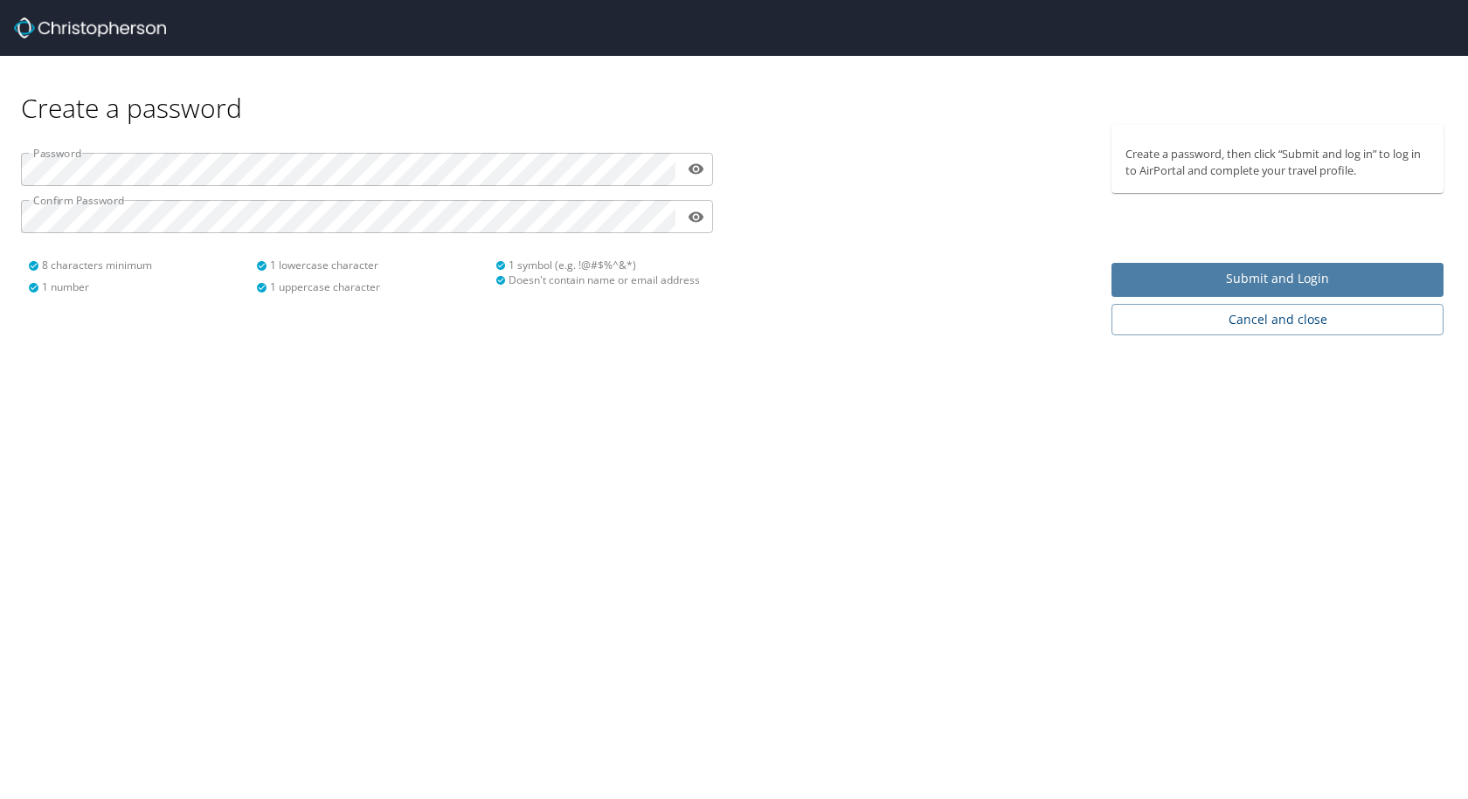
click at [1186, 278] on span "Submit and Login" at bounding box center [1277, 279] width 304 height 22
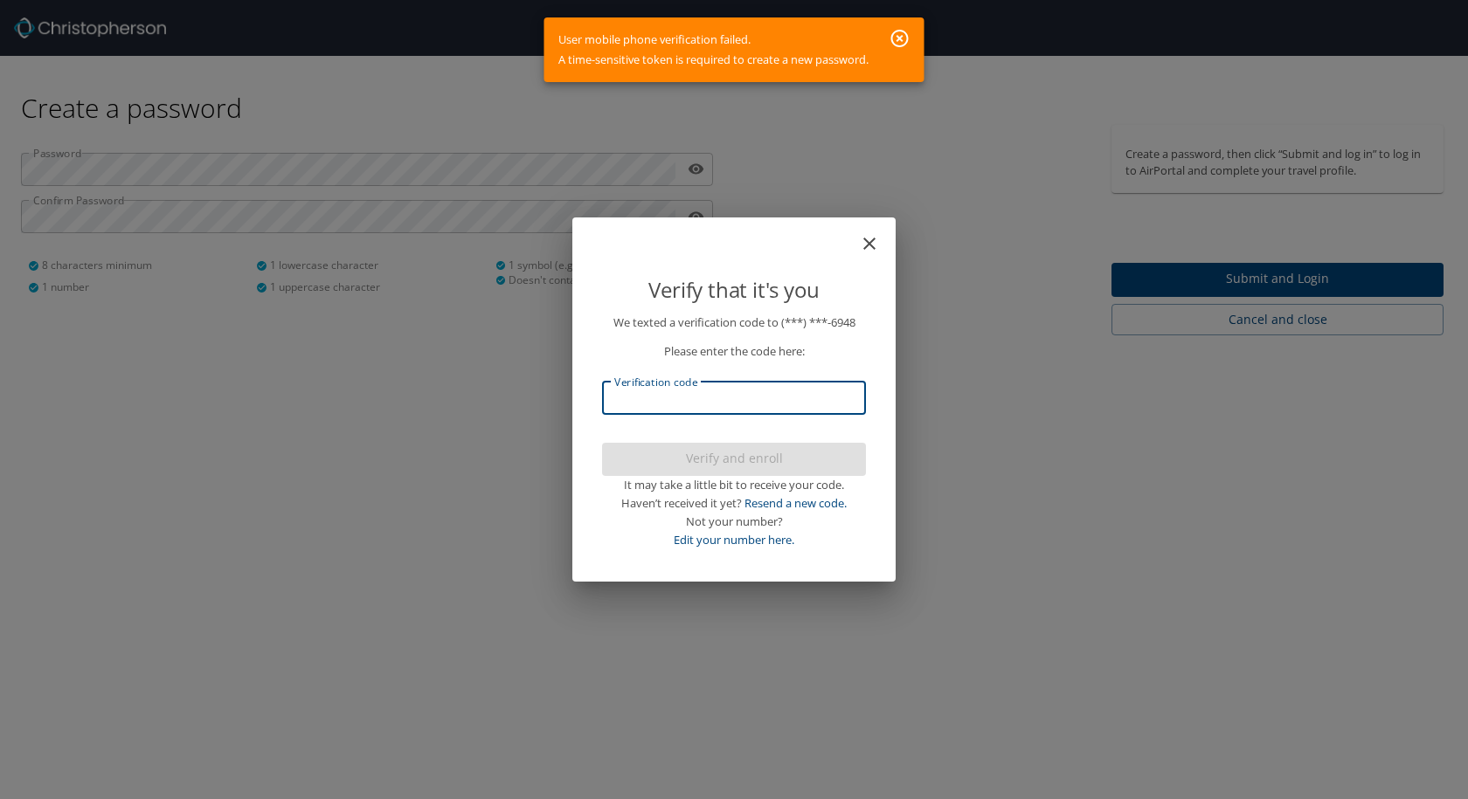
click at [709, 407] on input "Verification code" at bounding box center [734, 398] width 264 height 33
click at [896, 41] on icon "button" at bounding box center [899, 38] width 21 height 21
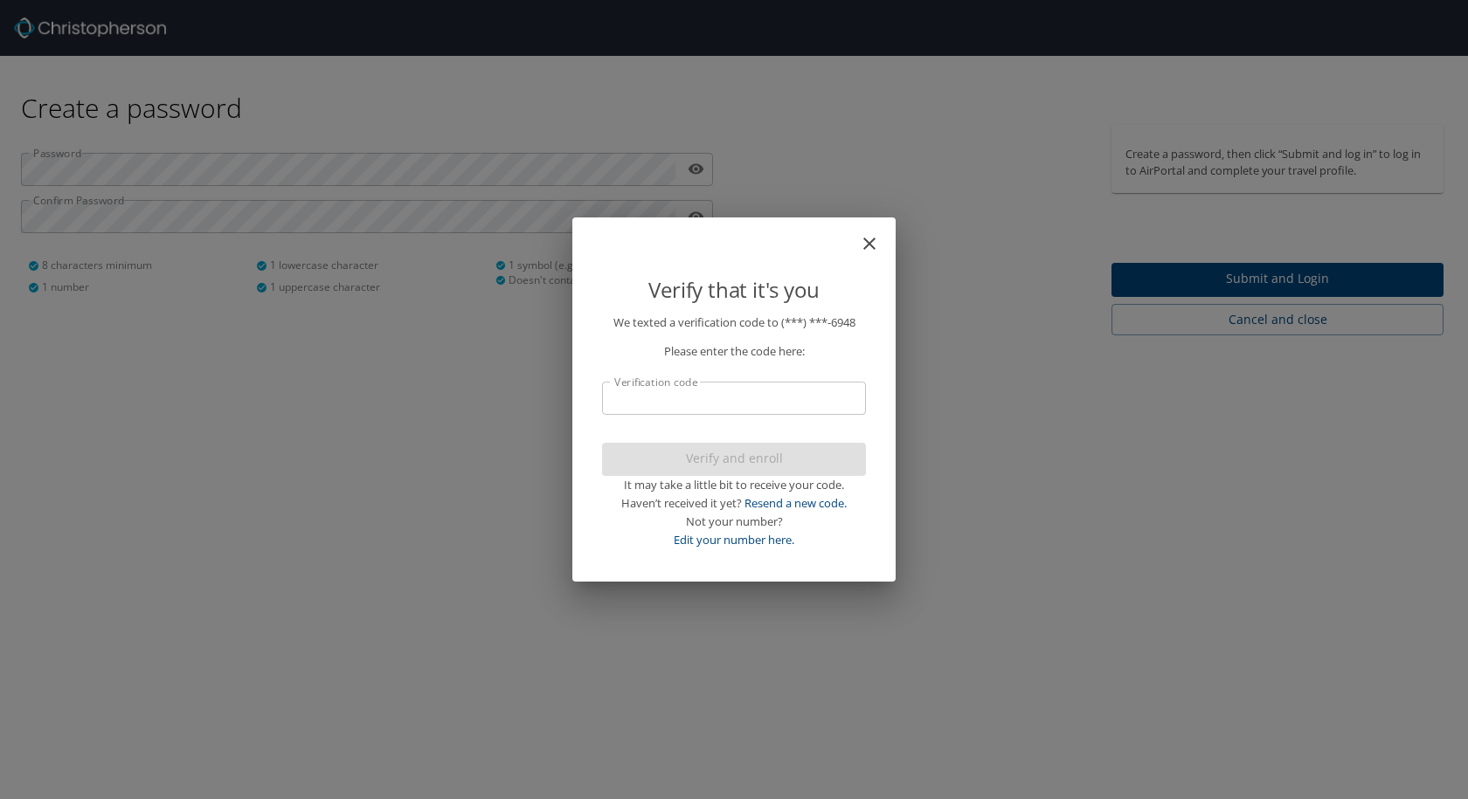
click at [716, 398] on input "Verification code" at bounding box center [734, 398] width 264 height 33
click at [861, 240] on icon "close" at bounding box center [869, 243] width 21 height 21
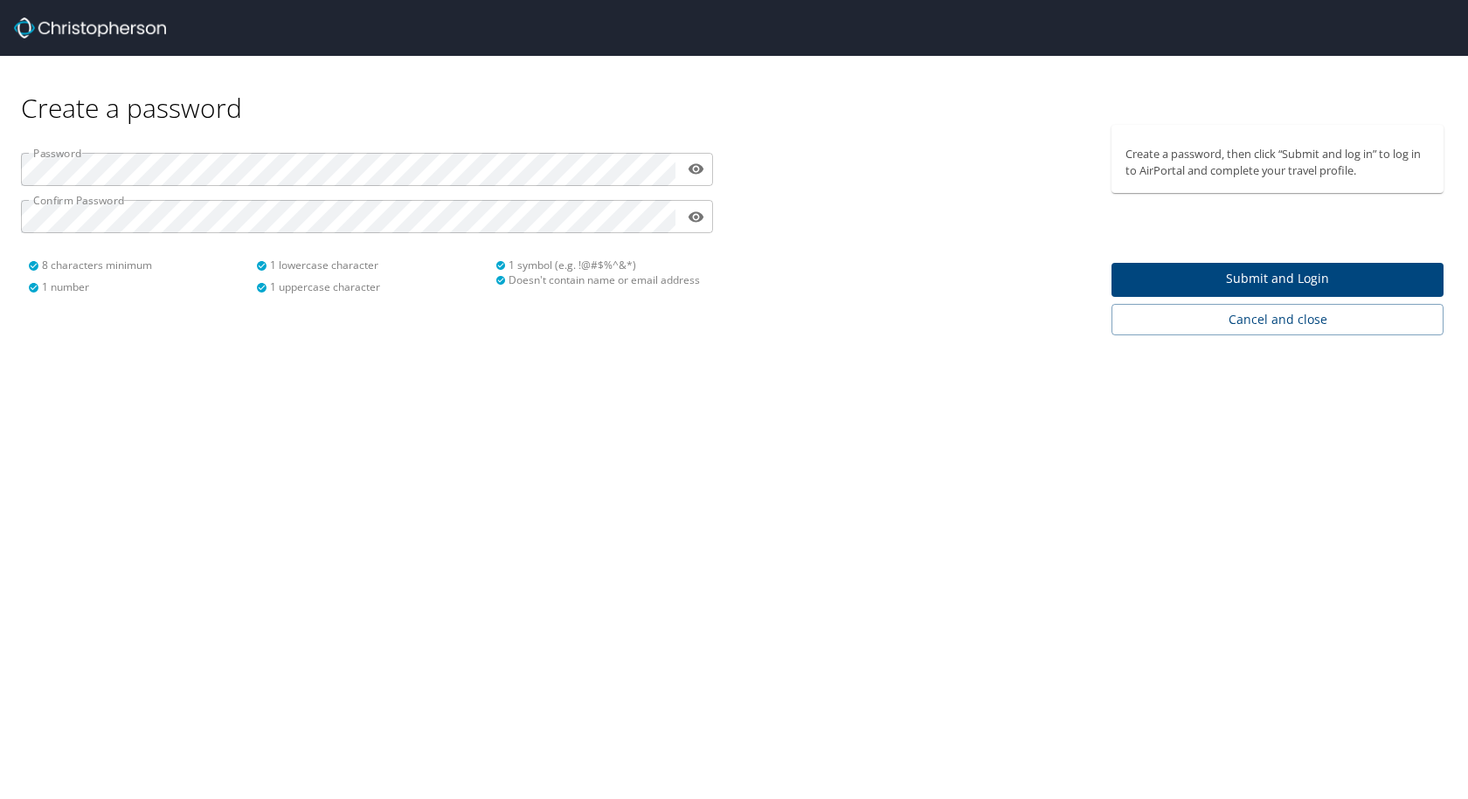
click at [121, 24] on img at bounding box center [90, 27] width 152 height 21
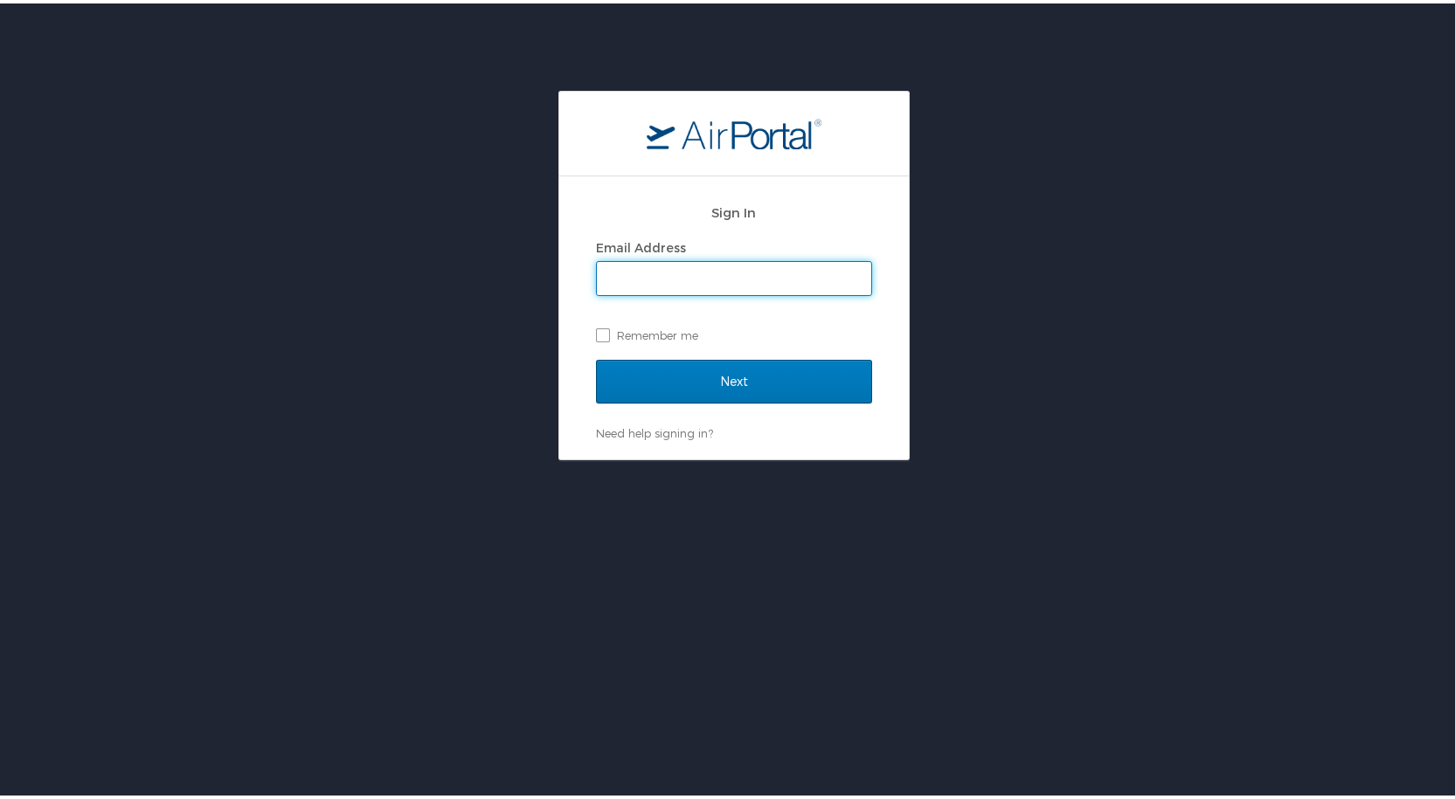
type input "[EMAIL_ADDRESS][PERSON_NAME][DOMAIN_NAME]"
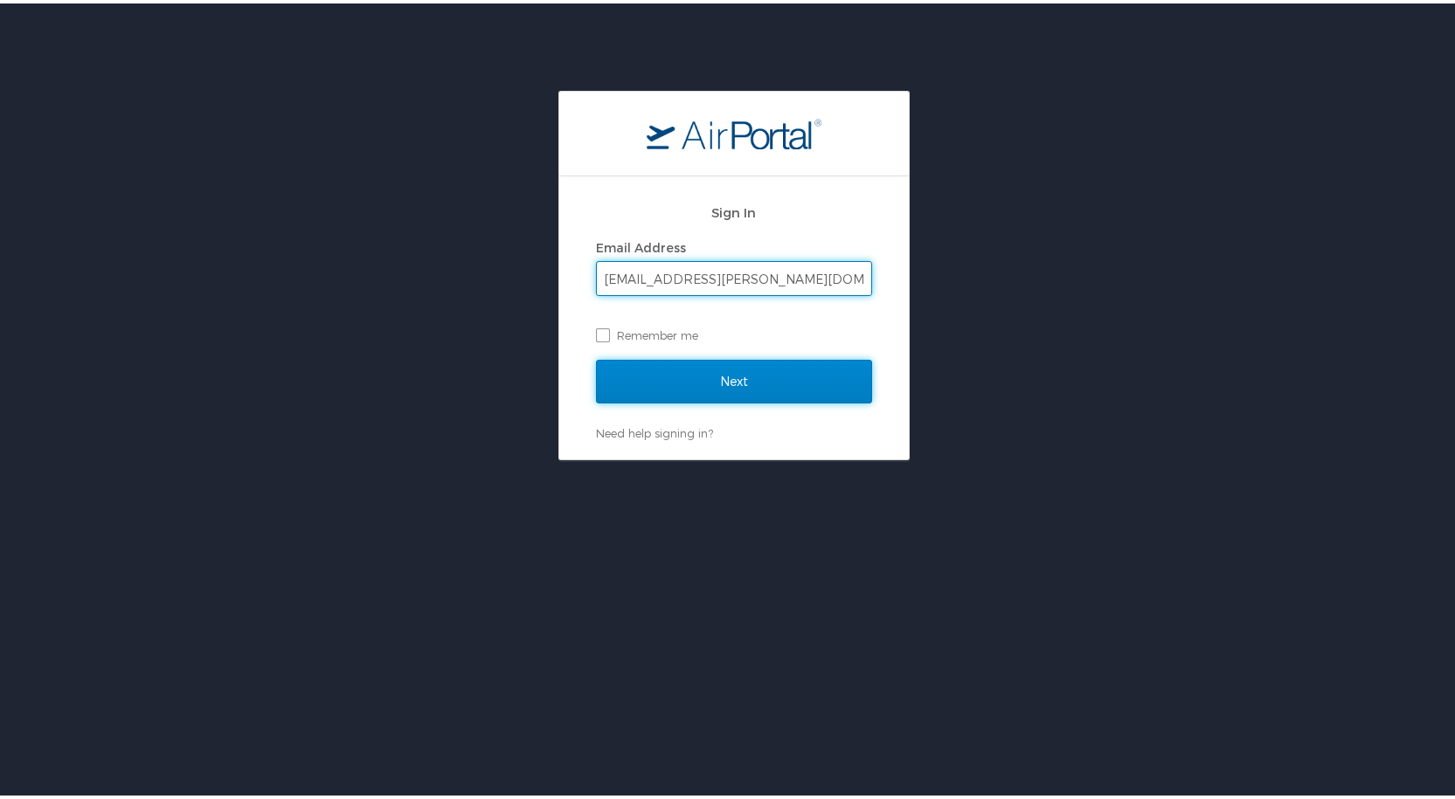
click at [645, 385] on input "Next" at bounding box center [734, 378] width 276 height 44
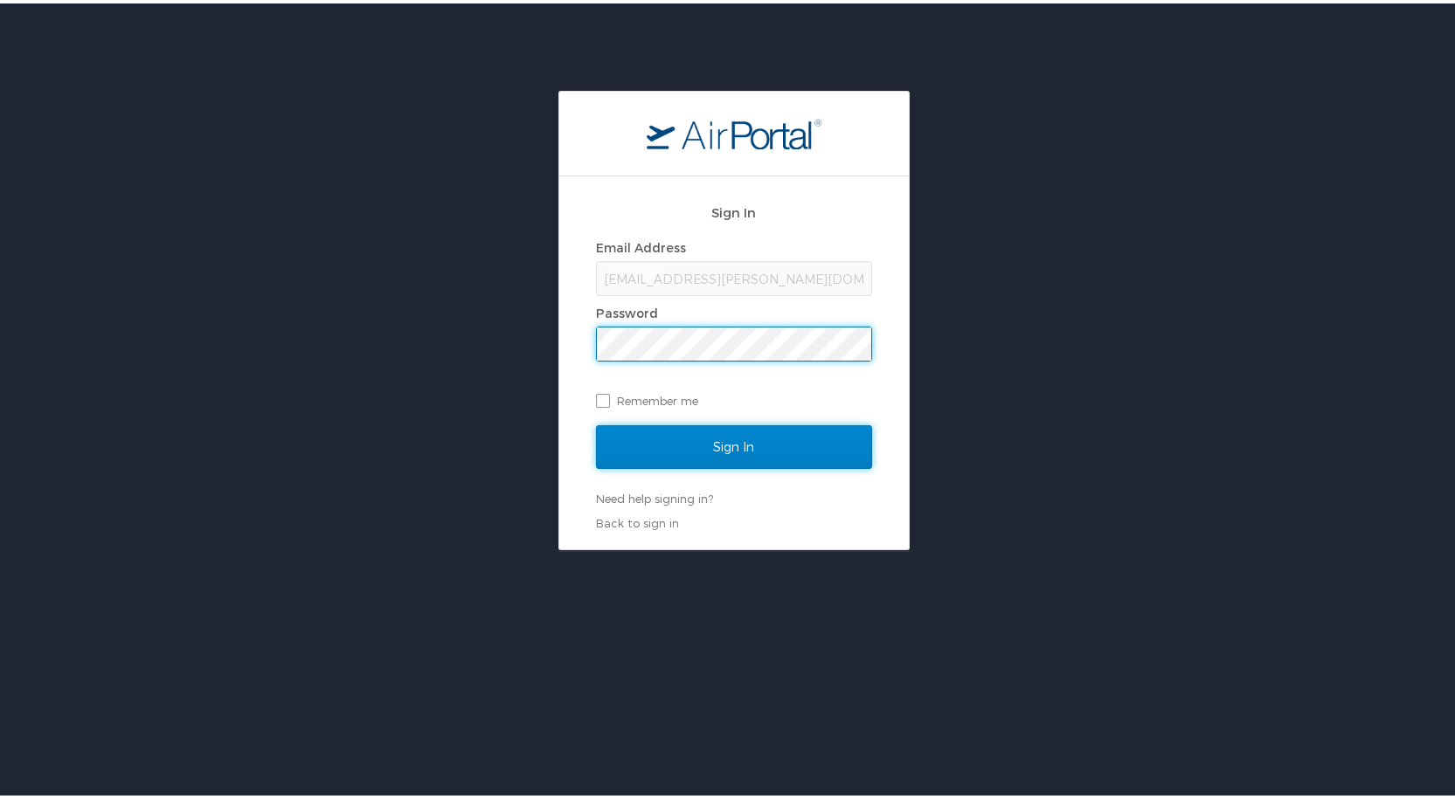
click at [687, 445] on input "Sign In" at bounding box center [734, 444] width 276 height 44
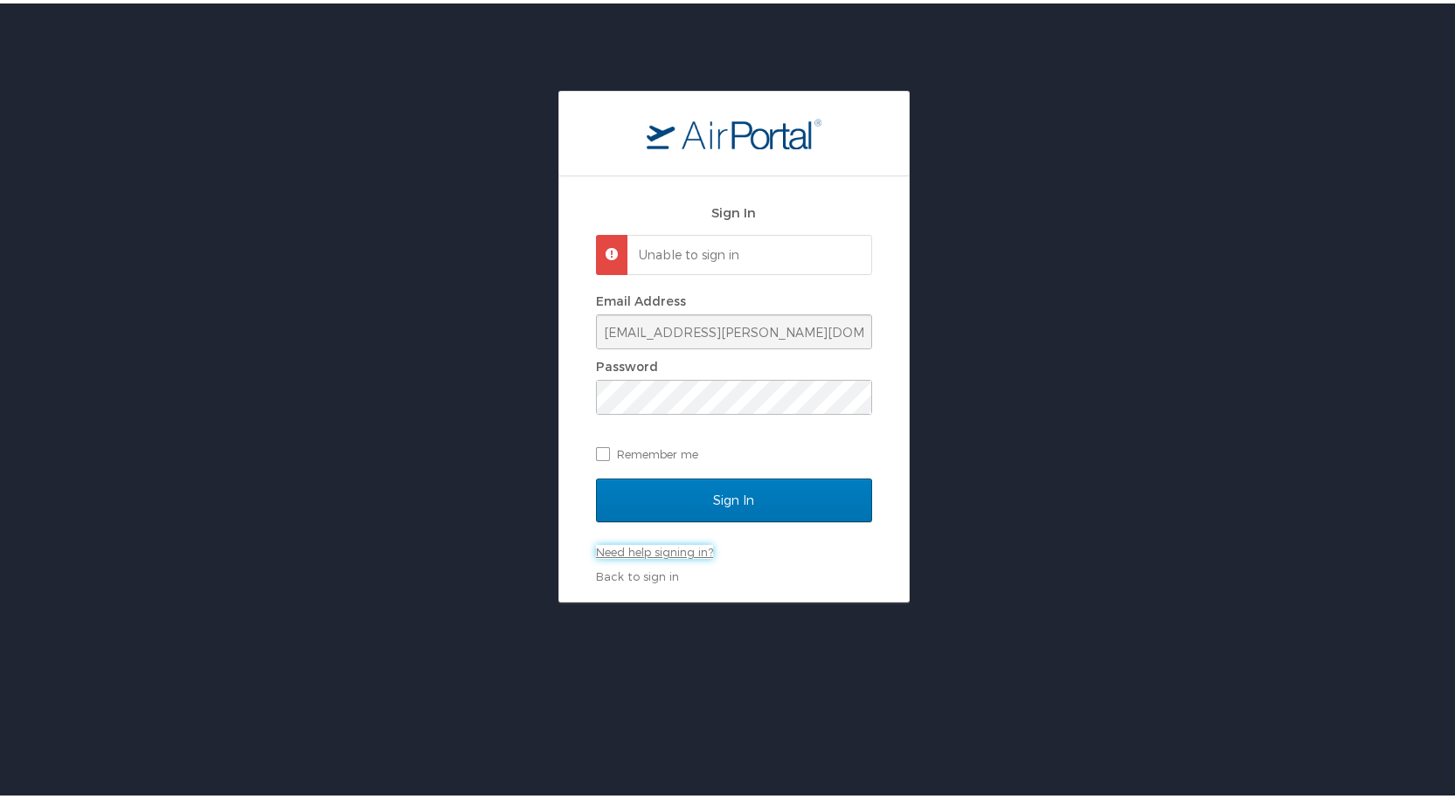
click at [608, 545] on link "Need help signing in?" at bounding box center [654, 549] width 117 height 14
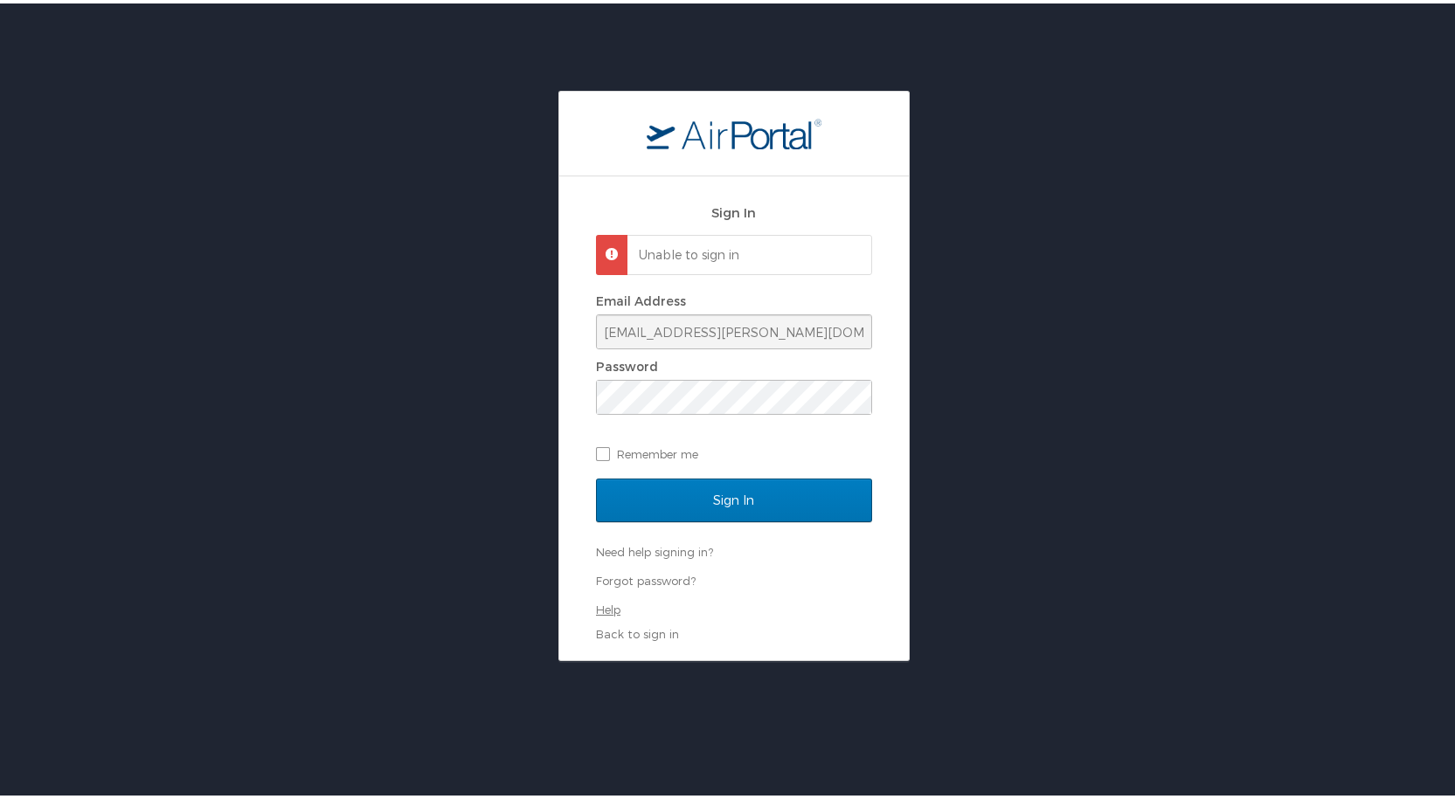
click at [598, 601] on link "Help" at bounding box center [608, 606] width 24 height 14
